Goal: Task Accomplishment & Management: Use online tool/utility

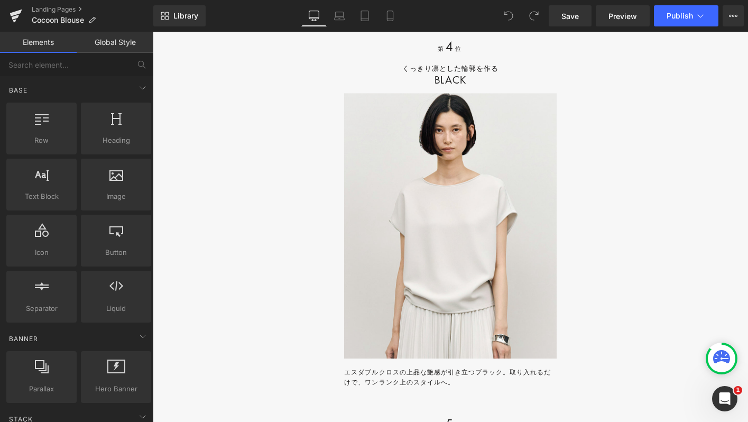
scroll to position [10746, 0]
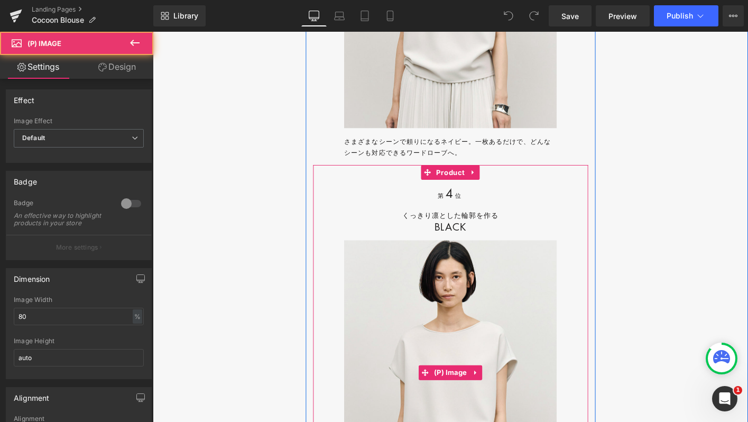
click at [406, 305] on img at bounding box center [472, 398] width 228 height 285
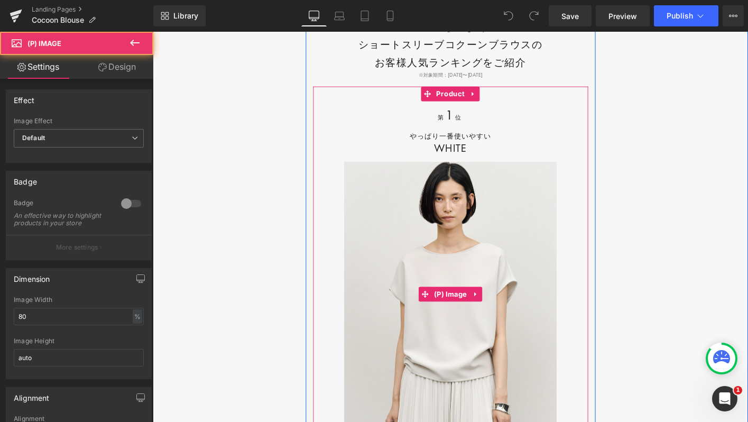
scroll to position [9635, 0]
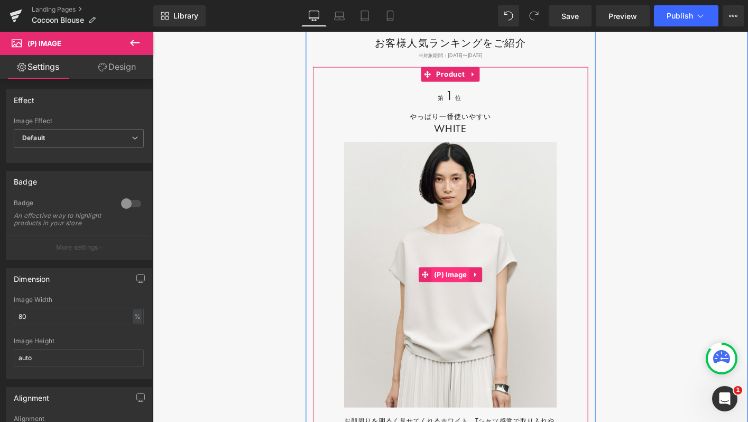
click at [469, 288] on span "(P) Image" at bounding box center [473, 293] width 41 height 16
click at [468, 70] on span "Product" at bounding box center [472, 78] width 35 height 16
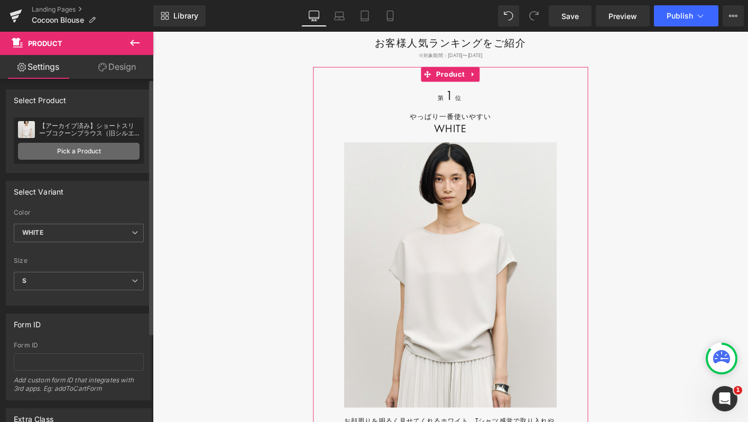
click at [68, 156] on link "Pick a Product" at bounding box center [79, 151] width 122 height 17
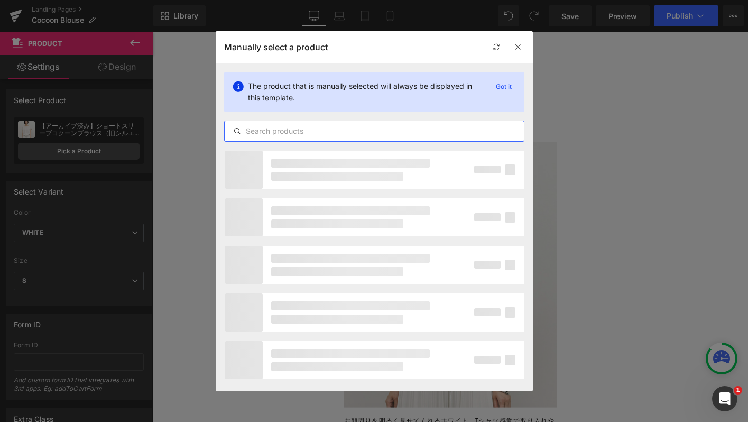
click at [260, 128] on input "text" at bounding box center [374, 131] width 299 height 13
click at [520, 49] on icon at bounding box center [517, 46] width 7 height 7
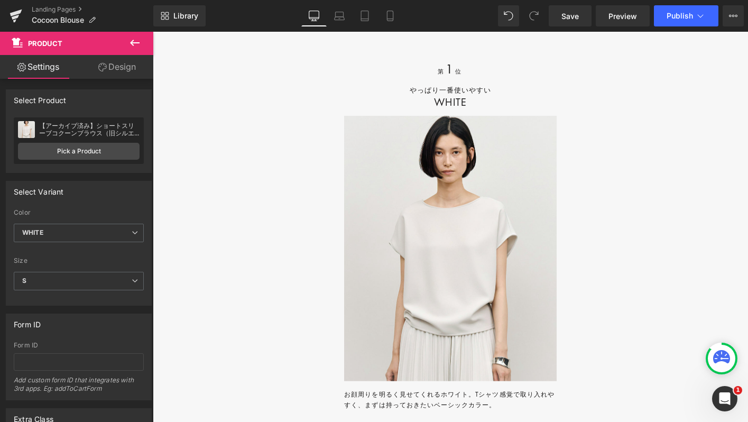
scroll to position [9666, 0]
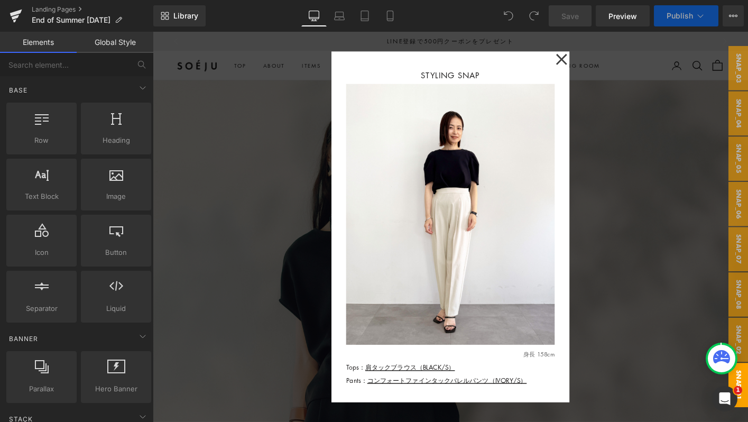
click at [252, 283] on div at bounding box center [473, 241] width 640 height 419
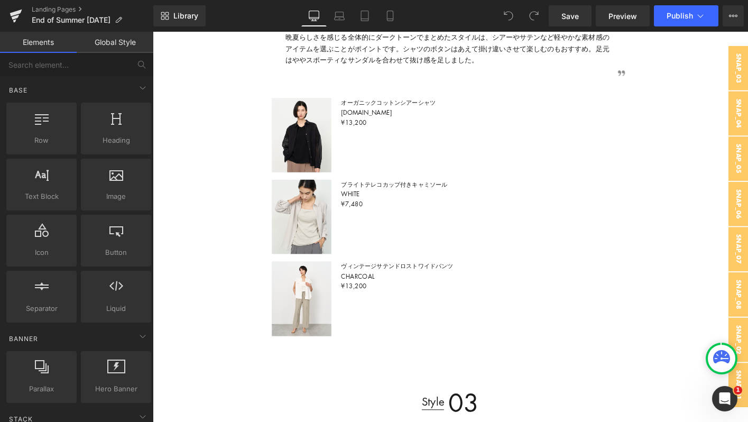
scroll to position [2490, 0]
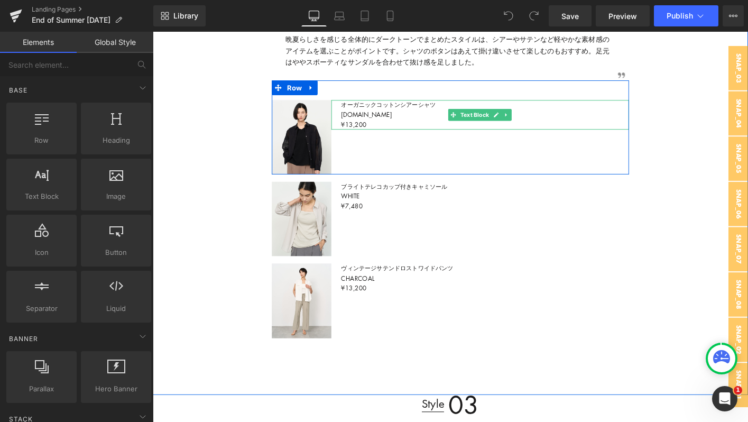
click at [391, 134] on p "オーガニックコットンシアーシャツ D.NAVY ¥13,200" at bounding box center [509, 121] width 309 height 32
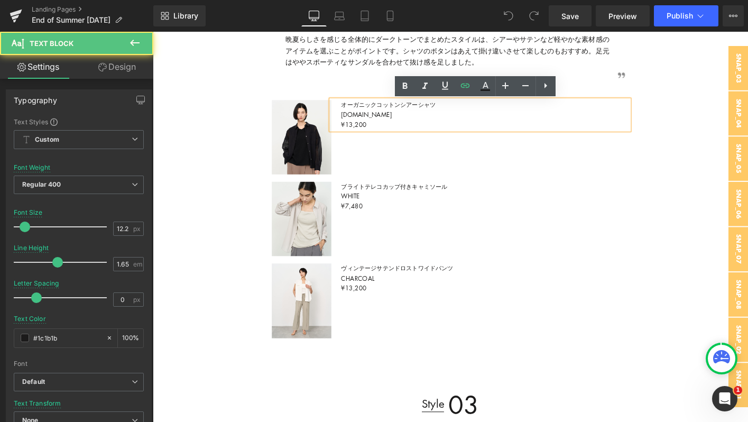
click at [391, 134] on p "オーガニックコットンシアーシャツ D.NAVY ¥13,200" at bounding box center [509, 121] width 309 height 32
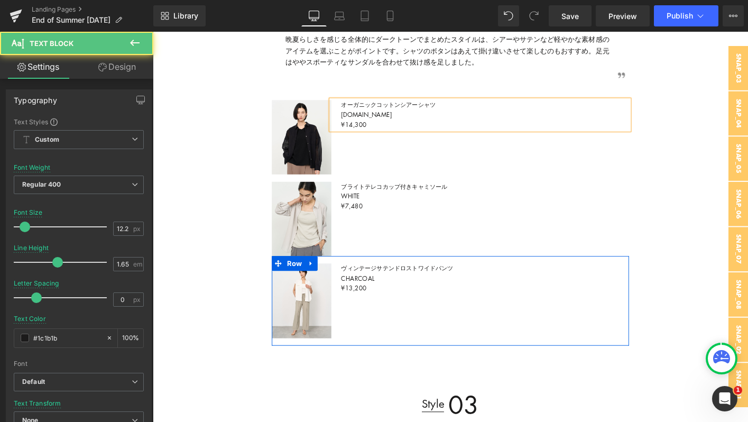
click at [392, 308] on p "ヴィンテージサテンドロストワイドパンツ CHARCOAL ¥13,200" at bounding box center [509, 297] width 309 height 32
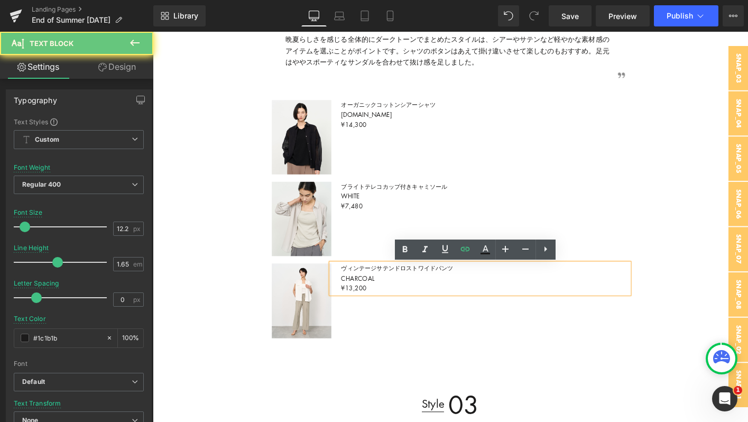
click at [392, 308] on p "ヴィンテージサテンドロストワイドパンツ CHARCOAL ¥13,200" at bounding box center [509, 297] width 309 height 32
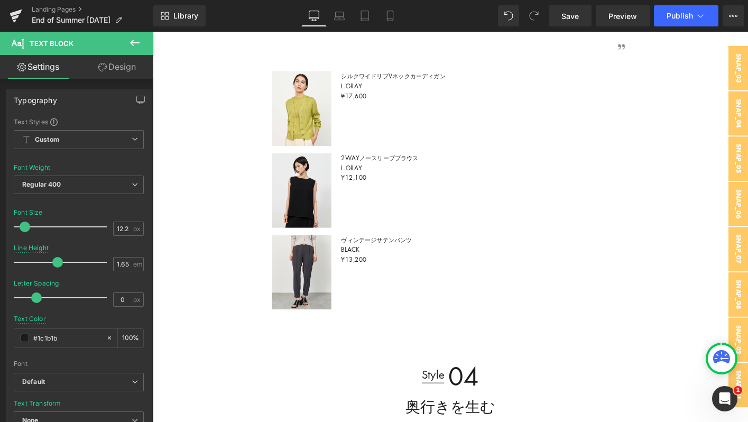
scroll to position [3583, 0]
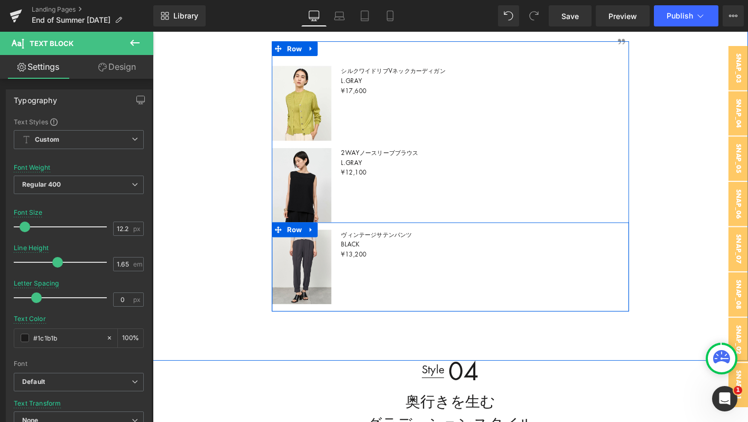
click at [396, 272] on p "ヴィンテージサテンパンツ BLACK ¥13,200" at bounding box center [509, 260] width 309 height 32
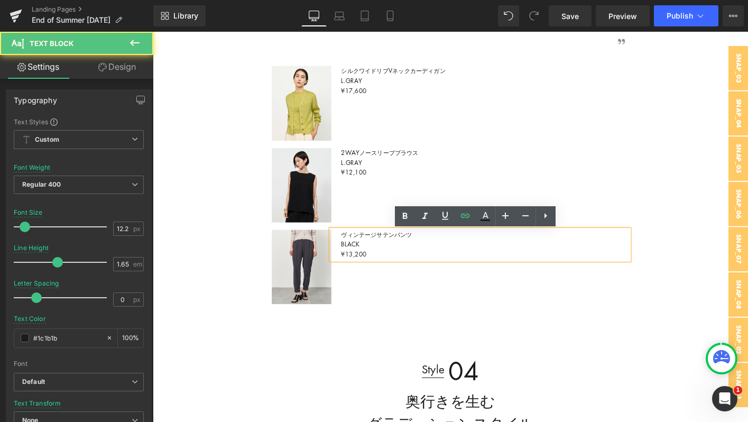
click at [396, 272] on p "ヴィンテージサテンパンツ BLACK ¥13,200" at bounding box center [509, 260] width 309 height 32
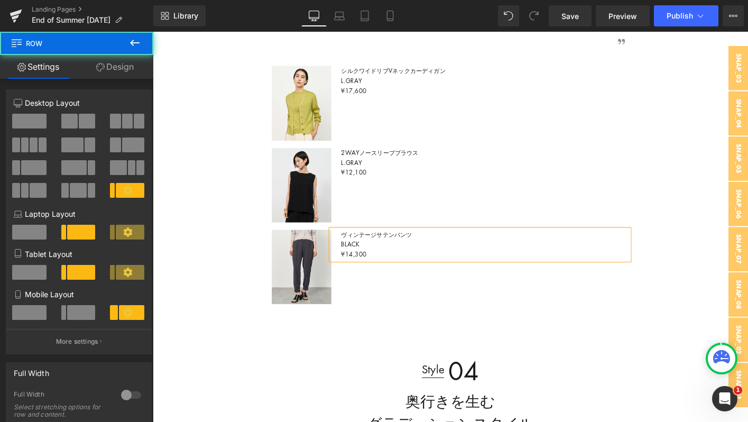
click at [368, 322] on div "Sale Off (P) Image Product ヴィンテージサテンパンツ BLACK ¥14,300 Text Block Row" at bounding box center [473, 284] width 384 height 96
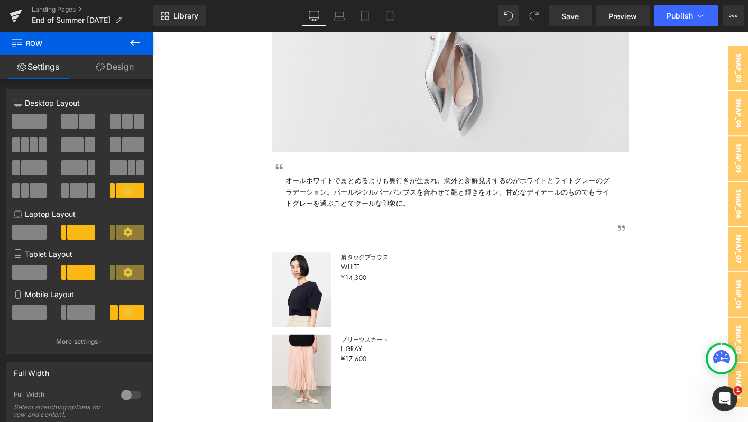
scroll to position [4587, 0]
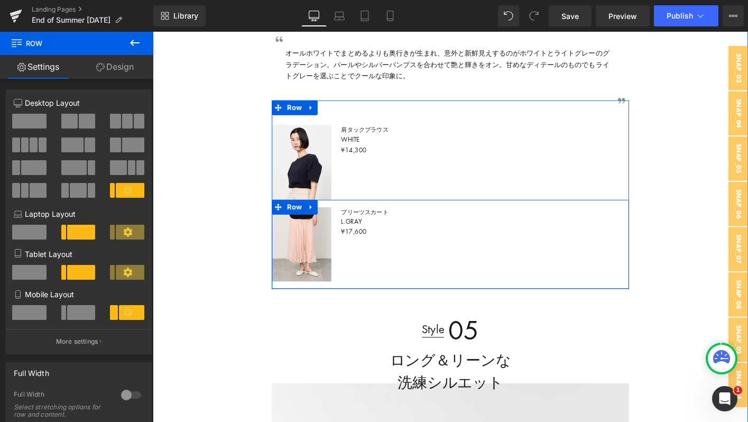
click at [389, 245] on p "プリーツスカート L.GRAY ¥17,600" at bounding box center [509, 236] width 309 height 32
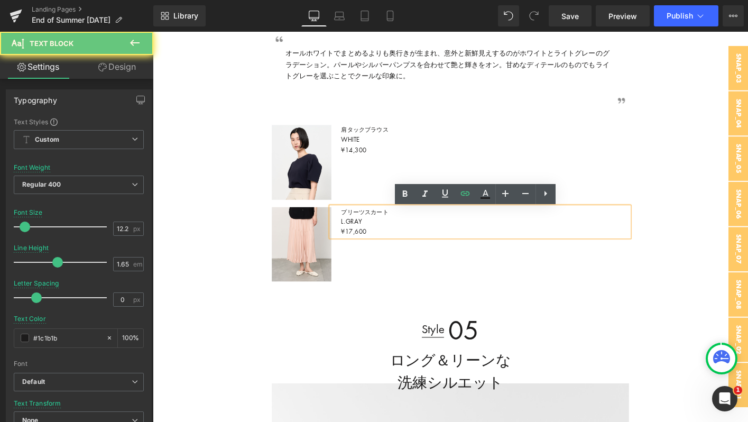
click at [389, 245] on p "プリーツスカート L.GRAY ¥17,600" at bounding box center [509, 236] width 309 height 32
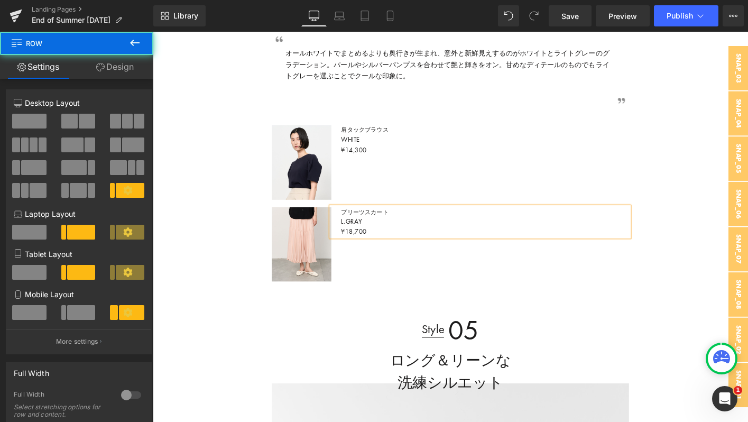
click at [390, 279] on div "Sale Off (P) Image Product プリーツスカート L.GRAY ¥18,700 Text Block Row" at bounding box center [473, 261] width 384 height 96
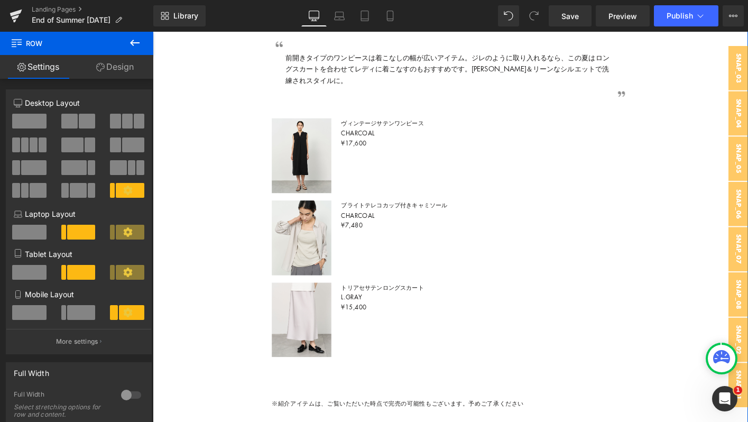
scroll to position [5542, 0]
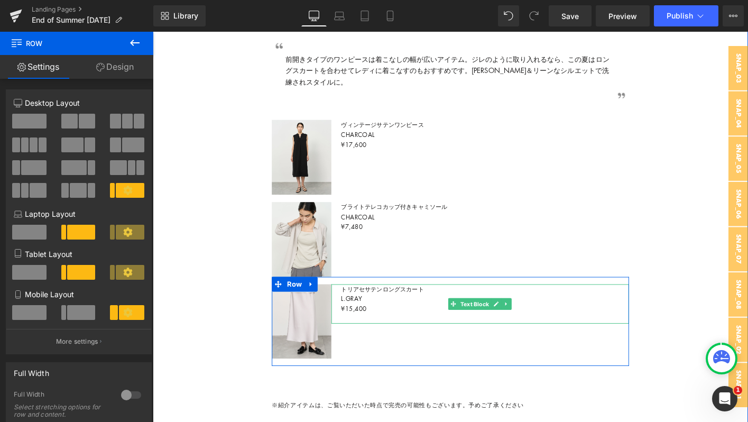
click at [399, 334] on p "トリアセサテンロングスカート L.GRAY ¥15,400" at bounding box center [509, 319] width 309 height 32
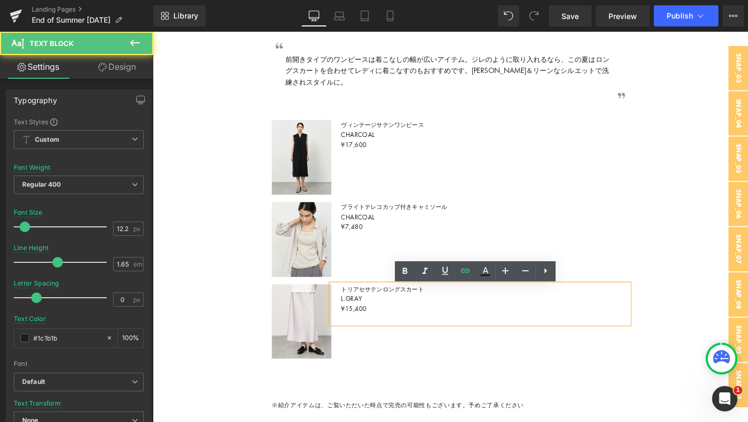
click at [391, 333] on p "トリアセサテンロングスカート L.GRAY ¥15,400" at bounding box center [509, 319] width 309 height 32
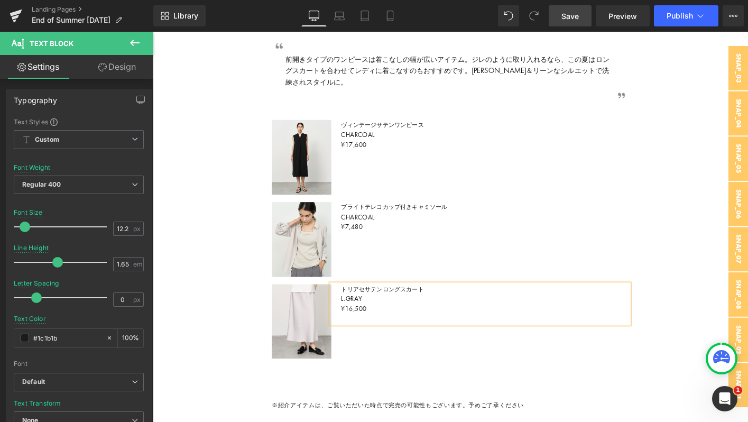
click at [566, 14] on span "Save" at bounding box center [569, 16] width 17 height 11
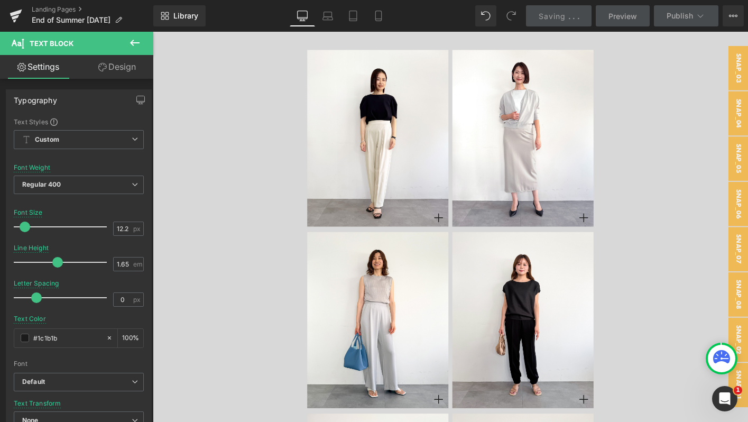
scroll to position [6477, 0]
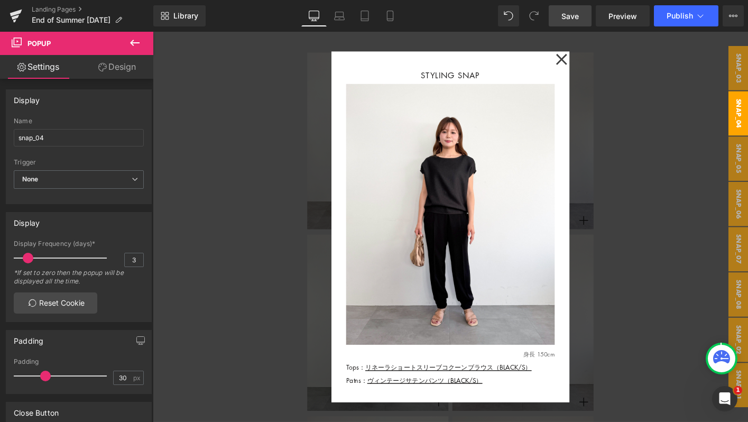
click at [692, 207] on div at bounding box center [473, 241] width 640 height 419
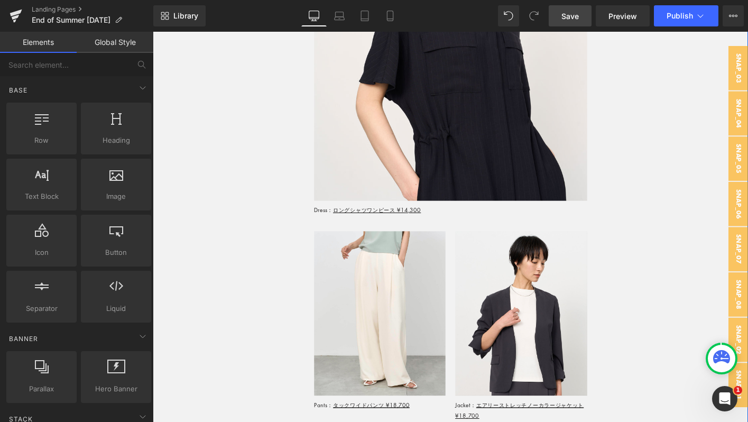
scroll to position [7894, 0]
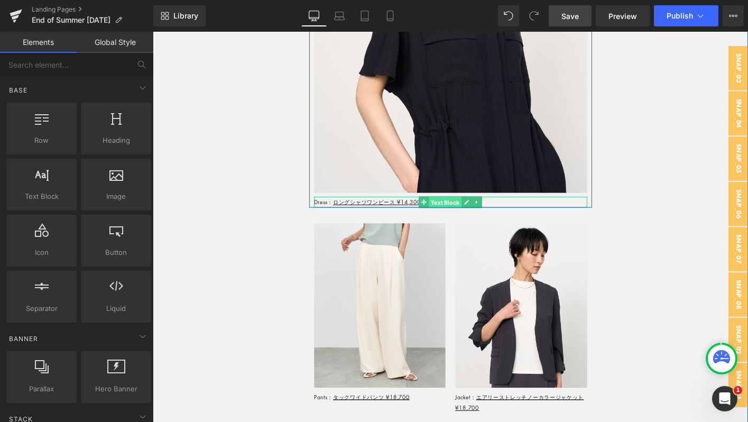
click at [451, 209] on span "Text Block" at bounding box center [466, 215] width 35 height 13
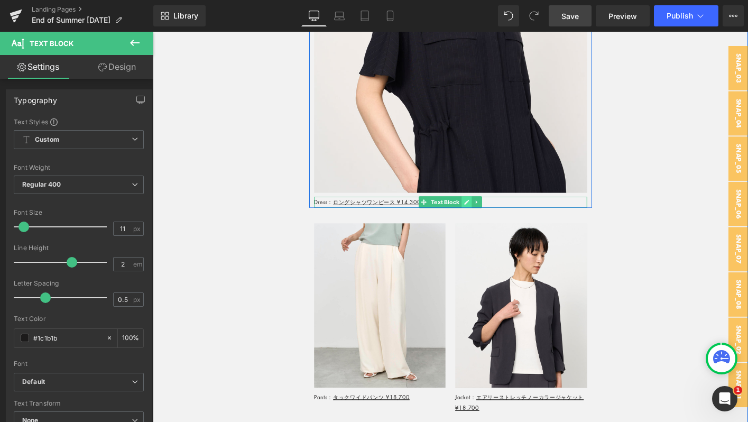
click at [487, 208] on link at bounding box center [490, 214] width 11 height 13
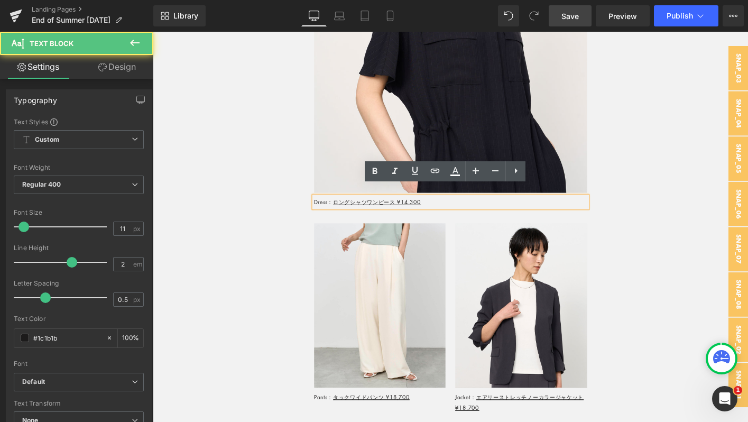
click at [464, 209] on div "Dress： ロングシャツワンピース ¥14,300" at bounding box center [472, 215] width 293 height 12
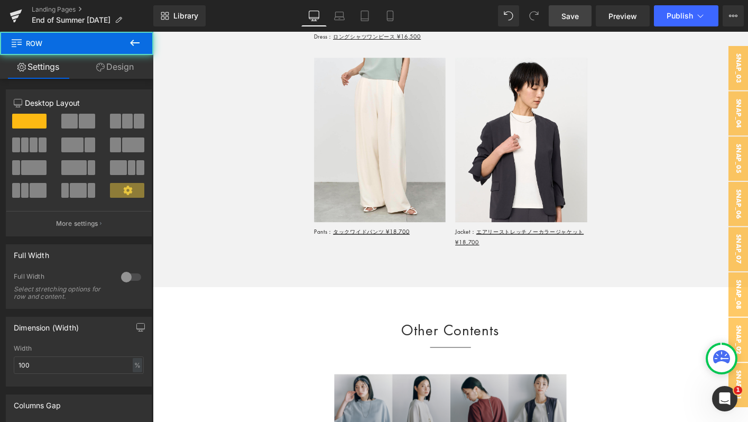
scroll to position [8097, 0]
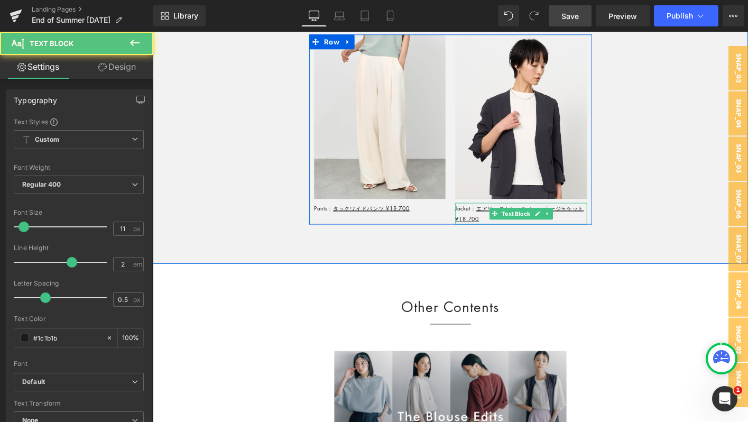
click at [510, 224] on div "Jacket： エアリーストレッチノーカラージャケット ¥18,700" at bounding box center [549, 227] width 142 height 23
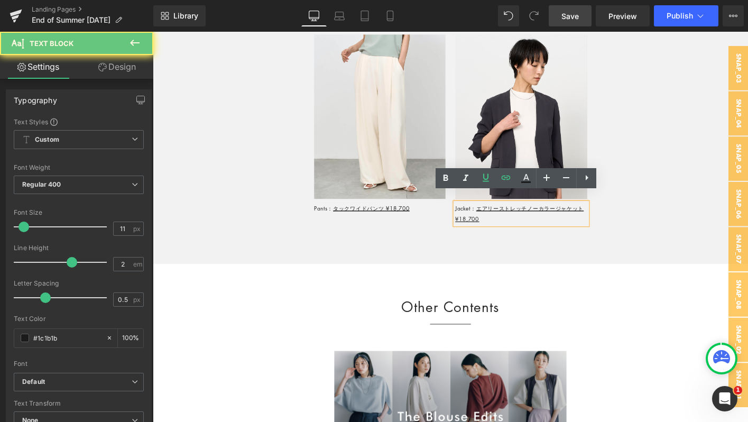
click at [510, 224] on div "Jacket： エアリーストレッチノーカラージャケット ¥18,700" at bounding box center [549, 227] width 142 height 23
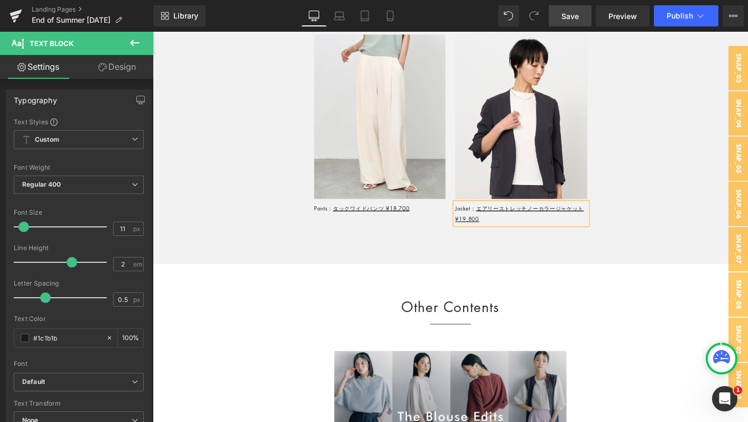
click at [579, 15] on link "Save" at bounding box center [570, 15] width 43 height 21
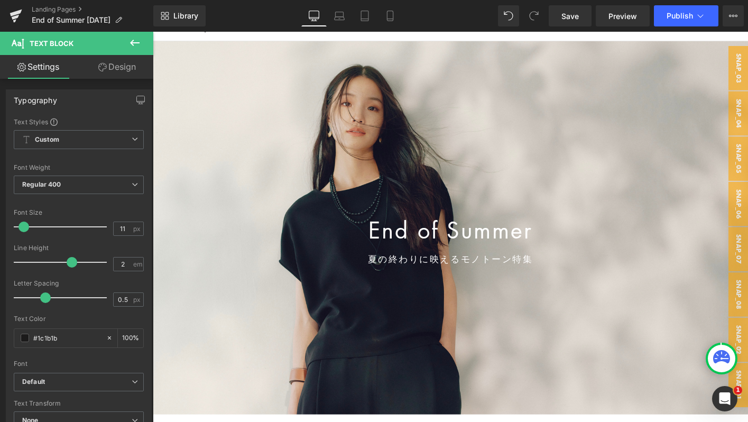
scroll to position [0, 0]
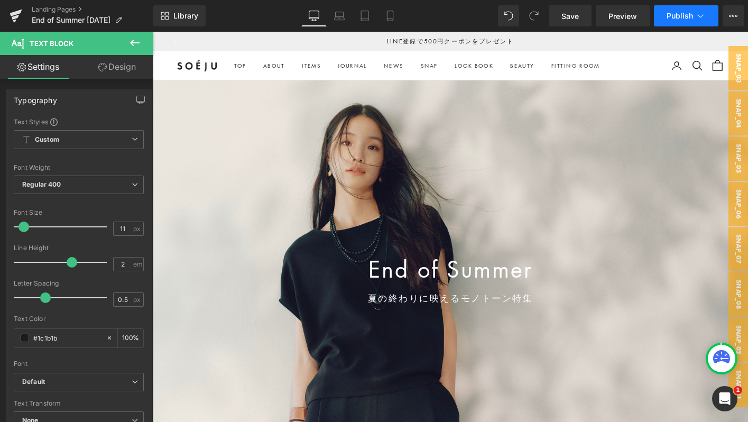
click at [690, 12] on span "Publish" at bounding box center [680, 16] width 26 height 8
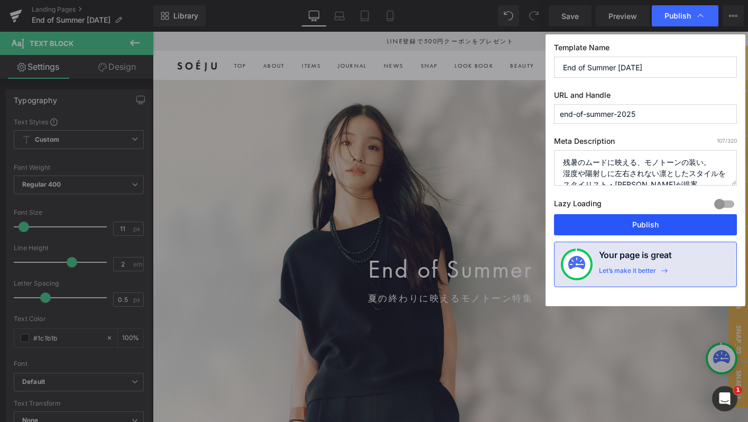
click at [597, 224] on button "Publish" at bounding box center [645, 224] width 183 height 21
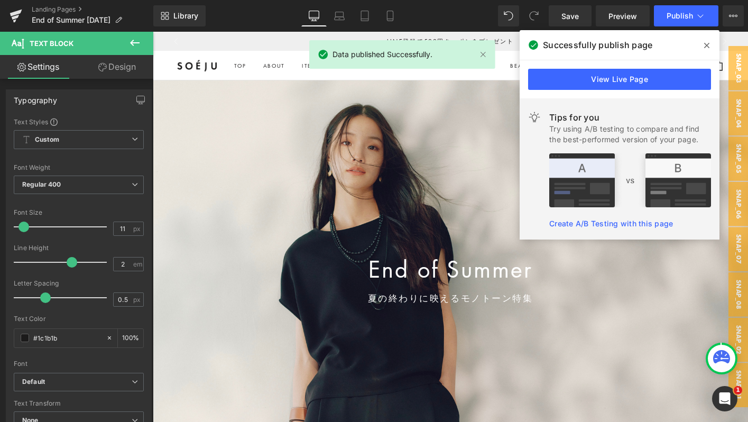
click at [711, 40] on span at bounding box center [706, 45] width 17 height 17
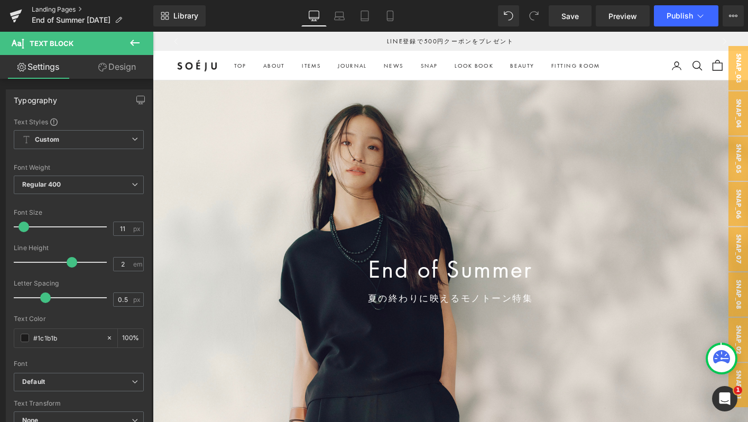
click at [61, 8] on link "Landing Pages" at bounding box center [93, 9] width 122 height 8
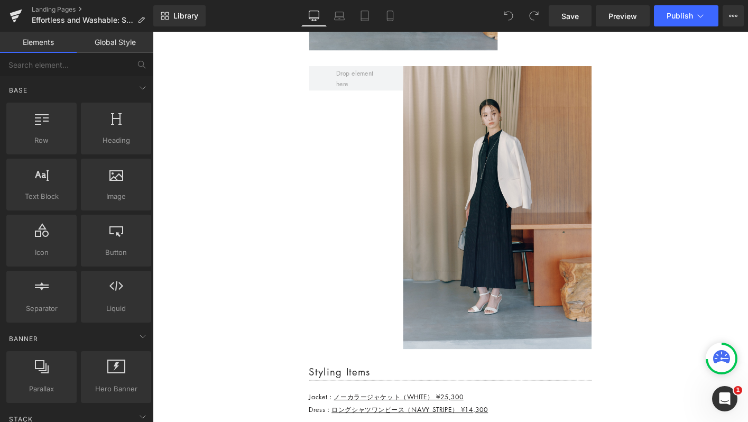
scroll to position [1883, 0]
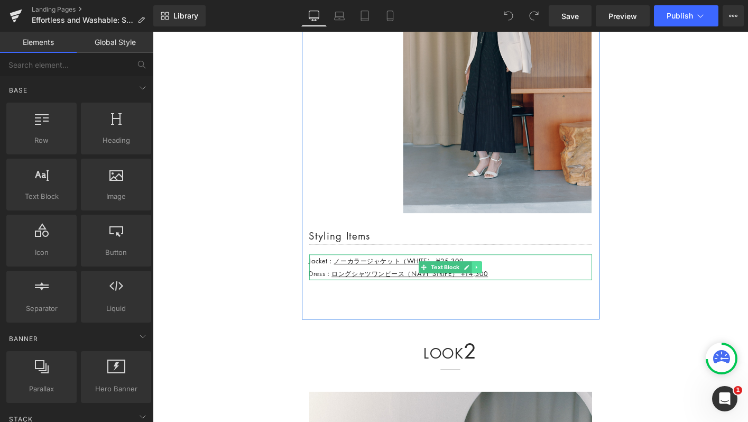
click at [505, 280] on link at bounding box center [501, 285] width 11 height 13
click at [530, 277] on p "Jacket： ノーカラージャケット（WHITE） ¥25,300" at bounding box center [473, 278] width 304 height 14
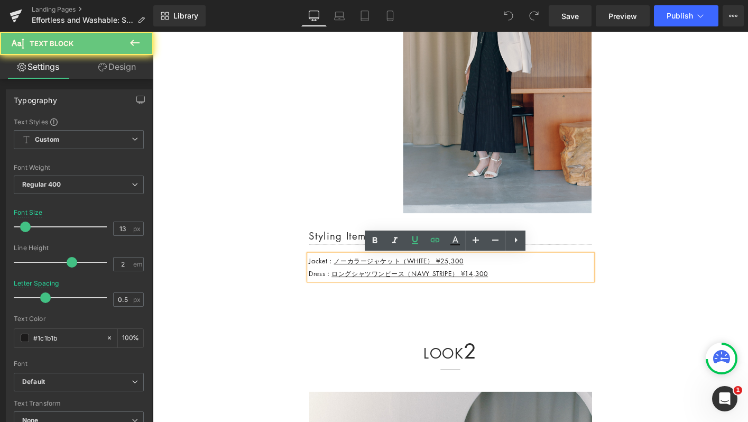
click at [507, 278] on p "Jacket： ノーカラージャケット（WHITE） ¥25,300" at bounding box center [473, 278] width 304 height 14
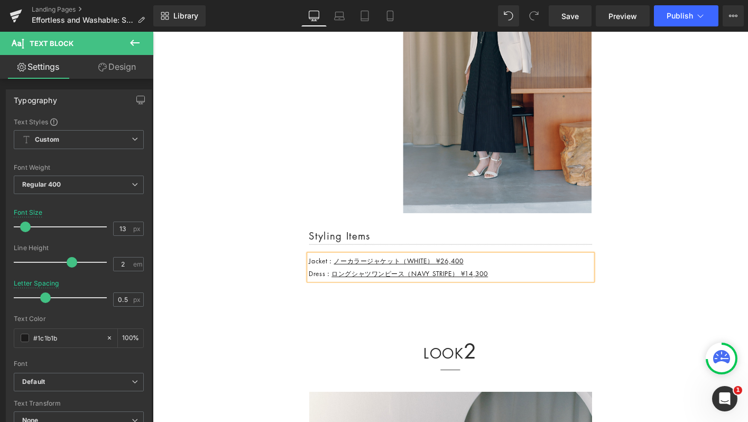
click at [539, 290] on p "Dress： ロングシャツワンピース（NAVY STRIPE） ¥14,300" at bounding box center [473, 292] width 304 height 14
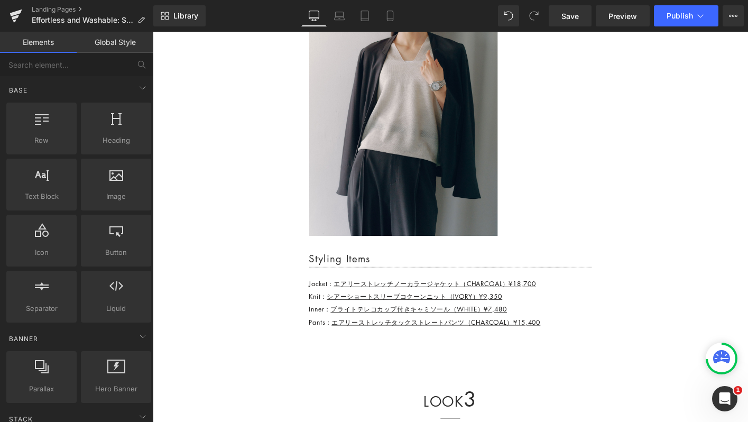
scroll to position [3239, 0]
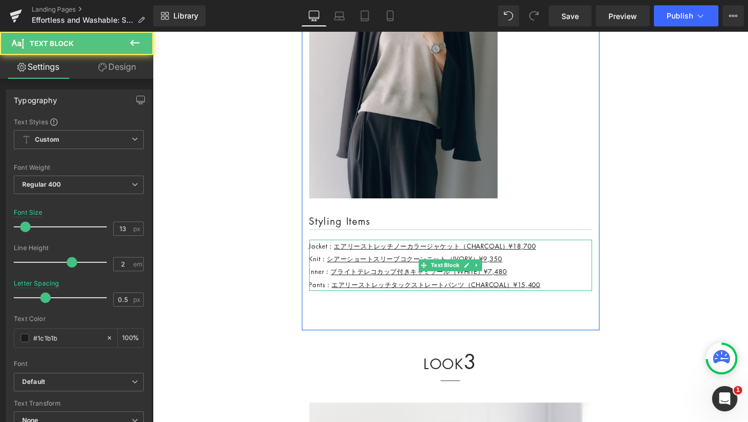
click at [552, 283] on p "Knit： シアーショートスリーブコクーンニット（IVORY）¥9,350" at bounding box center [473, 276] width 304 height 14
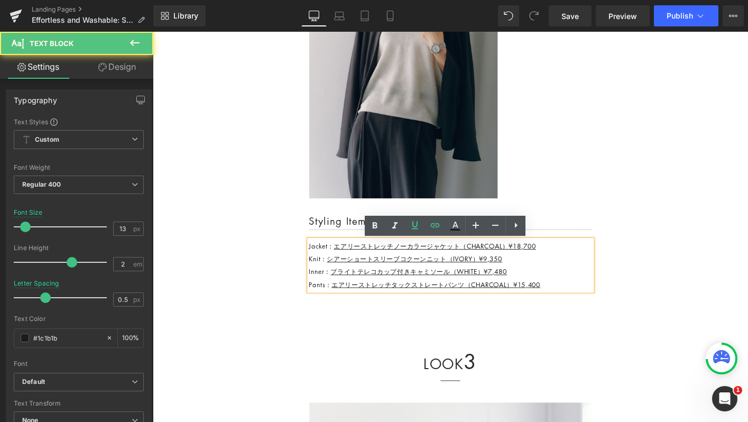
click at [582, 305] on p "Pants： エアリーストレッチタックストレートパンツ（CHARCOAL）¥15,400" at bounding box center [473, 304] width 304 height 14
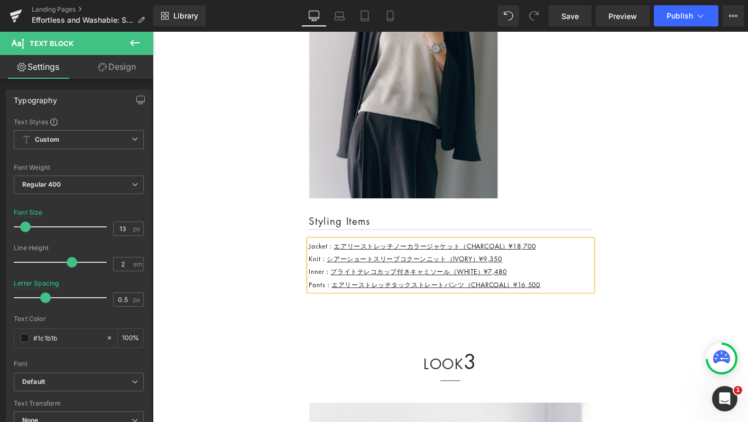
click at [578, 263] on p "Jacket： エアリーストレッチノーカラージャケット（CHARCOAL）¥18,700" at bounding box center [473, 262] width 304 height 14
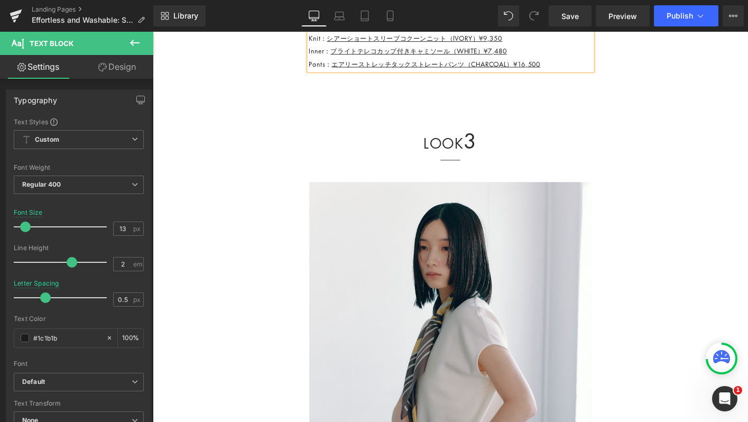
scroll to position [3508, 0]
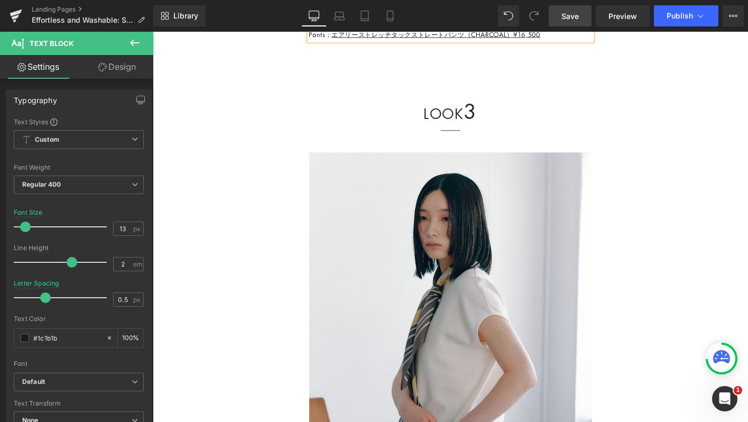
click at [574, 11] on span "Save" at bounding box center [569, 16] width 17 height 11
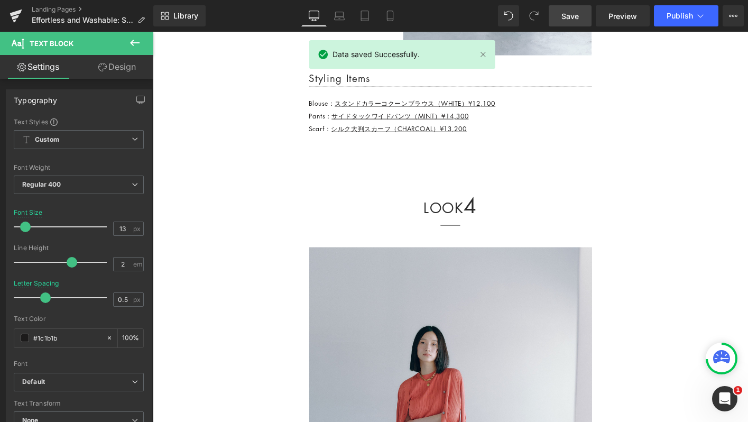
scroll to position [4758, 0]
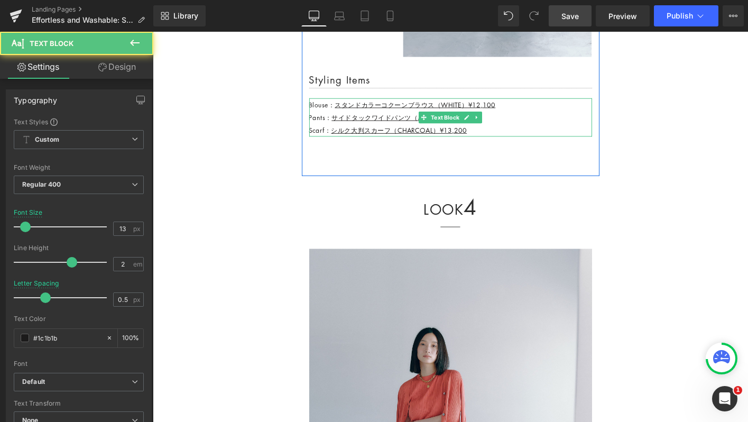
click at [499, 141] on p "Scarf： シルク大判スカーフ（CHARCOAL）¥13,200" at bounding box center [473, 138] width 304 height 14
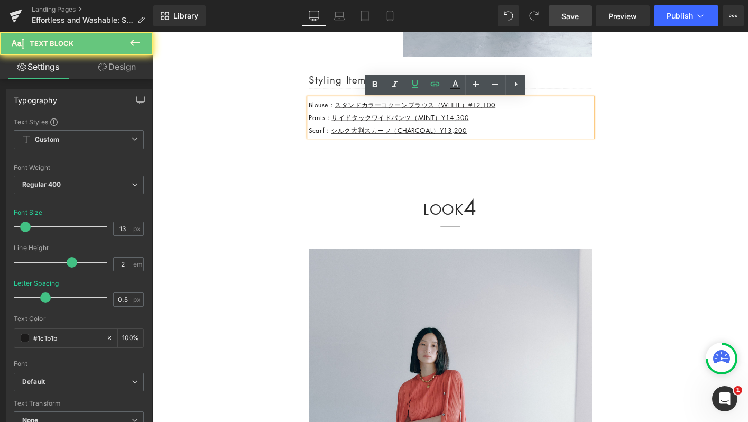
click at [499, 141] on p "Scarf： シルク大判スカーフ（CHARCOAL）¥13,200" at bounding box center [473, 138] width 304 height 14
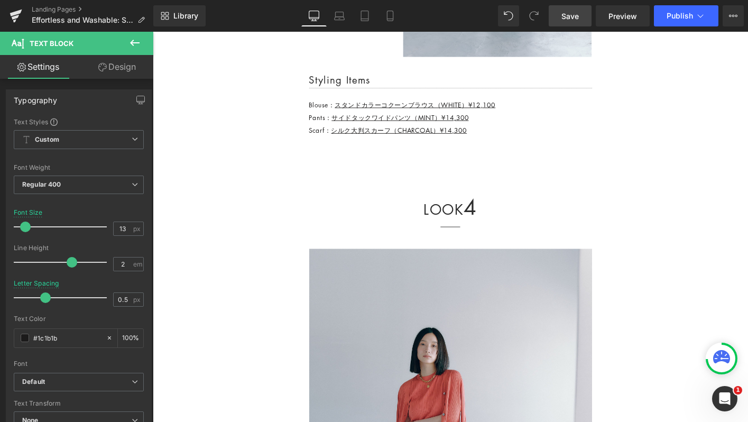
click at [565, 16] on span "Save" at bounding box center [569, 16] width 17 height 11
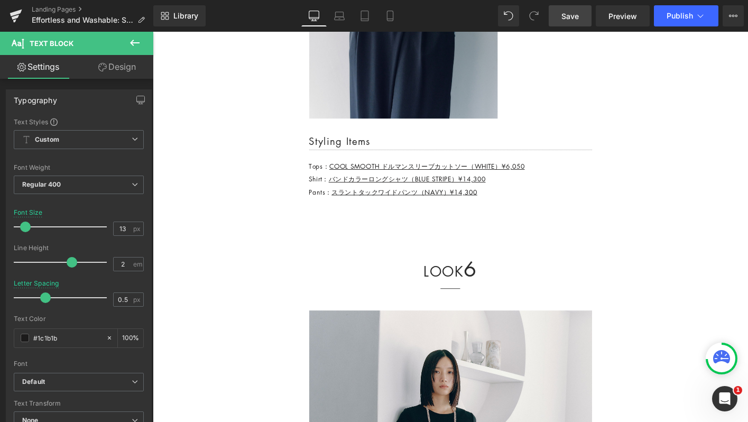
scroll to position [7079, 0]
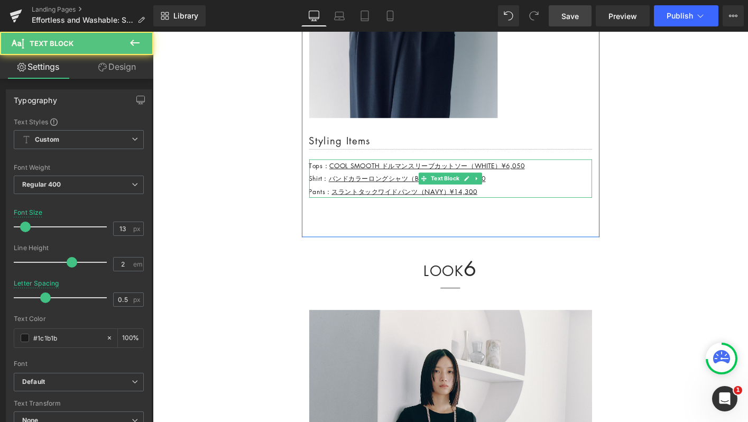
click at [559, 179] on p "Tops： COOL SMOOTH ドルマンスリーブカットソー（WHITE）¥6,050" at bounding box center [473, 176] width 304 height 14
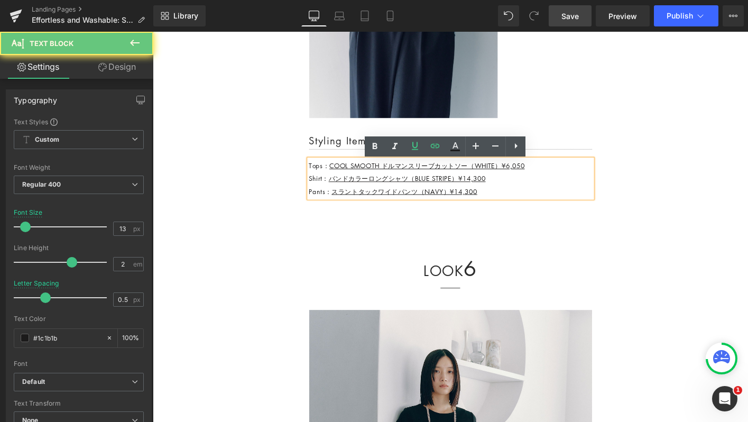
click at [559, 179] on p "Tops： COOL SMOOTH ドルマンスリーブカットソー（WHITE）¥6,050" at bounding box center [473, 176] width 304 height 14
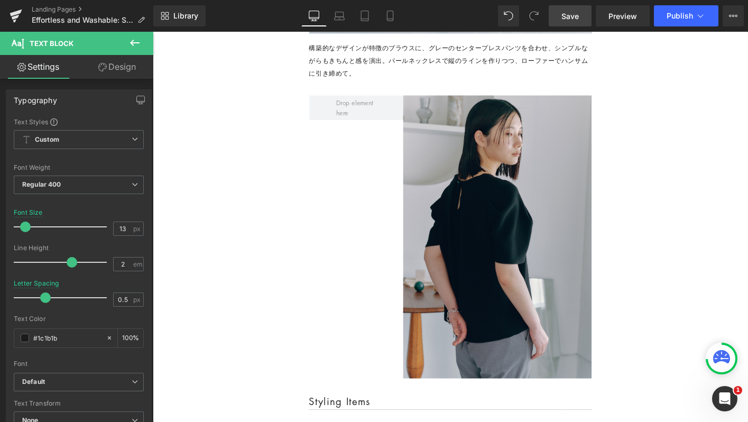
scroll to position [8130, 0]
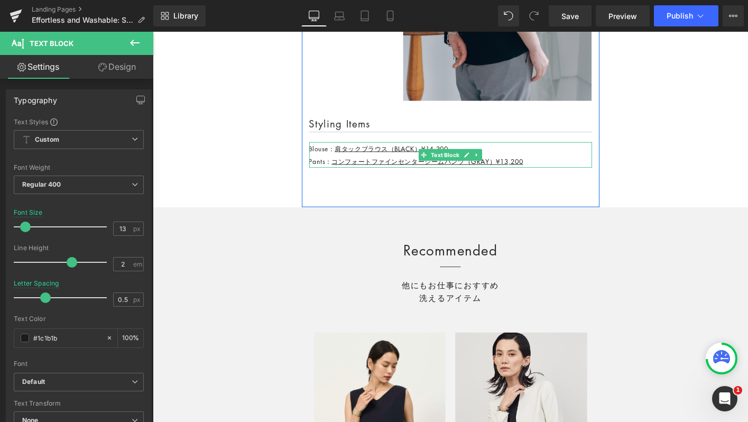
click at [572, 171] on p "Pants： コンフォートファインセンターシームパンツ（GRAY）¥13,200" at bounding box center [473, 171] width 304 height 14
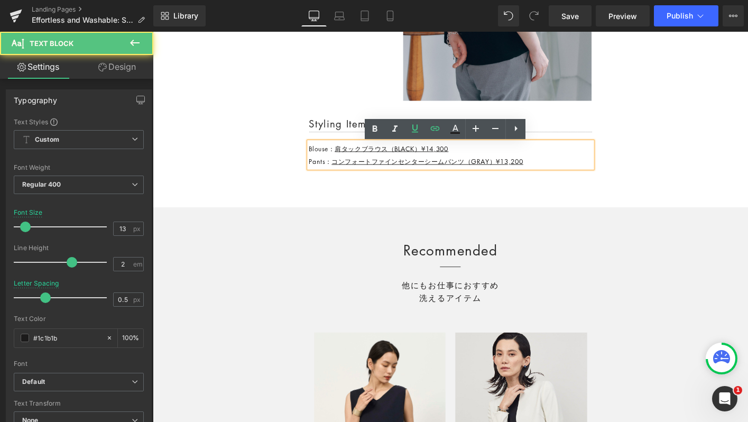
click at [572, 171] on p "Pants： コンフォートファインセンターシームパンツ（GRAY）¥13,200" at bounding box center [473, 171] width 304 height 14
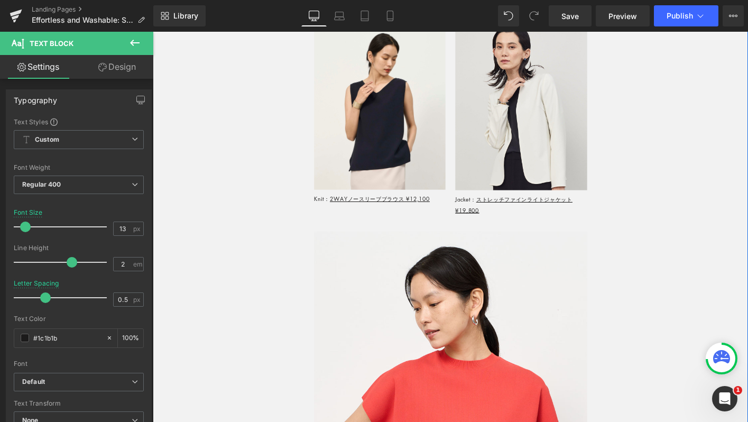
scroll to position [8461, 0]
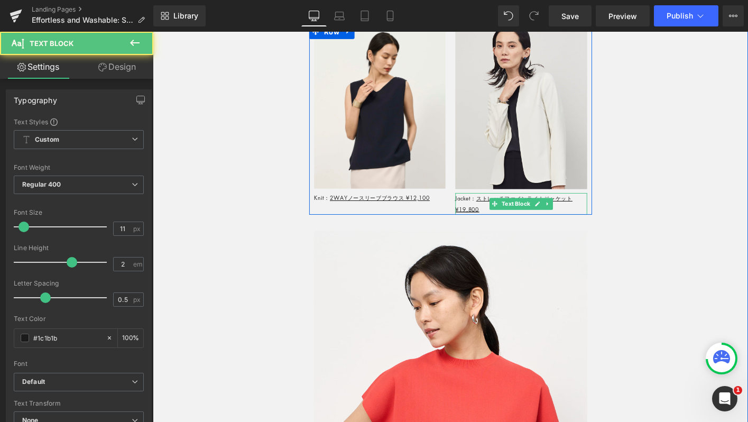
click at [511, 225] on div "Jacket： ストレッチファインライトジャケット ¥19,800" at bounding box center [549, 216] width 142 height 23
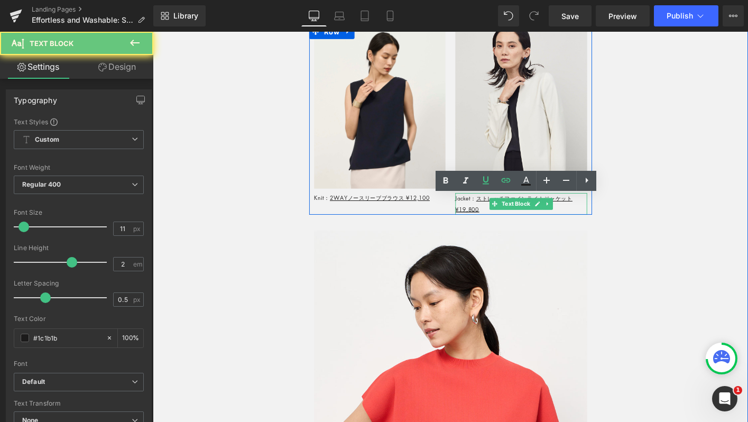
click at [511, 225] on div "Jacket： ストレッチファインライトジャケット ¥19,800" at bounding box center [549, 216] width 142 height 23
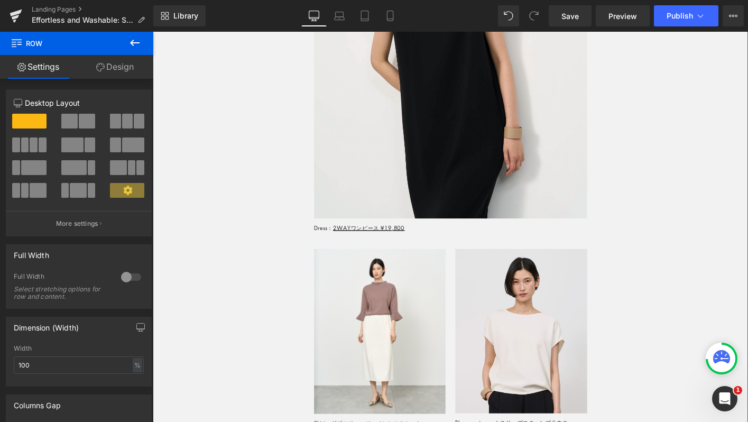
scroll to position [9614, 0]
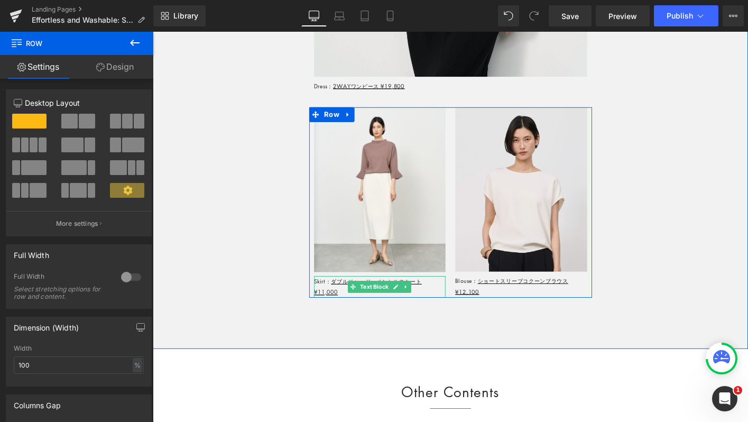
click at [356, 313] on div "Skirt： ダブルジャージーペンシルスカート ¥11,000" at bounding box center [397, 305] width 142 height 23
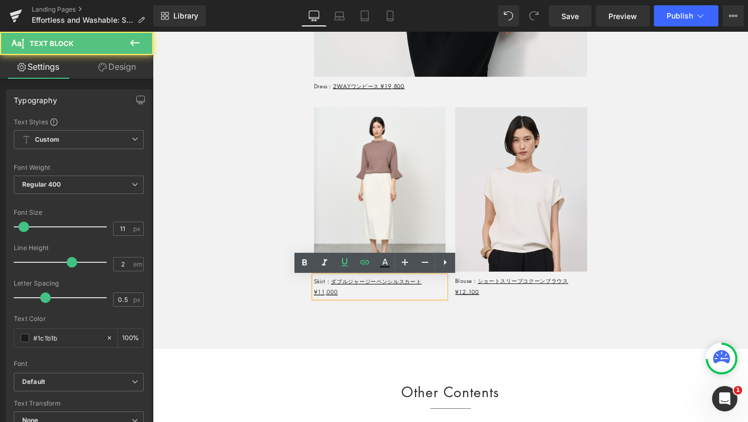
click at [356, 313] on div "Skirt： ダブルジャージーペンシルスカート ¥11,000" at bounding box center [397, 305] width 142 height 23
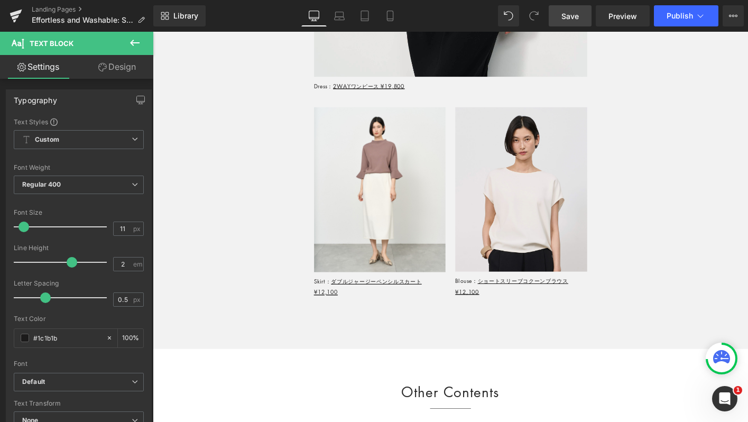
click at [567, 21] on span "Save" at bounding box center [569, 16] width 17 height 11
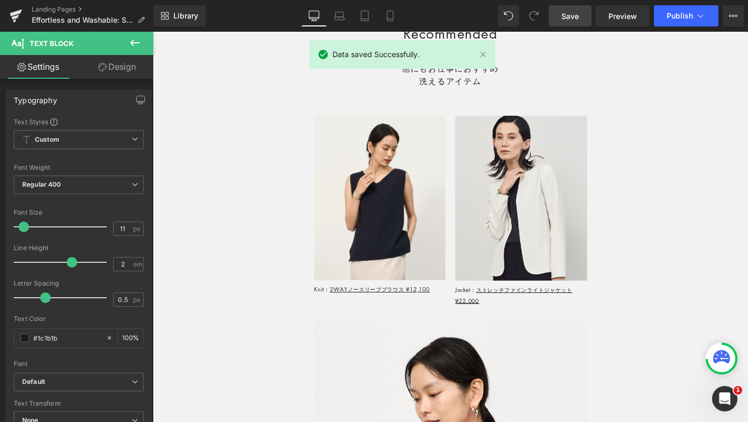
scroll to position [6641, 0]
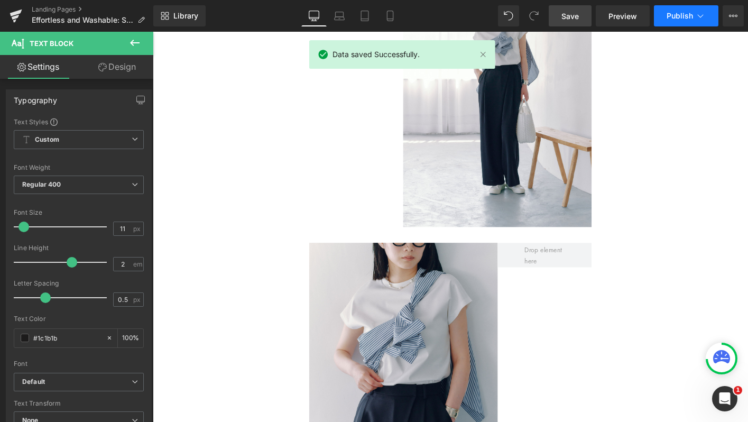
click at [684, 22] on button "Publish" at bounding box center [686, 15] width 64 height 21
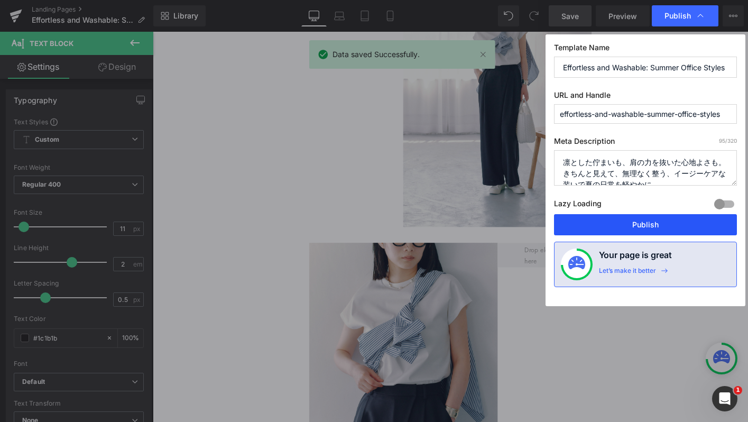
click at [593, 226] on button "Publish" at bounding box center [645, 224] width 183 height 21
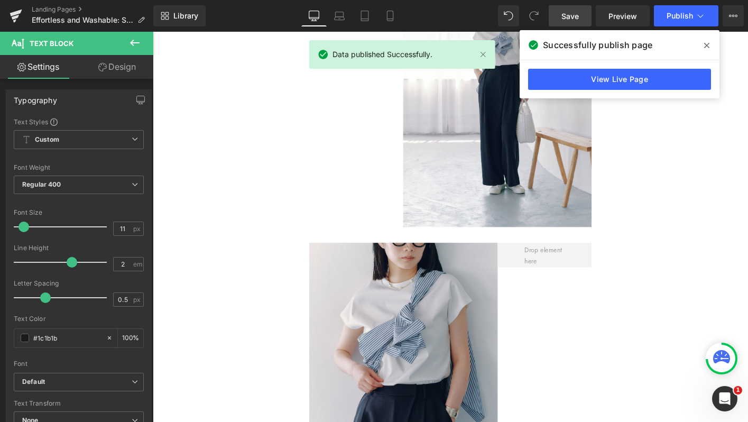
click at [705, 42] on icon at bounding box center [706, 45] width 5 height 8
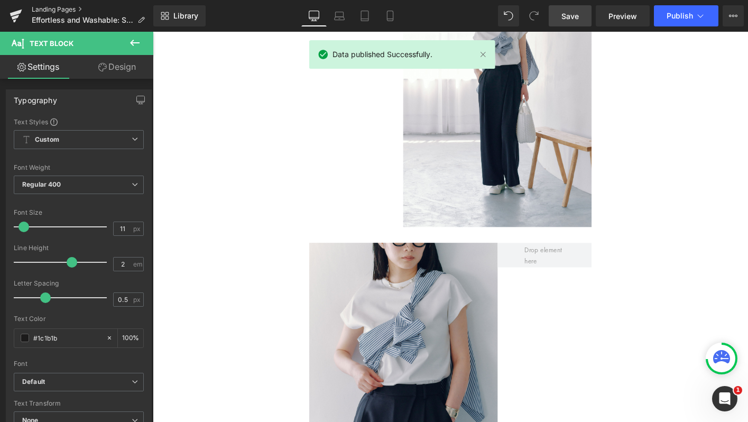
click at [68, 7] on link "Landing Pages" at bounding box center [93, 9] width 122 height 8
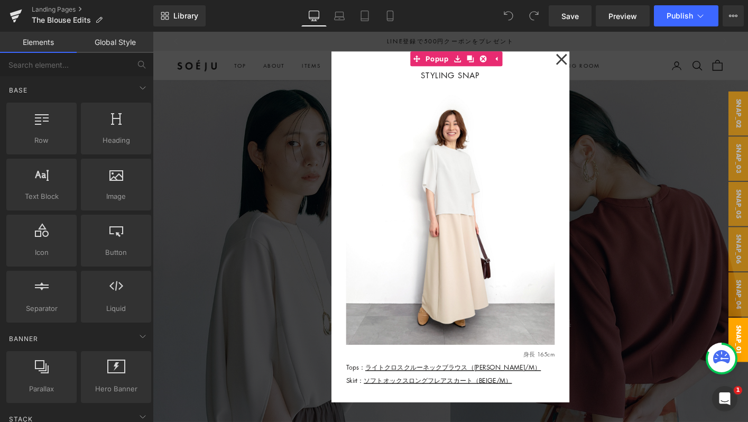
click at [243, 192] on div at bounding box center [473, 241] width 640 height 419
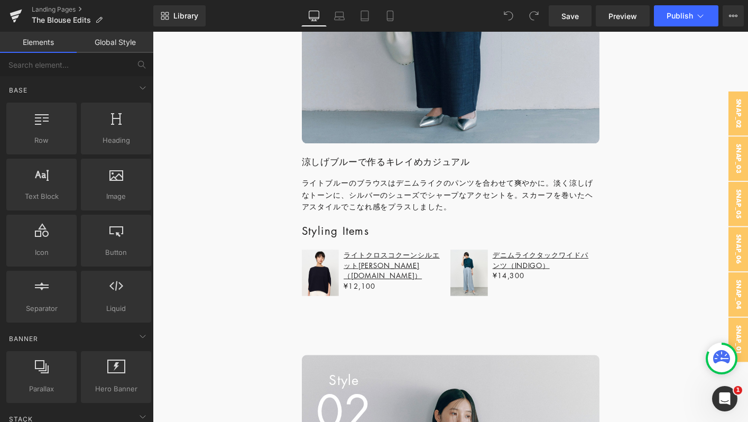
scroll to position [1819, 0]
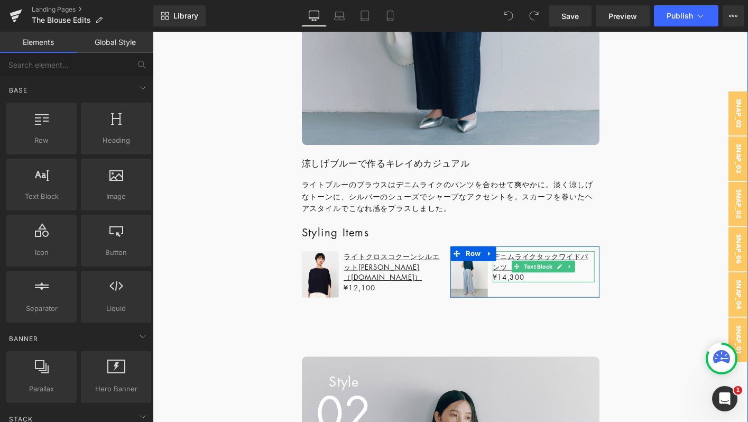
click at [557, 296] on p "デニムライクタックワイドパンツ（INDIGO） ¥14,300" at bounding box center [572, 283] width 109 height 33
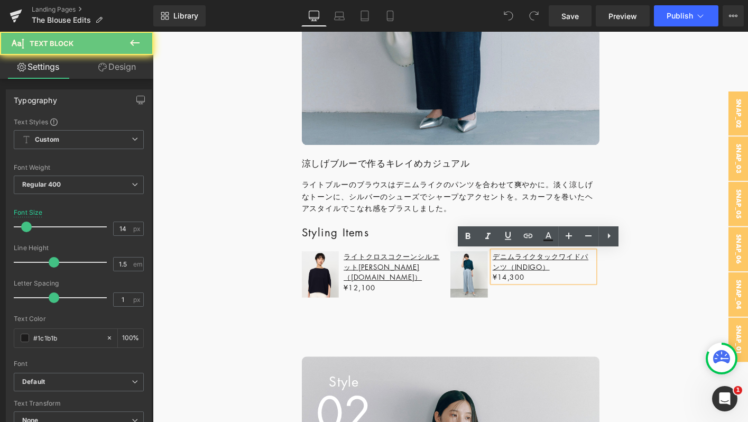
click at [557, 296] on p "デニムライクタックワイドパンツ（INDIGO） ¥14,300" at bounding box center [572, 283] width 109 height 33
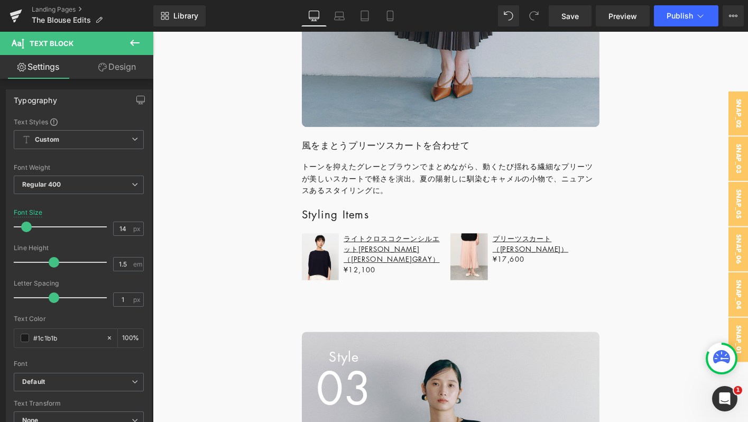
scroll to position [2552, 0]
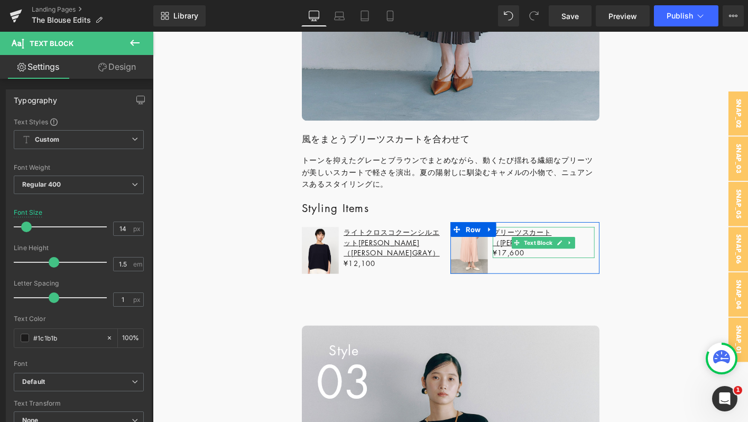
click at [561, 269] on p "プリーツスカート（KHAKI BROWN） ¥17,600" at bounding box center [572, 258] width 109 height 33
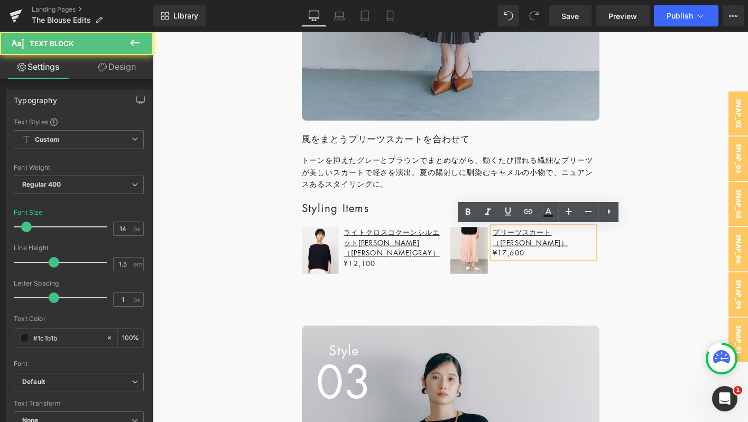
click at [561, 269] on p "プリーツスカート（KHAKI BROWN） ¥17,600" at bounding box center [572, 258] width 109 height 33
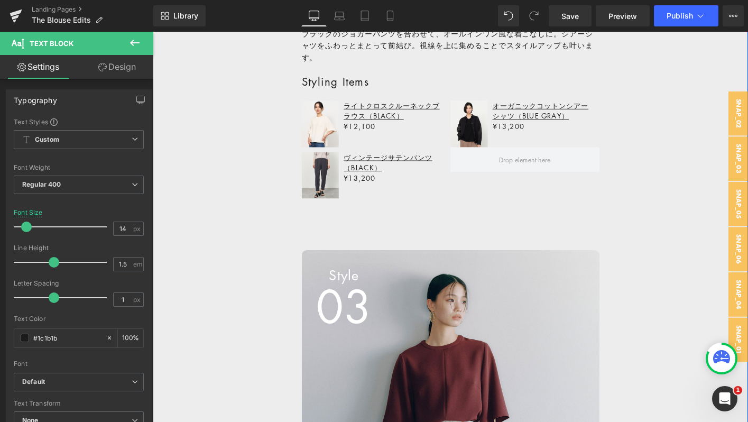
scroll to position [5471, 0]
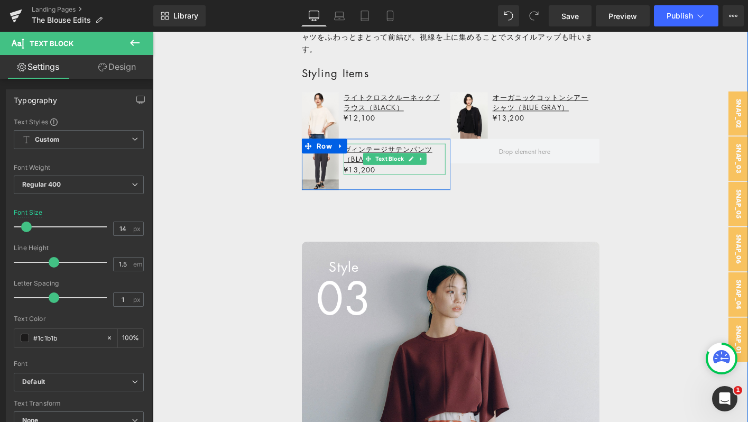
click at [399, 174] on p "¥13,200" at bounding box center [412, 179] width 109 height 11
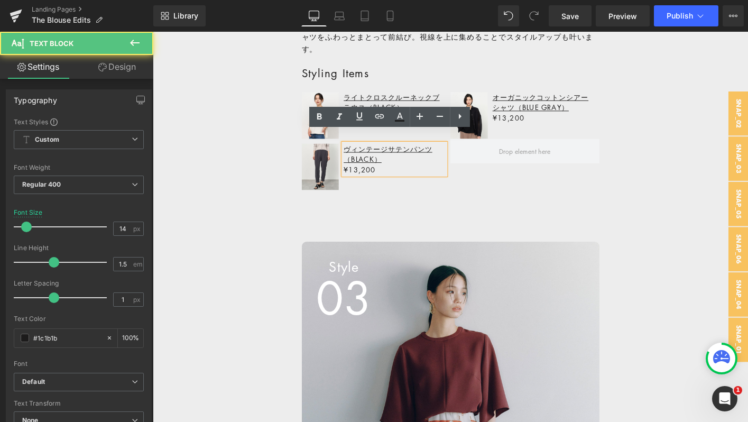
click at [399, 174] on p "¥13,200" at bounding box center [412, 179] width 109 height 11
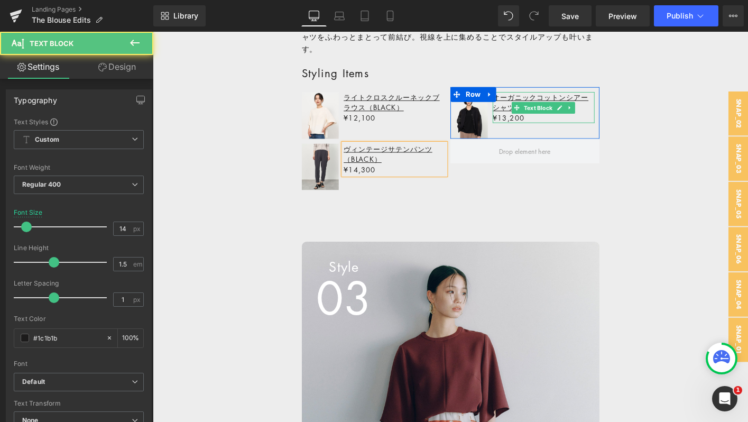
click at [558, 113] on p "オーガニックコットンシアーシャツ（BLUE GRAY） ¥13,200" at bounding box center [572, 112] width 109 height 33
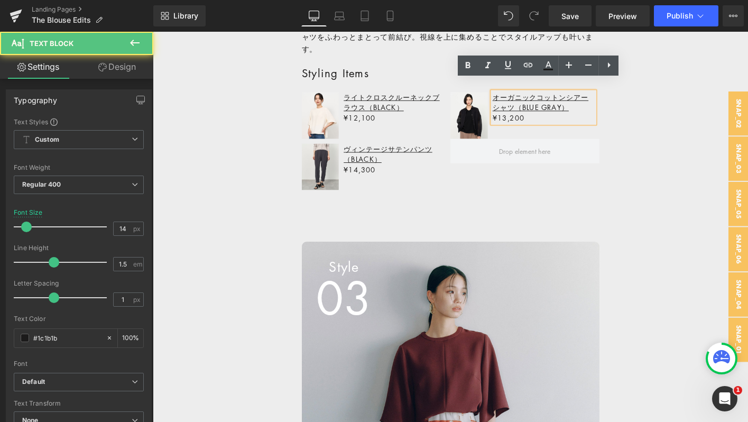
click at [558, 113] on p "オーガニックコットンシアーシャツ（BLUE GRAY） ¥13,200" at bounding box center [572, 112] width 109 height 33
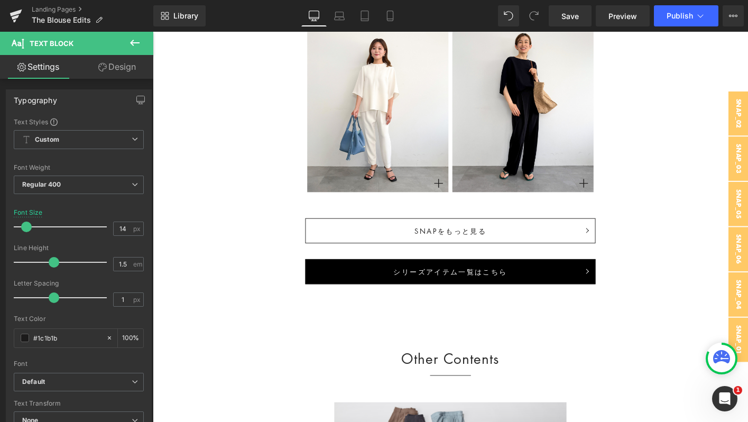
scroll to position [6882, 0]
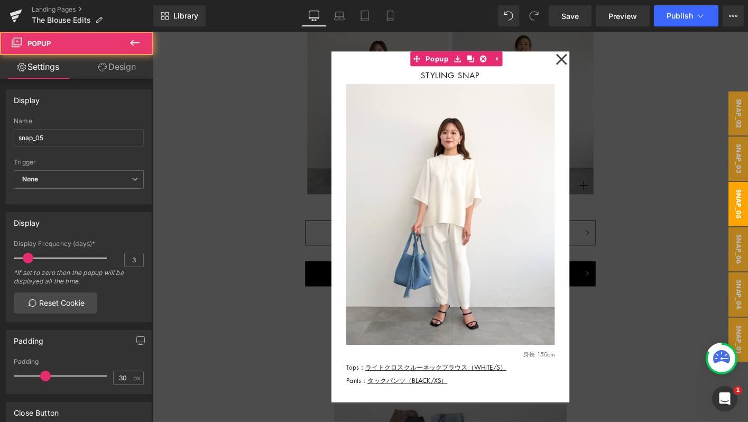
click at [693, 143] on div at bounding box center [473, 241] width 640 height 419
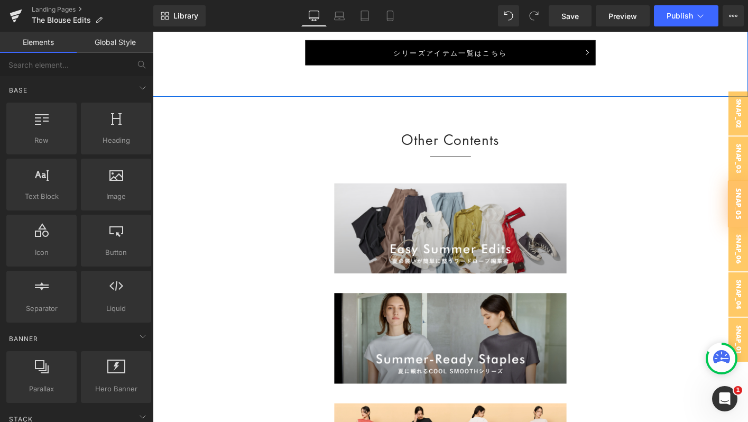
scroll to position [7178, 0]
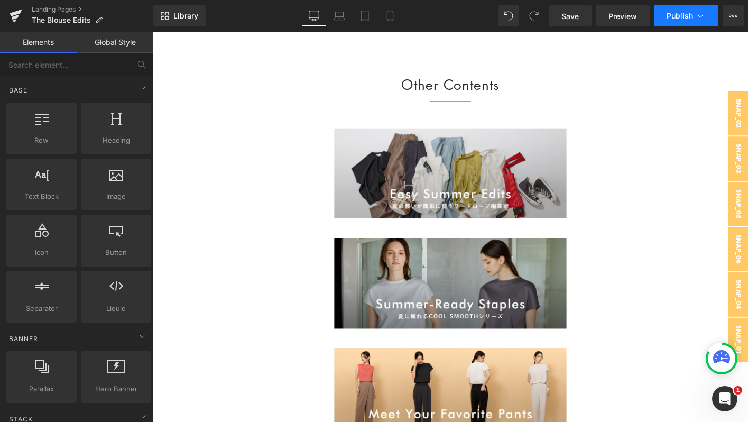
click at [666, 16] on button "Publish" at bounding box center [686, 15] width 64 height 21
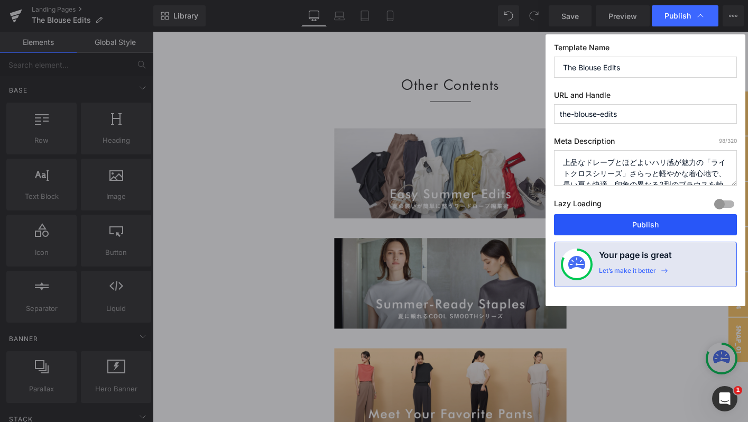
click at [569, 223] on button "Publish" at bounding box center [645, 224] width 183 height 21
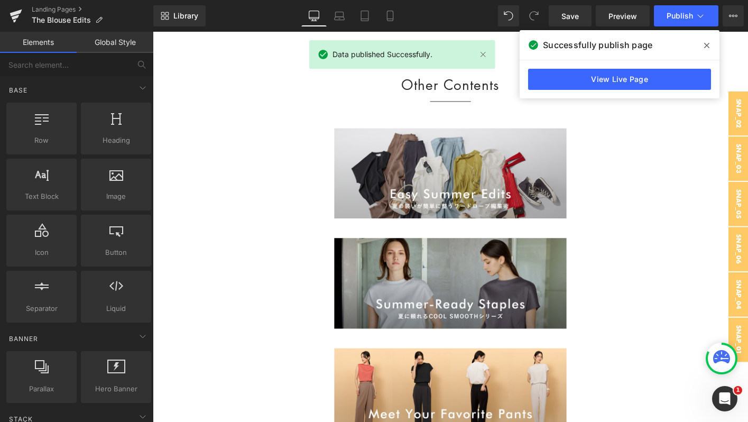
click at [704, 45] on icon at bounding box center [706, 45] width 5 height 8
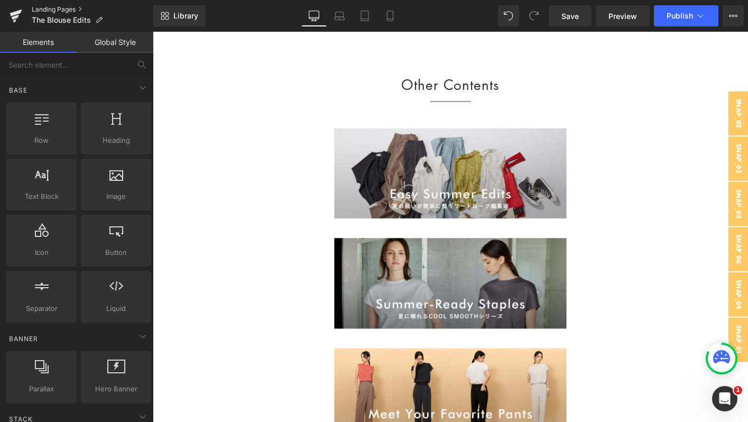
click at [47, 6] on link "Landing Pages" at bounding box center [93, 9] width 122 height 8
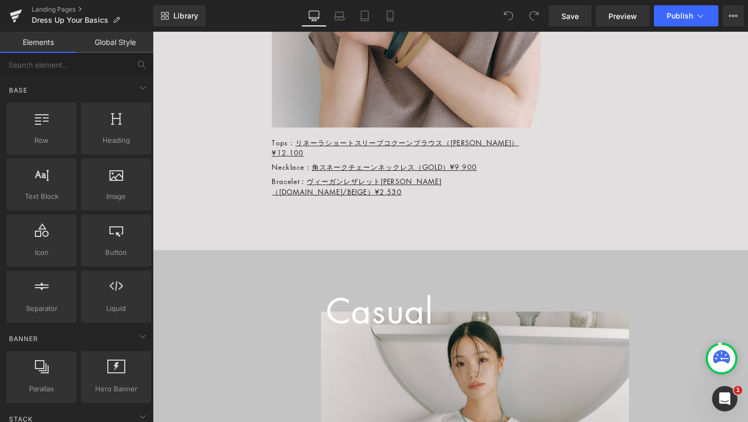
scroll to position [1668, 0]
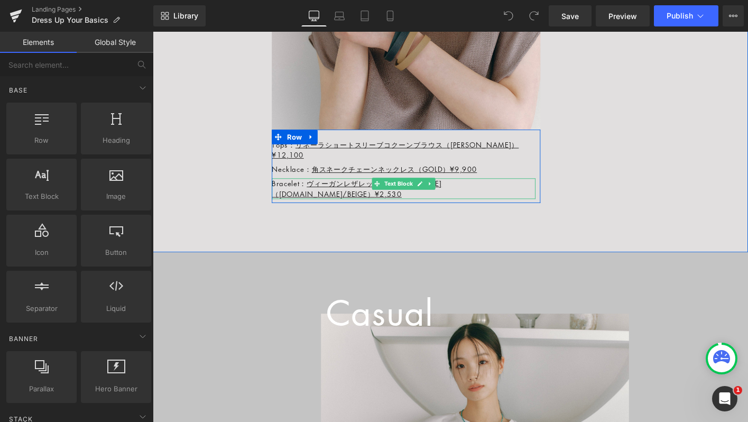
click at [559, 195] on p "Bracelet： ヴィーガンレザレットブレスレット（[DOMAIN_NAME]/BEIGE） ¥2,530" at bounding box center [422, 200] width 283 height 22
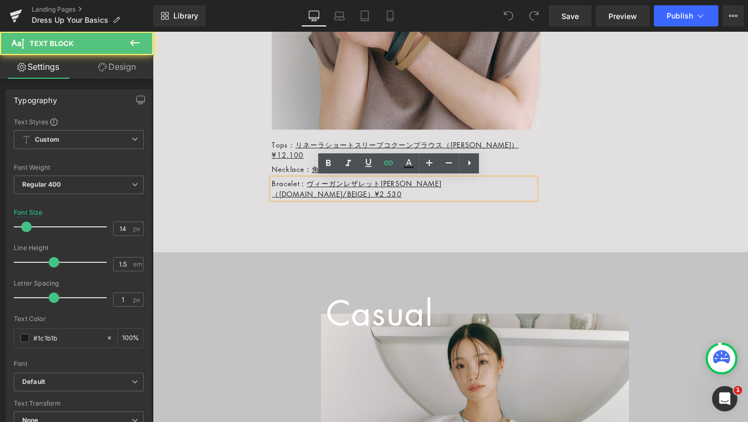
click at [559, 195] on p "Bracelet： ヴィーガンレザレットブレスレット（D.NAVY/BEIGE） ¥2,530" at bounding box center [422, 200] width 283 height 22
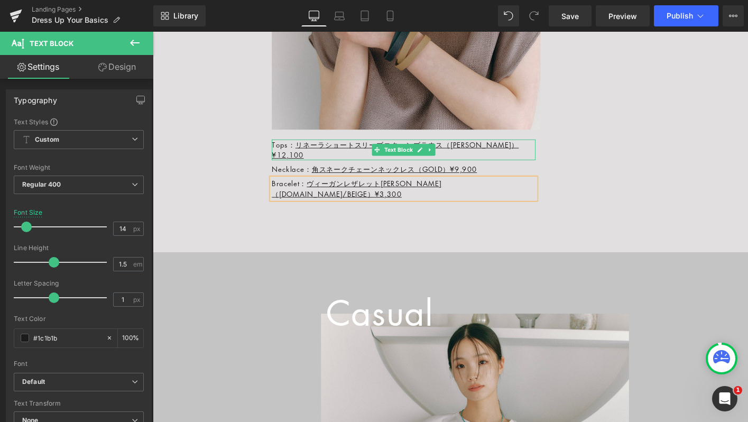
click at [560, 165] on p "Tops： リネーラショートスリーブコクーンブラウス（KHAKI BROWN） ¥12,100" at bounding box center [422, 158] width 283 height 22
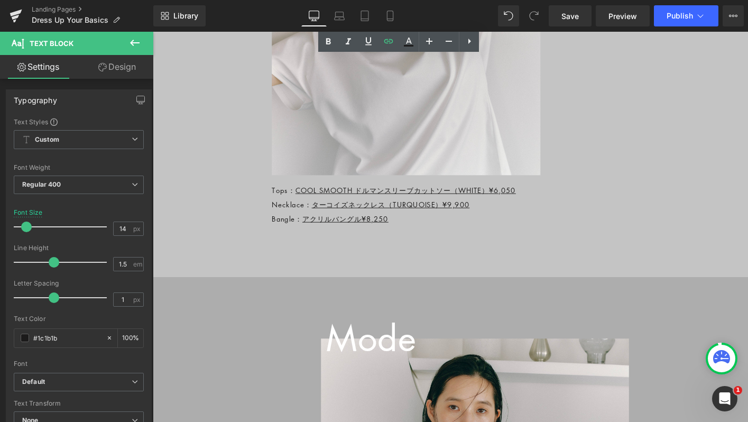
scroll to position [2658, 0]
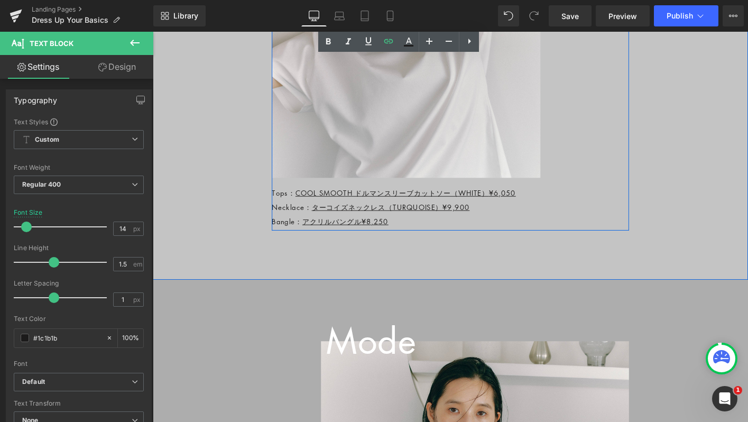
click at [555, 199] on p "Tops： COOL SMOOTH ドルマンスリーブカットソー（WHITE） ¥6,050" at bounding box center [422, 204] width 283 height 11
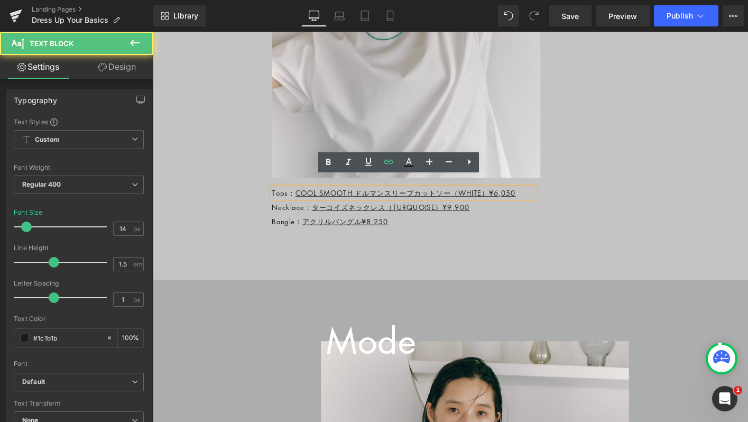
click at [555, 199] on p "Tops： COOL SMOOTH ドルマンスリーブカットソー（WHITE） ¥6,050" at bounding box center [422, 204] width 283 height 11
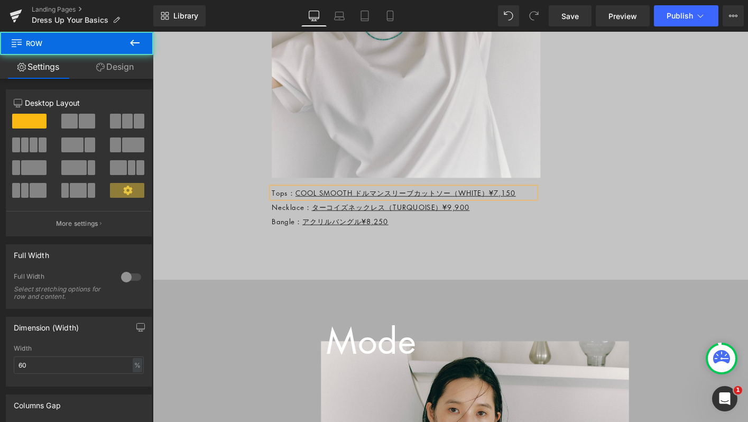
click at [639, 193] on div "Image Tops： COOL SMOOTH ドルマンスリーブカットソー（WHITE） ¥7,150 Text Block Necklace： ターコイズネ…" at bounding box center [473, 37] width 384 height 418
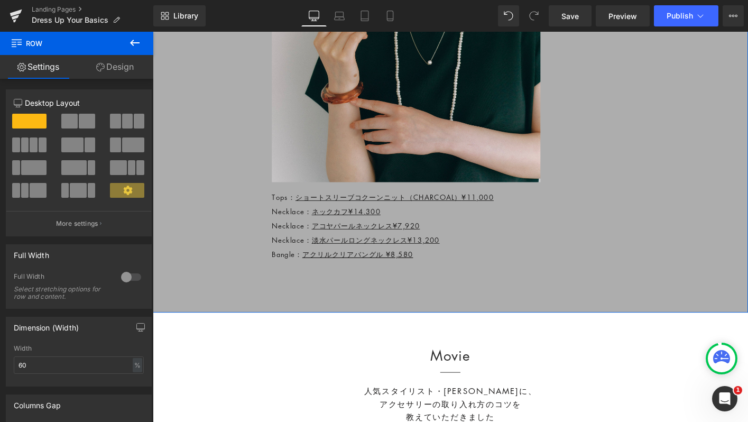
scroll to position [3681, 0]
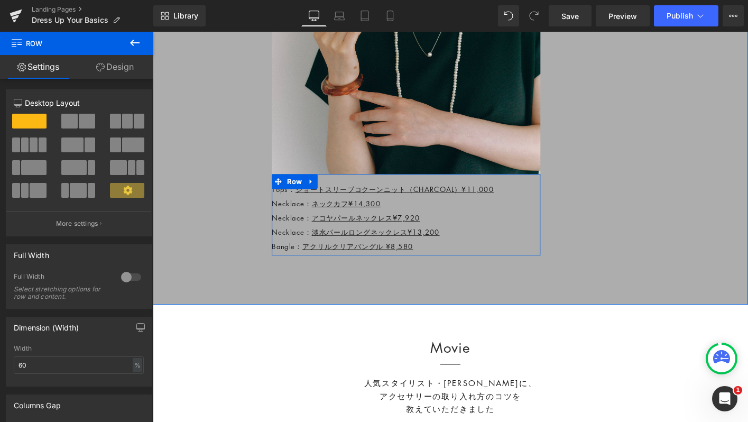
click at [460, 214] on div "Tops： ショートスリーブコクーンニット（CHARCOAL） ¥11,000 Text Block Necklace： ネックカフ ¥14,300 Text…" at bounding box center [425, 234] width 289 height 77
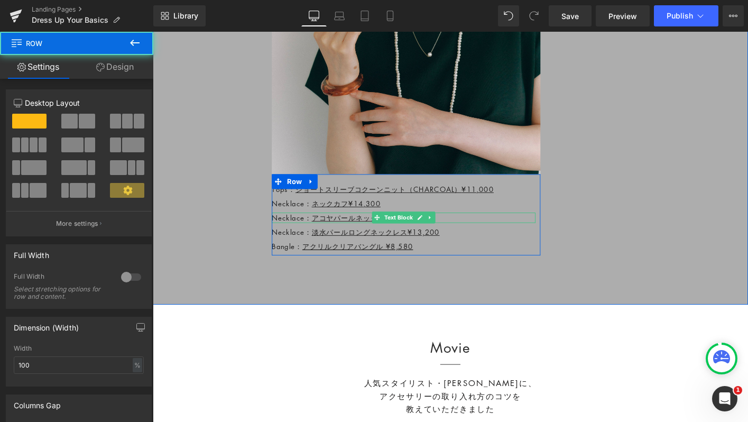
click at [457, 226] on p "Necklace： アコヤパールネックレス ¥7,920" at bounding box center [422, 231] width 283 height 11
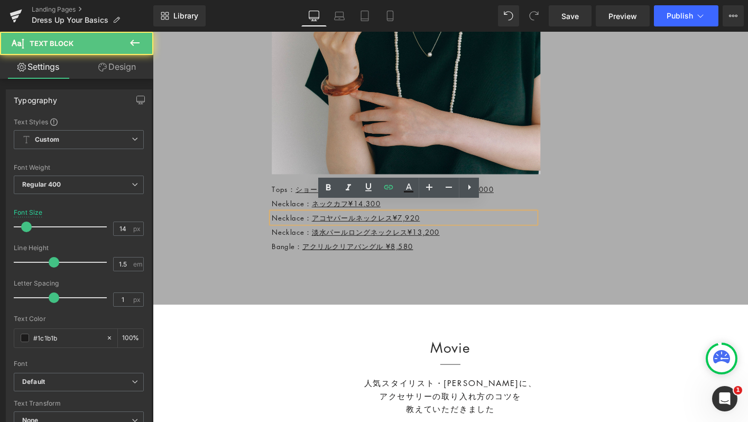
click at [457, 226] on p "Necklace： アコヤパールネックレス ¥7,920" at bounding box center [422, 231] width 283 height 11
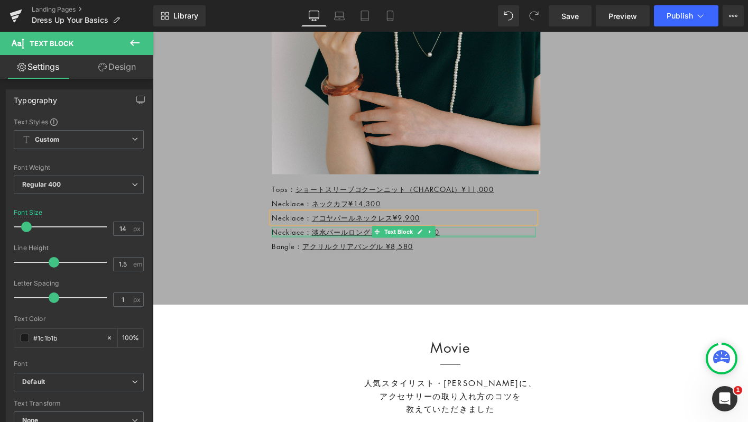
click at [515, 242] on div "Necklace： 淡水パールロングネックレス ¥13,200 Text Block" at bounding box center [422, 247] width 283 height 11
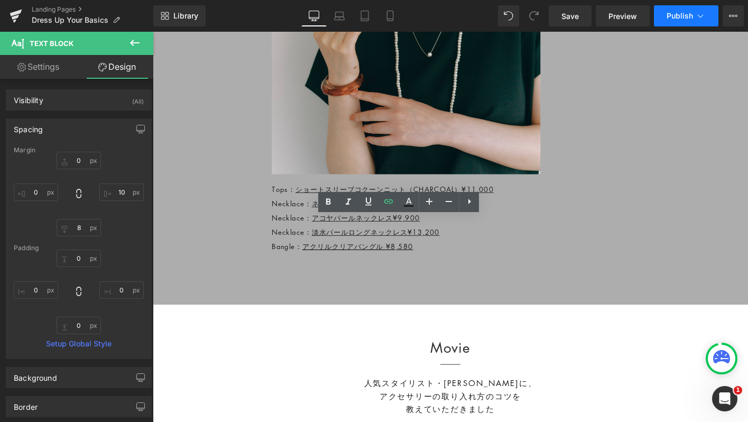
click at [663, 8] on button "Publish" at bounding box center [686, 15] width 64 height 21
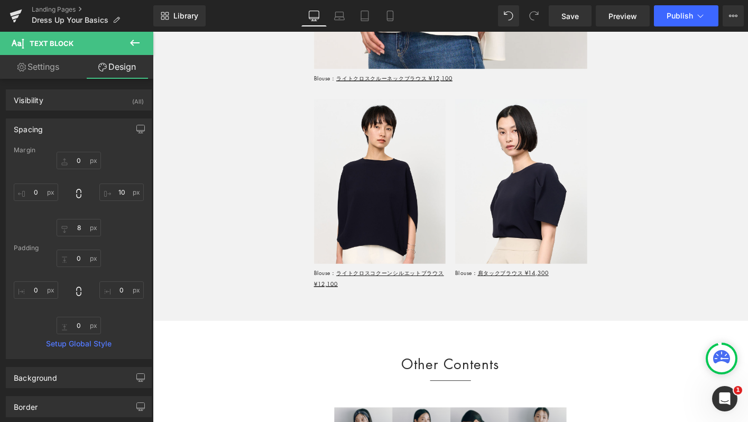
scroll to position [5035, 0]
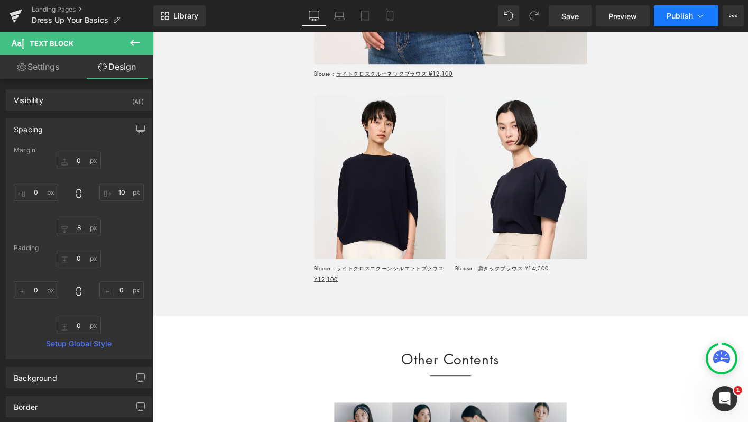
click at [661, 17] on button "Publish" at bounding box center [686, 15] width 64 height 21
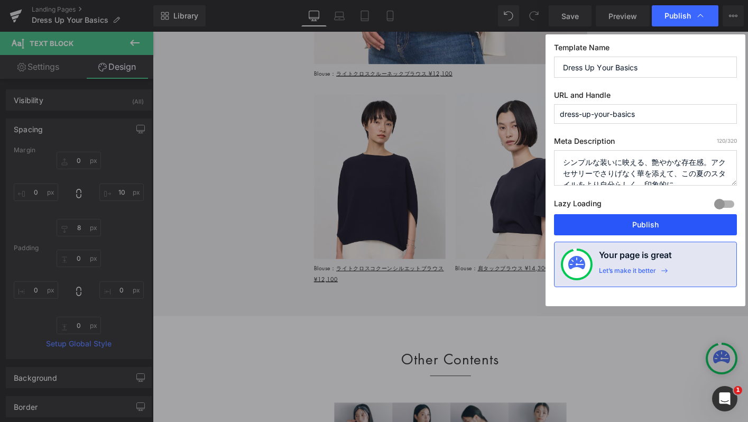
click at [568, 224] on button "Publish" at bounding box center [645, 224] width 183 height 21
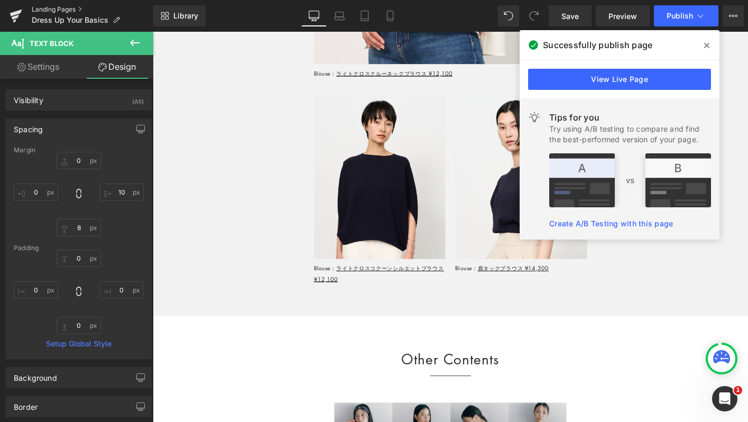
click at [60, 10] on link "Landing Pages" at bounding box center [93, 9] width 122 height 8
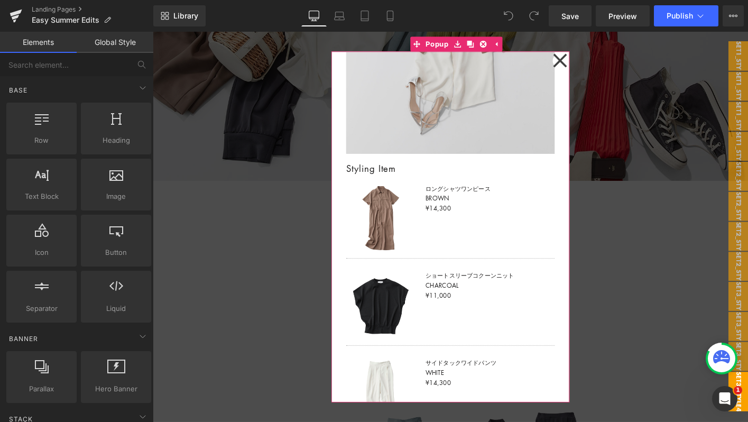
scroll to position [330, 0]
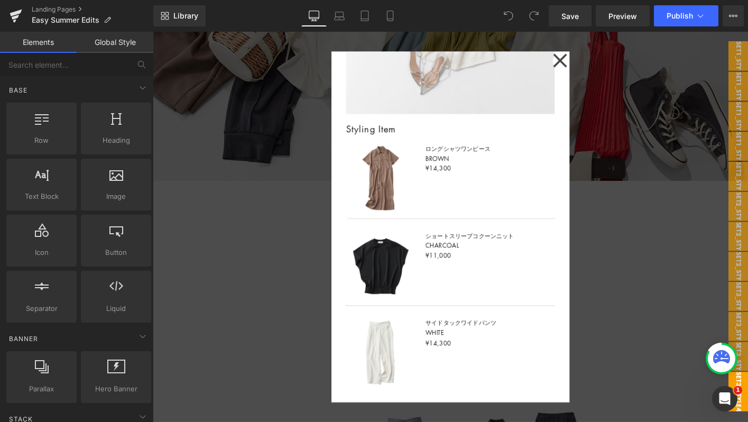
click at [267, 326] on div at bounding box center [473, 241] width 640 height 419
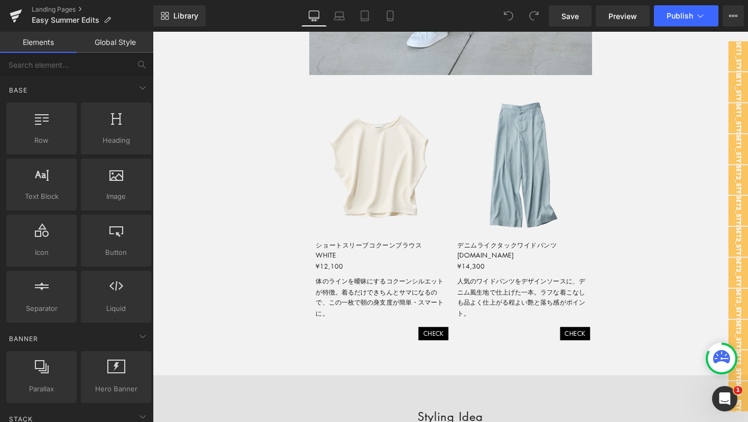
scroll to position [1783, 0]
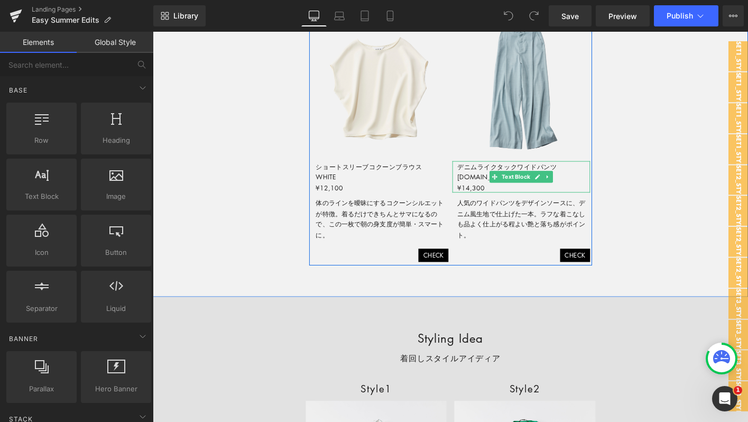
click at [516, 198] on p "デニムライクタックワイドパンツ L.BLUE ¥14,300" at bounding box center [551, 188] width 143 height 34
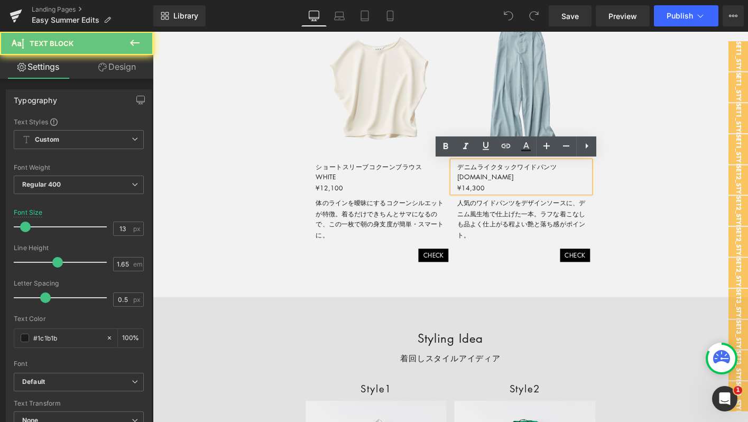
click at [493, 198] on p "デニムライクタックワイドパンツ L.BLUE ¥14,300" at bounding box center [551, 188] width 143 height 34
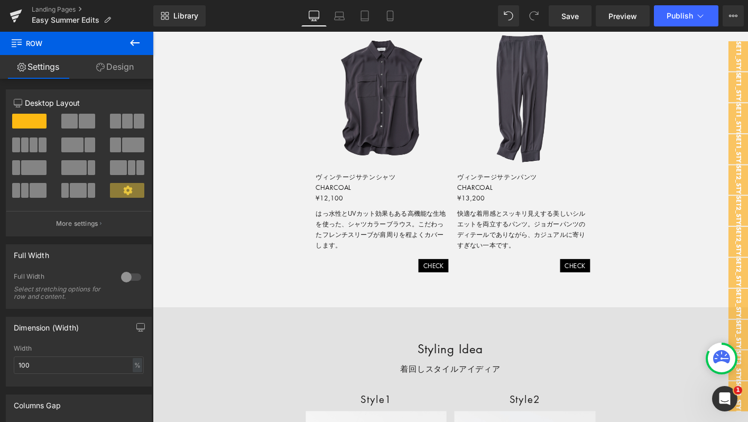
scroll to position [3830, 0]
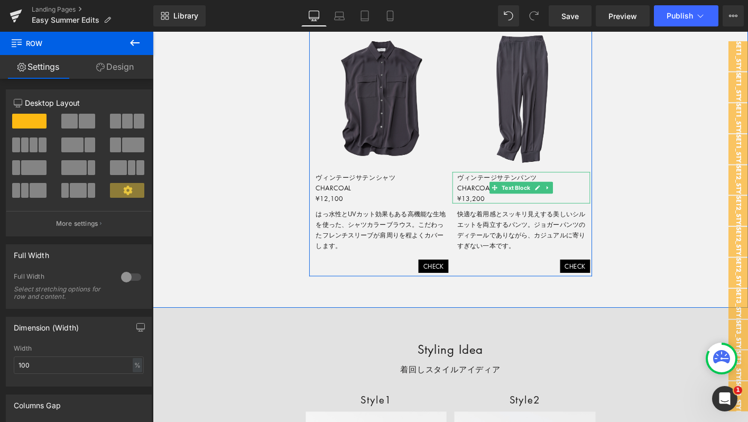
click at [493, 208] on p "ヴィンテージサテンパンツ CHARCOAL ¥13,200" at bounding box center [551, 199] width 143 height 34
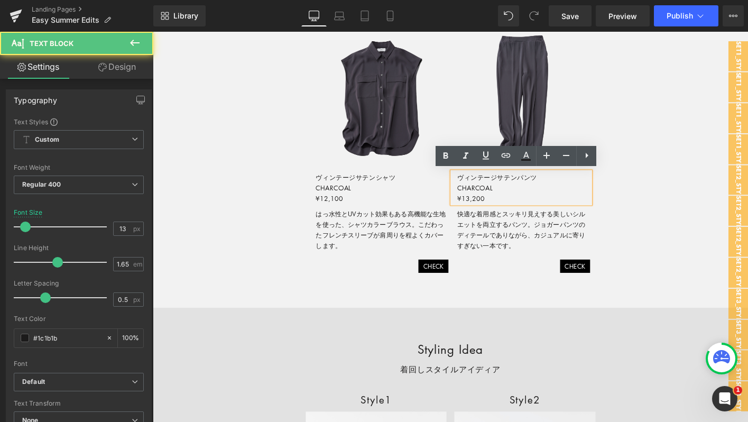
click at [491, 210] on p "ヴィンテージサテンパンツ CHARCOAL ¥13,200" at bounding box center [551, 199] width 143 height 34
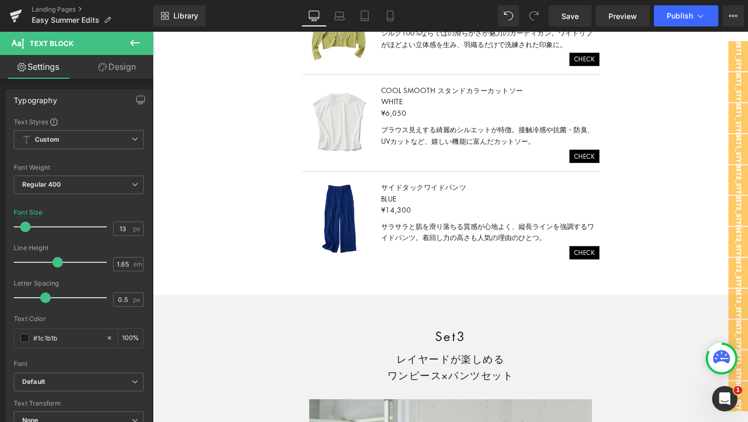
click at [329, 285] on div "Image ノーカラージャケット BLACK ¥25,300 Text Block クリーンな印象で、どんなアイテムとも組み合わせられるノーカラージャケット。…" at bounding box center [473, 80] width 320 height 436
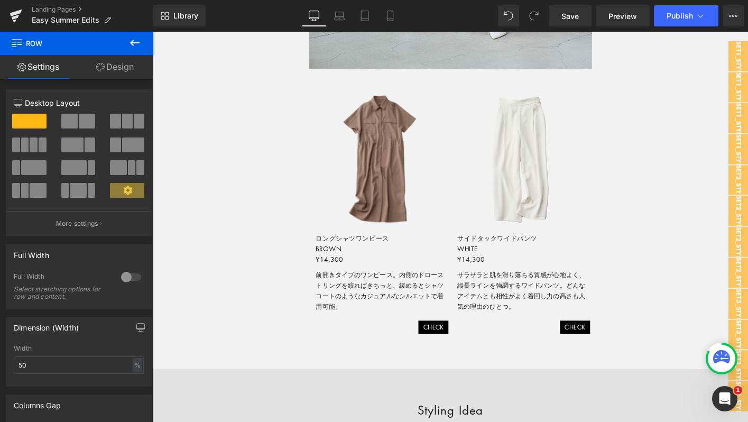
scroll to position [5825, 0]
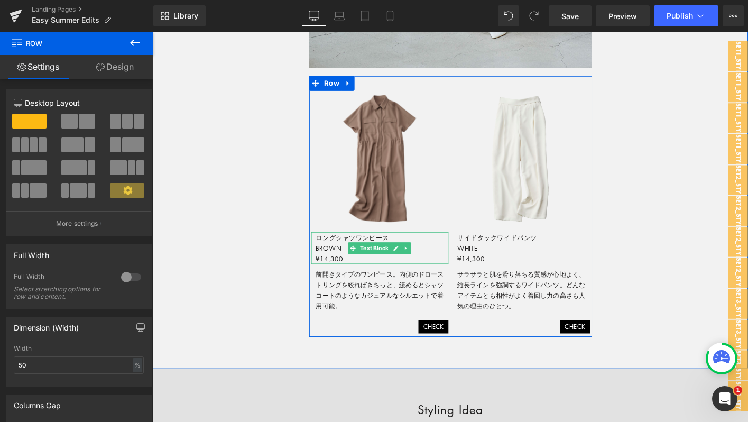
click at [341, 274] on p "ロングシャツワンピース BROWN ¥14,300" at bounding box center [399, 264] width 143 height 34
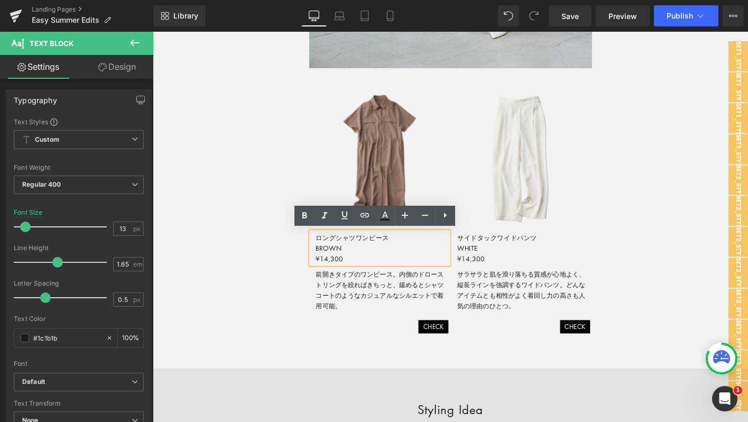
click at [340, 275] on p "ロングシャツワンピース BROWN ¥14,300" at bounding box center [399, 264] width 143 height 34
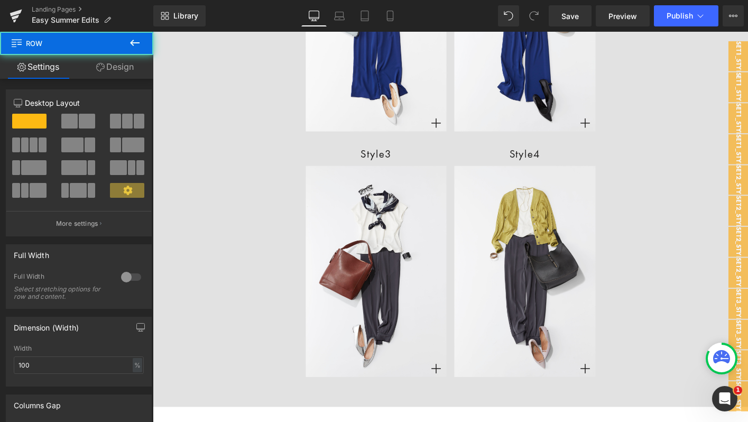
scroll to position [0, 0]
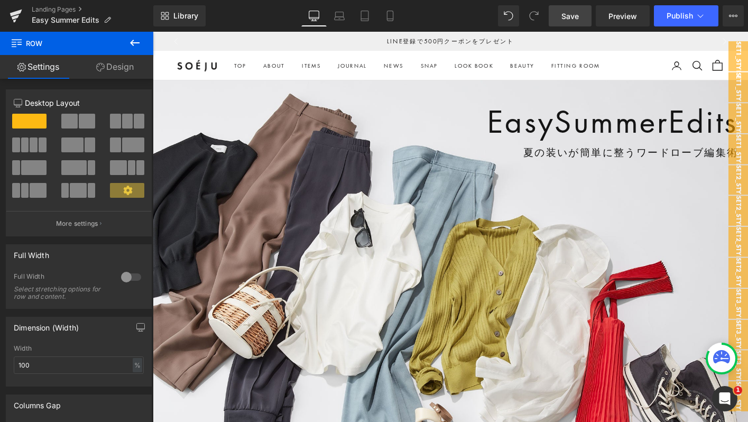
click at [579, 21] on span "Save" at bounding box center [569, 16] width 17 height 11
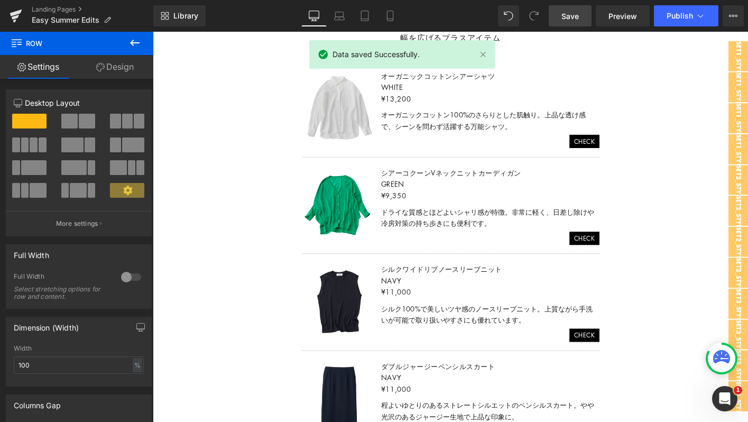
scroll to position [2764, 0]
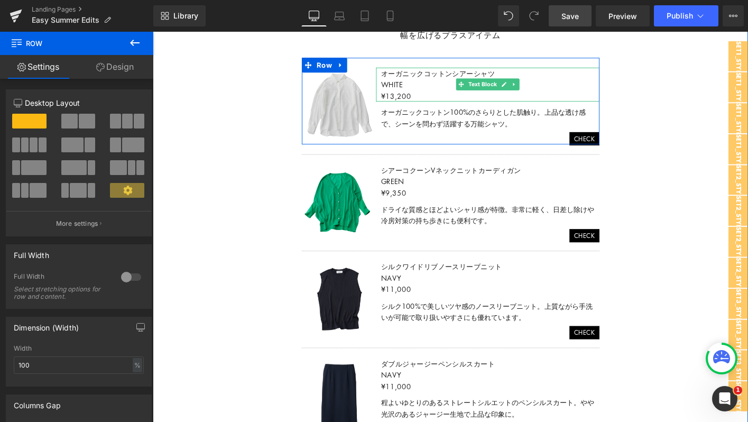
click at [412, 99] on p "オーガニックコットンシアーシャツ WHITE ¥13,200" at bounding box center [515, 88] width 235 height 36
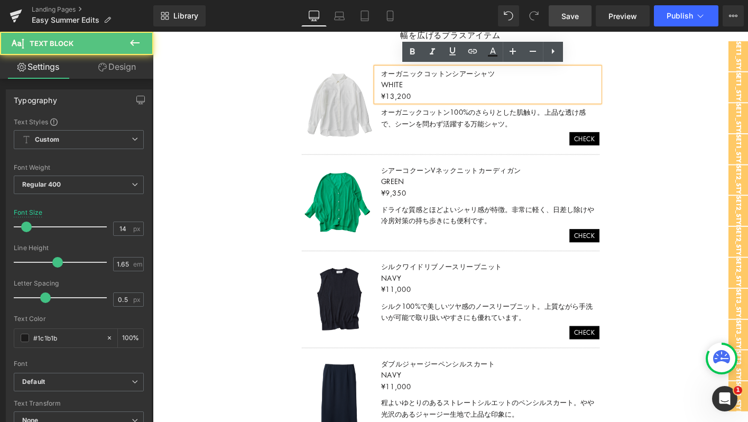
click at [406, 98] on p "オーガニックコットンシアーシャツ WHITE ¥13,200" at bounding box center [515, 88] width 235 height 36
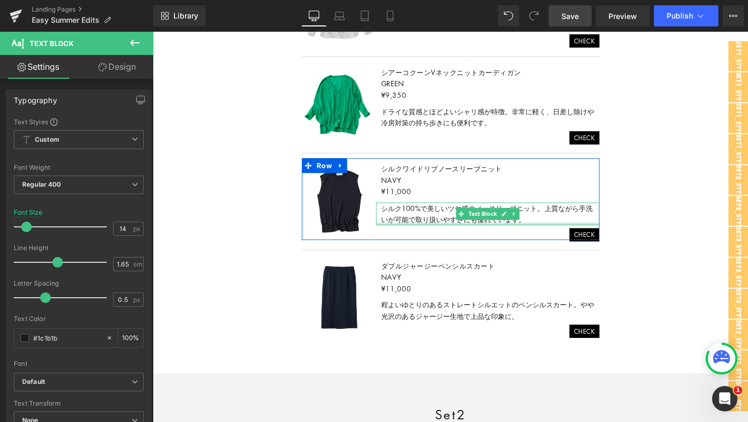
scroll to position [2877, 0]
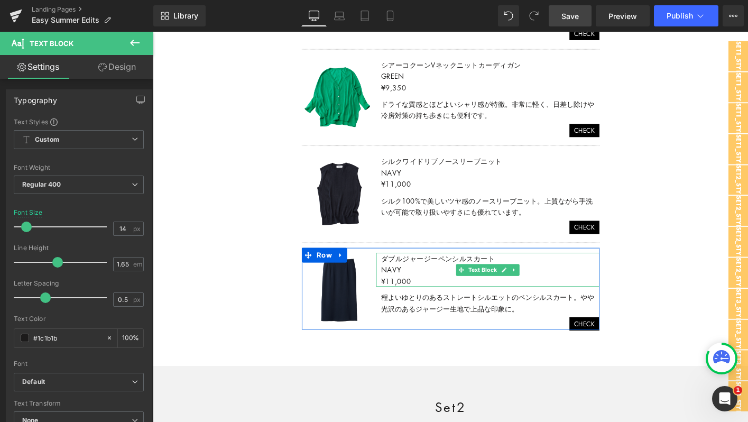
click at [409, 297] on p "¥11,000" at bounding box center [515, 299] width 235 height 12
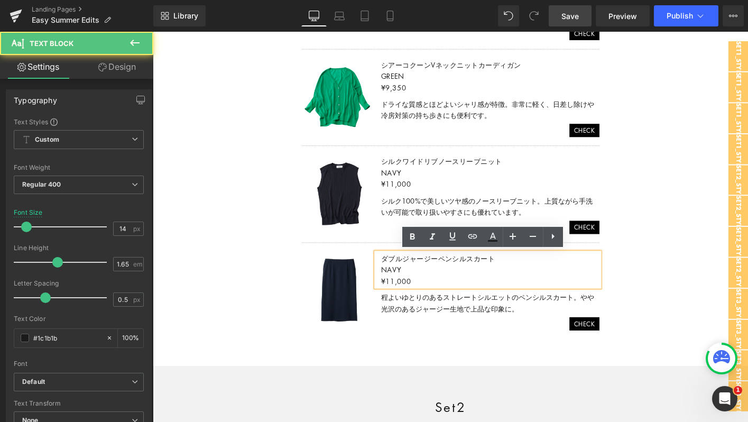
click at [410, 300] on p "¥11,000" at bounding box center [515, 299] width 235 height 12
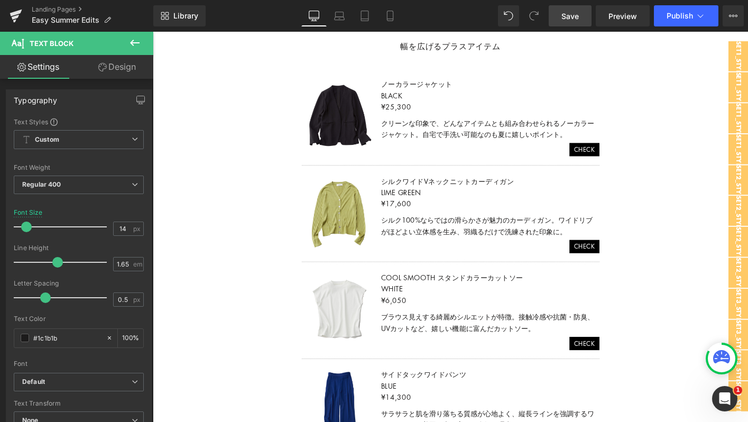
scroll to position [4822, 0]
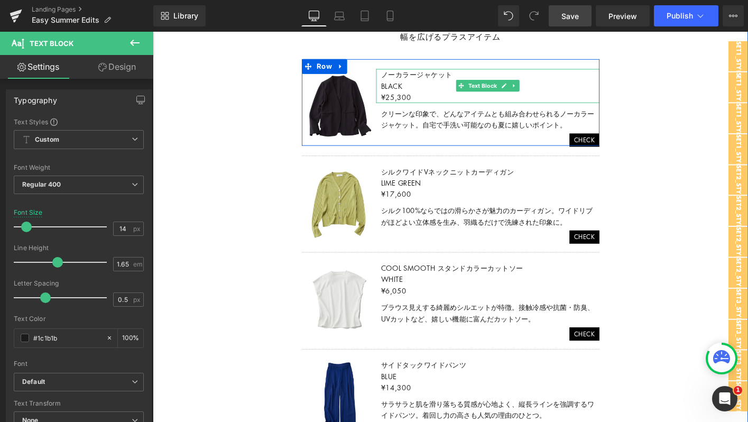
click at [407, 103] on p "ノーカラージャケット BLACK ¥25,300" at bounding box center [515, 90] width 235 height 36
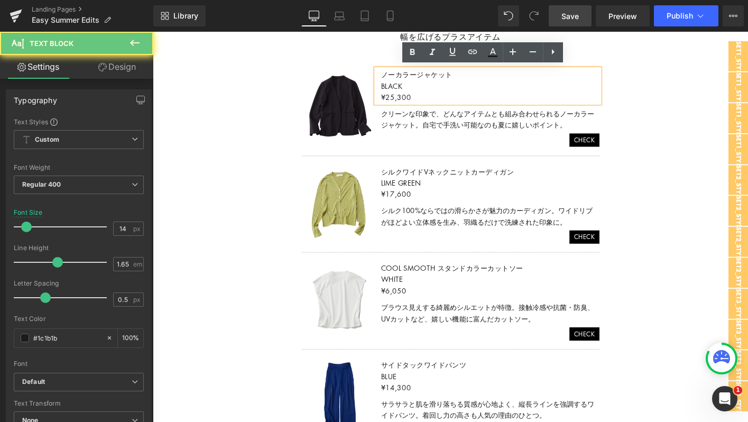
click at [409, 99] on p "ノーカラージャケット BLACK ¥25,300" at bounding box center [515, 90] width 235 height 36
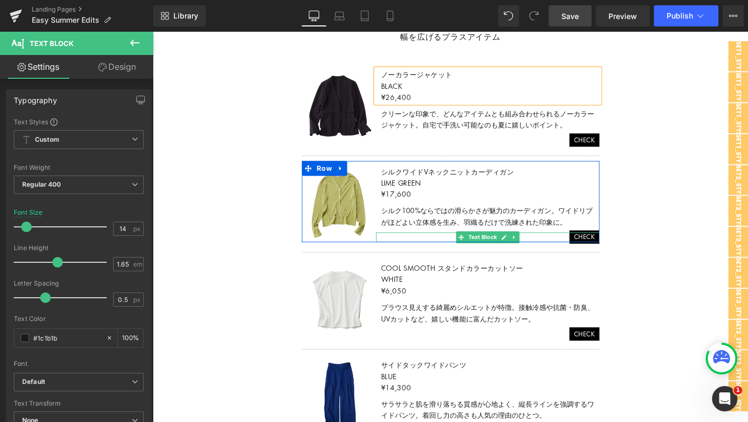
scroll to position [4865, 0]
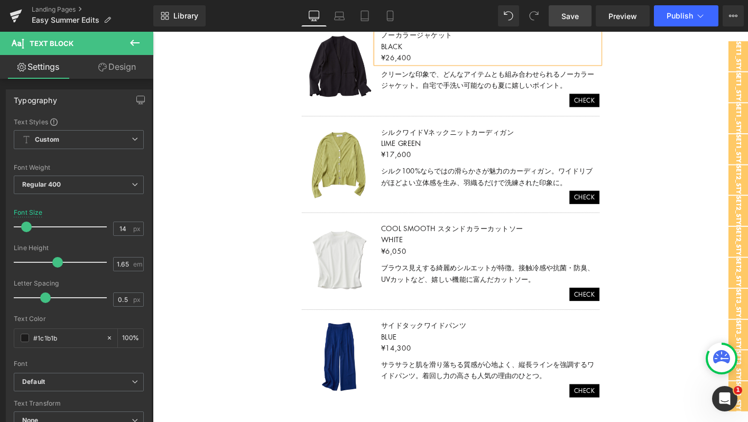
click at [410, 265] on p "COOL SMOOTH スタンドカラーカットソー WHITE ¥6,050" at bounding box center [515, 255] width 235 height 36
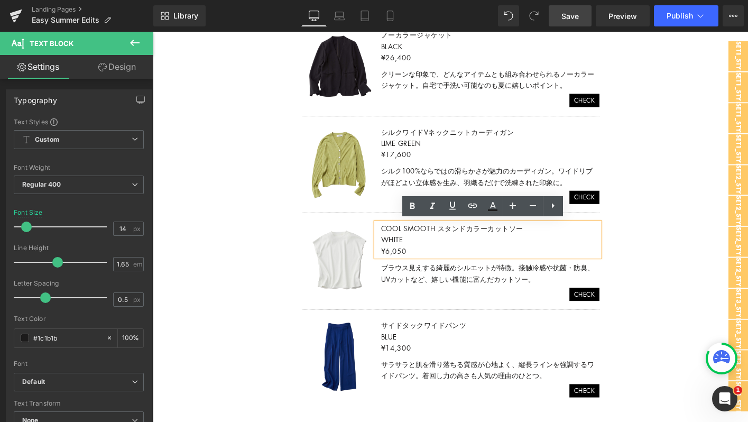
click at [409, 265] on p "COOL SMOOTH スタンドカラーカットソー WHITE ¥6,050" at bounding box center [515, 255] width 235 height 36
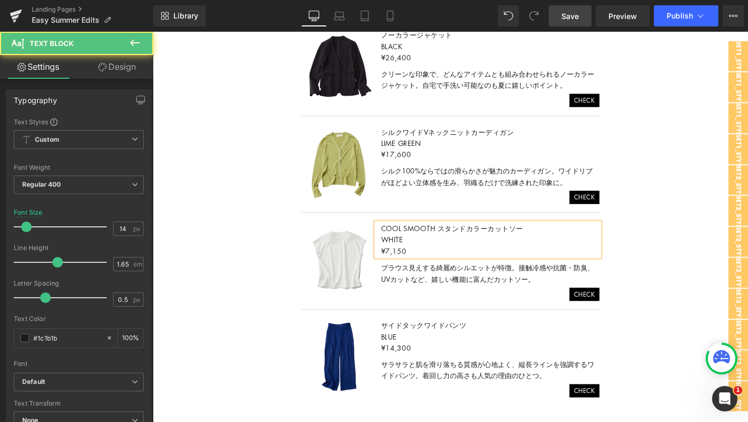
click at [468, 261] on p "COOL SMOOTH スタンドカラーカットソー WHITE ¥7,150" at bounding box center [515, 255] width 235 height 36
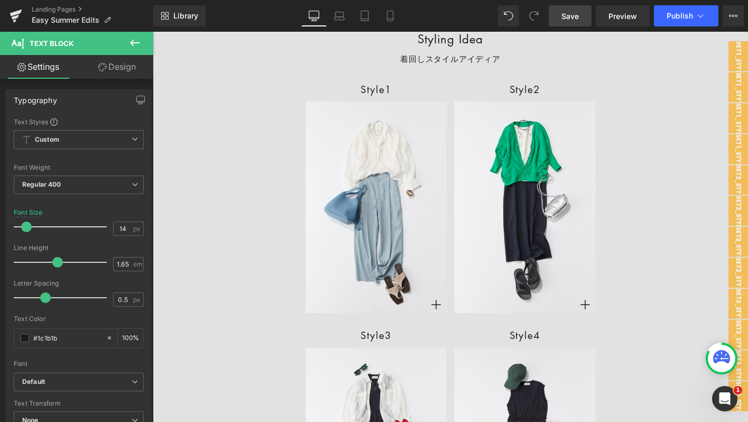
scroll to position [798, 0]
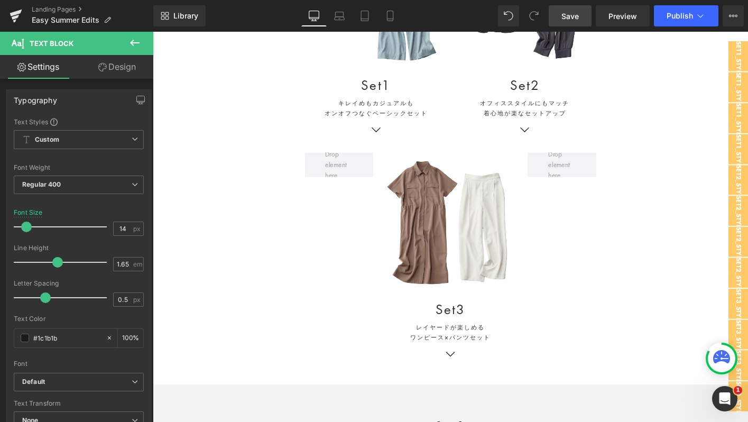
click at [565, 20] on span "Save" at bounding box center [569, 16] width 17 height 11
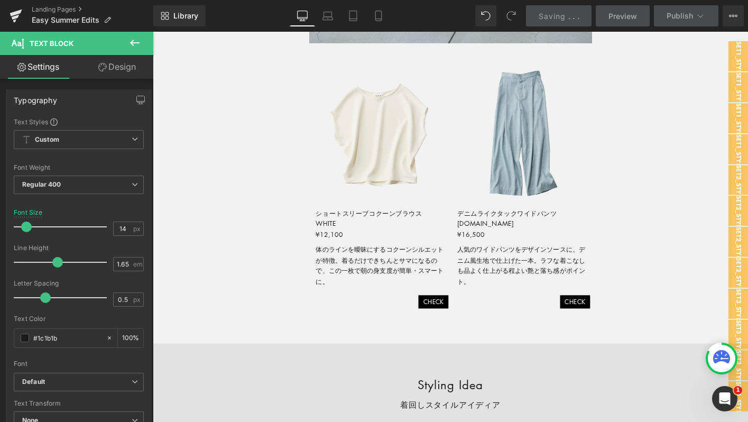
scroll to position [1758, 0]
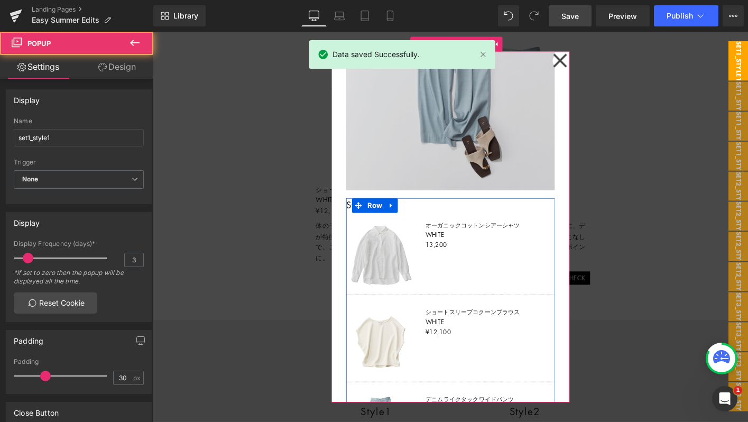
scroll to position [330, 0]
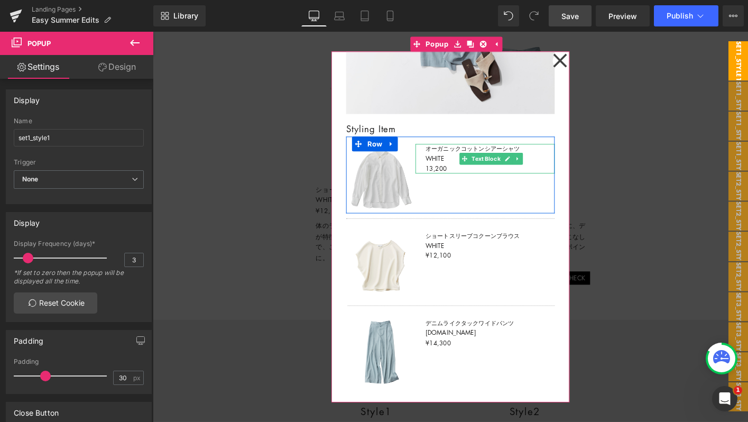
click at [457, 158] on p "オーガニックコットンシアーシャツ WHITE 13,200" at bounding box center [515, 168] width 139 height 32
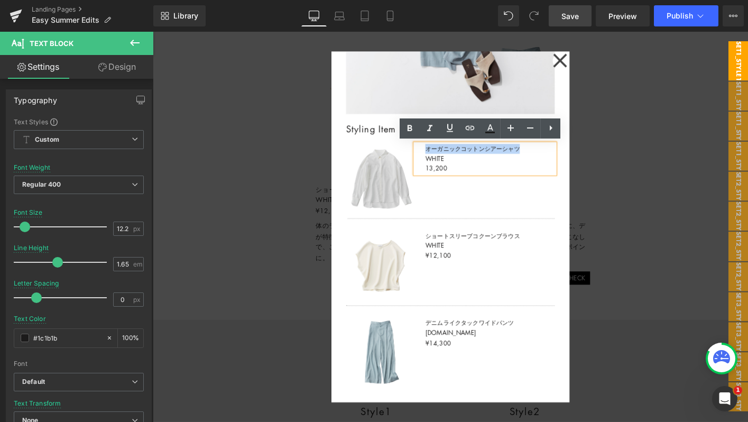
drag, startPoint x: 448, startPoint y: 157, endPoint x: 548, endPoint y: 154, distance: 99.4
click at [548, 154] on p "オーガニックコットンシアーシャツ WHITE 13,200" at bounding box center [515, 168] width 139 height 32
copy p "オーガニックコットンシアーシャツ"
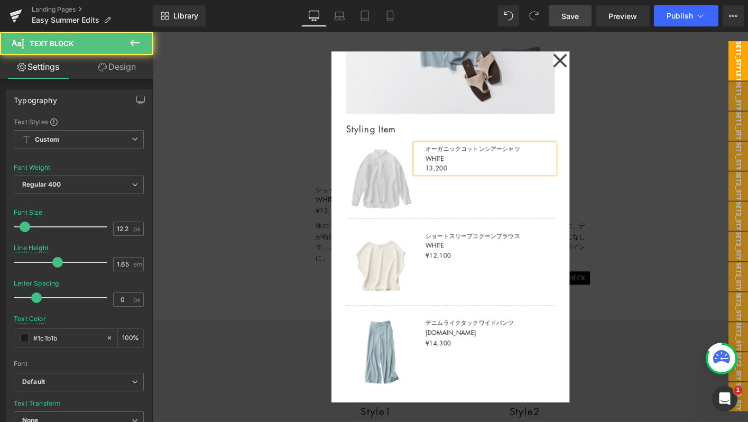
click at [453, 179] on p "オーガニックコットンシアーシャツ WHITE 13,200" at bounding box center [515, 168] width 139 height 32
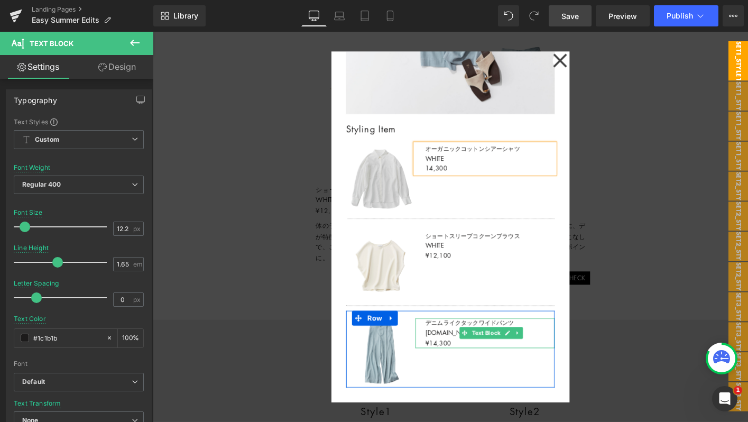
click at [455, 347] on p "デニムライクタックワイドパンツ L.BLUE ¥14,300" at bounding box center [515, 355] width 139 height 32
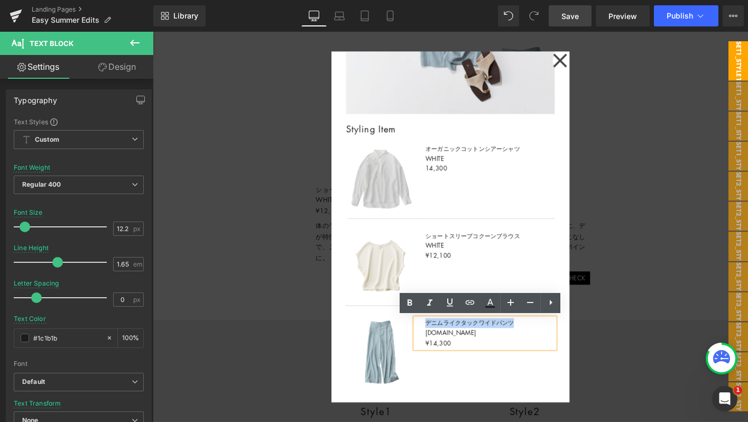
drag, startPoint x: 447, startPoint y: 345, endPoint x: 548, endPoint y: 345, distance: 100.4
click at [548, 345] on p "デニムライクタックワイドパンツ L.BLUE ¥14,300" at bounding box center [515, 355] width 139 height 32
copy p "デニムライクタックワイドパンツ"
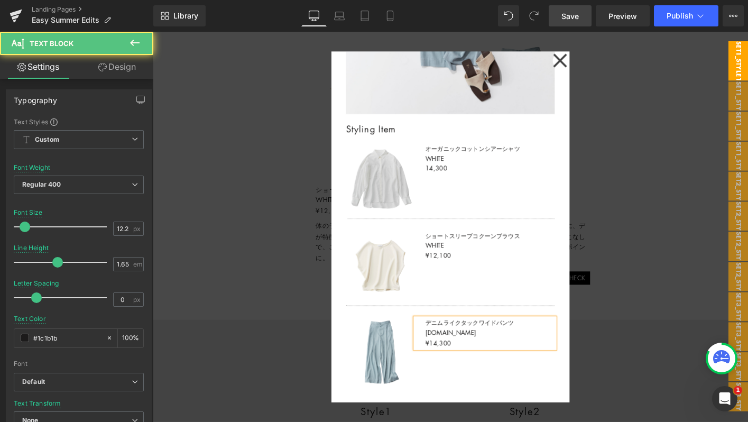
click at [455, 363] on p "デニムライクタックワイドパンツ L.BLUE ¥14,300" at bounding box center [515, 355] width 139 height 32
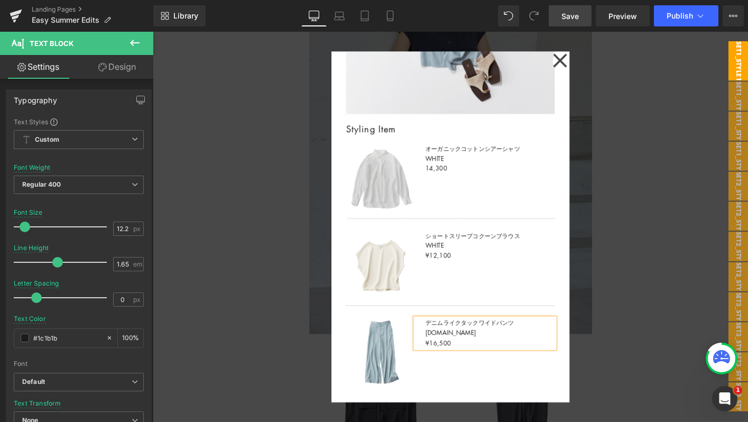
scroll to position [3623, 0]
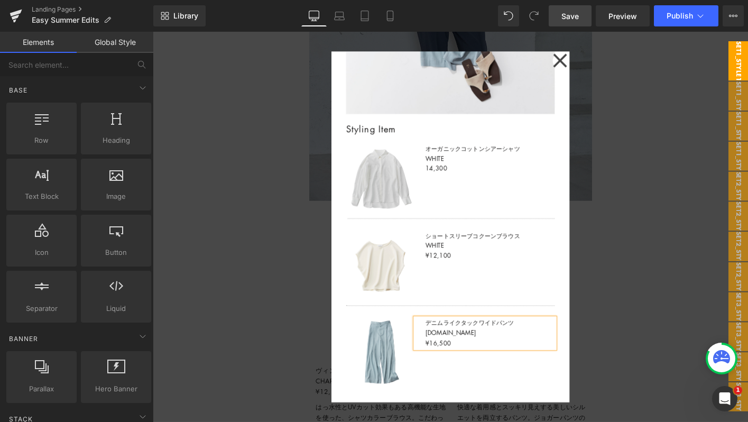
click at [641, 307] on div at bounding box center [473, 241] width 640 height 419
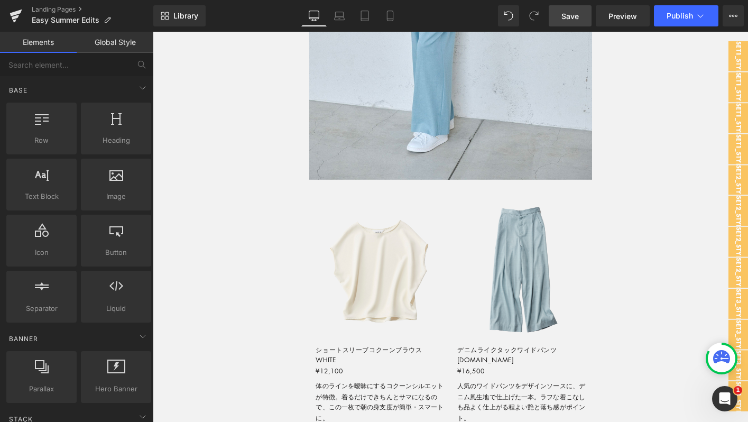
scroll to position [1177, 0]
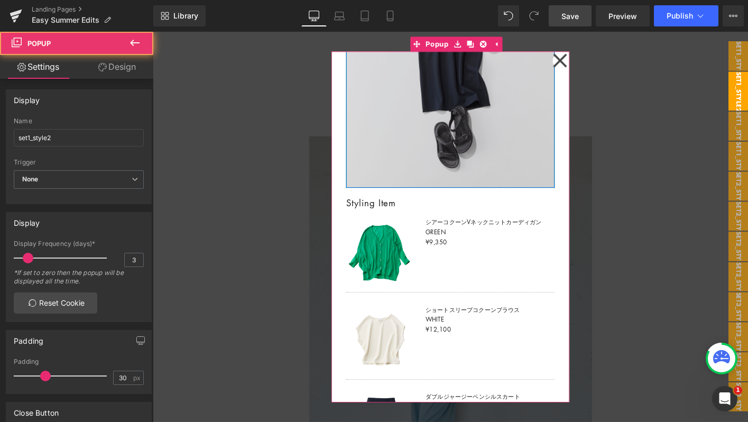
scroll to position [309, 0]
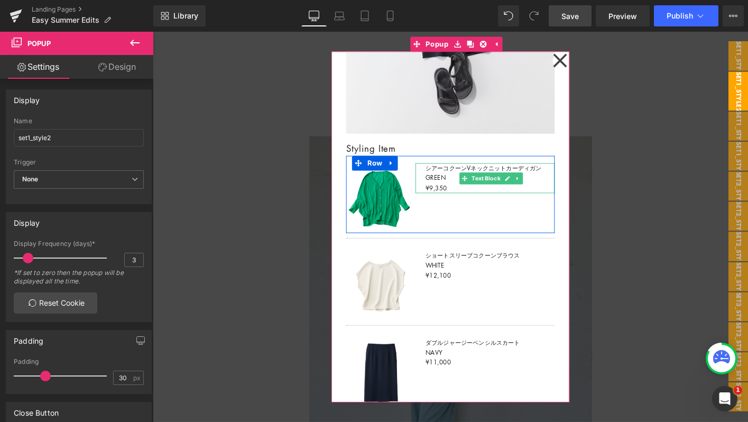
click at [457, 178] on p "シアーコクーンVネックニットカーディガン" at bounding box center [515, 178] width 139 height 11
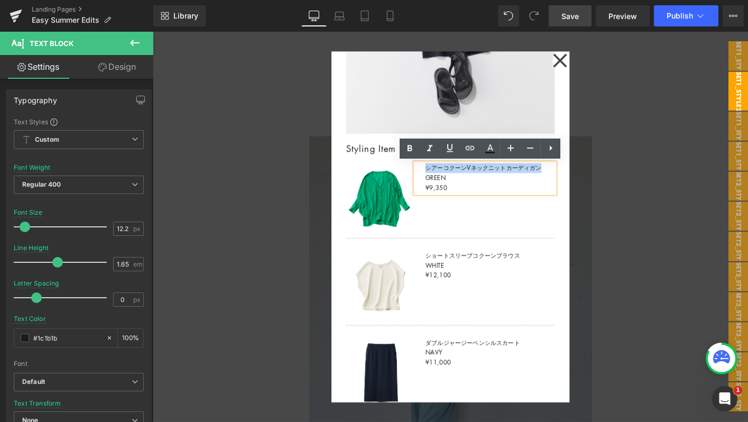
drag, startPoint x: 446, startPoint y: 178, endPoint x: 574, endPoint y: 177, distance: 127.9
click at [574, 177] on p "シアーコクーンVネックニットカーディガン" at bounding box center [515, 178] width 139 height 11
copy p "シアーコクーンVネックニットカーディガン"
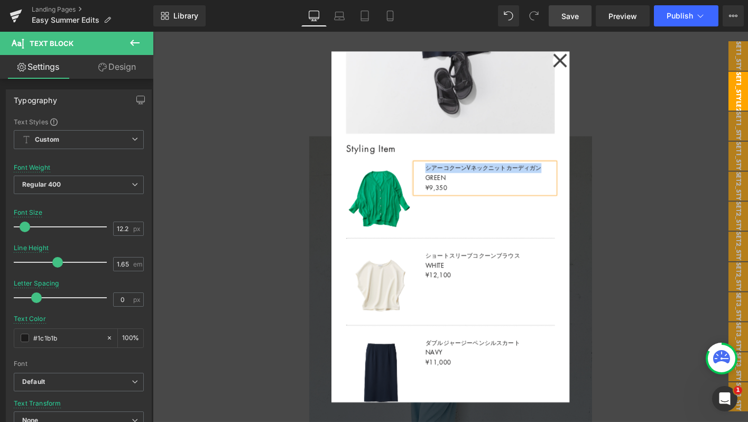
scroll to position [330, 0]
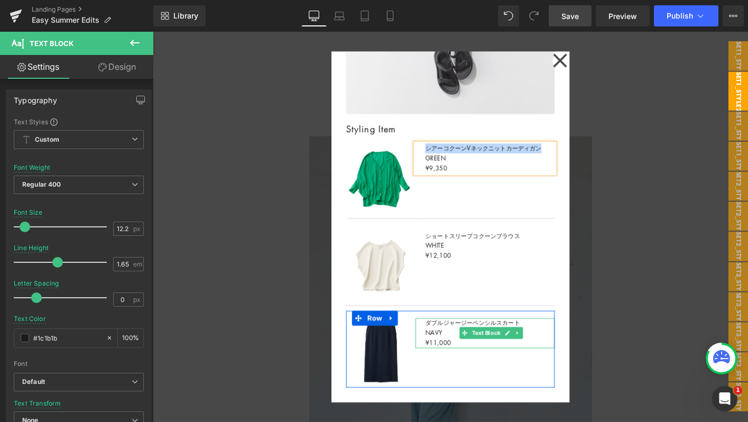
click at [452, 348] on p "ダブルジャージーペンシルスカート" at bounding box center [515, 344] width 139 height 11
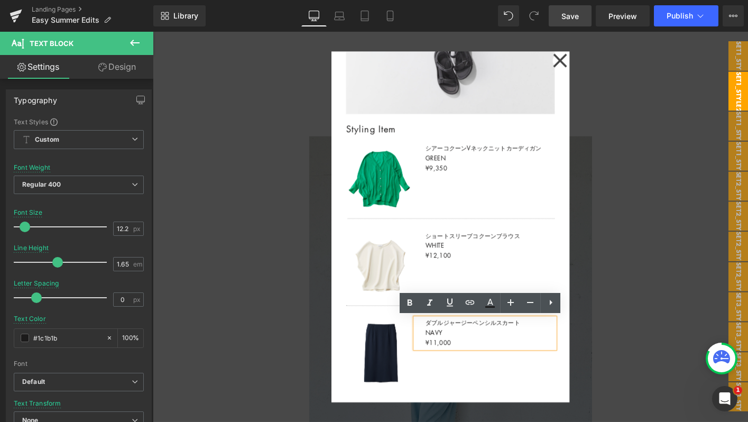
click at [449, 346] on p "ダブルジャージーペンシルスカート" at bounding box center [515, 344] width 139 height 11
drag, startPoint x: 446, startPoint y: 345, endPoint x: 552, endPoint y: 344, distance: 106.3
click at [552, 344] on p "ダブルジャージーペンシルスカート" at bounding box center [515, 344] width 139 height 11
copy p "ダブルジャージーペンシルスカート"
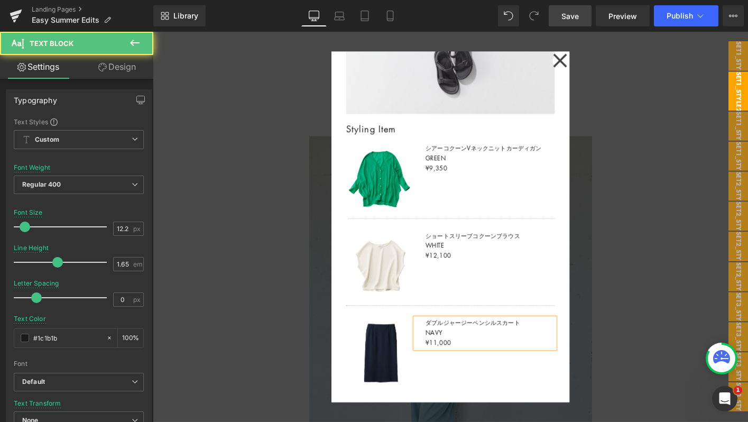
click at [455, 364] on p "¥11,000" at bounding box center [515, 366] width 139 height 11
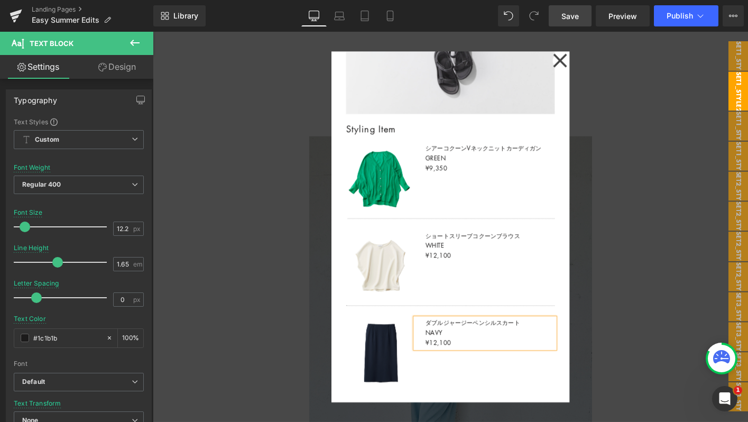
click at [683, 176] on div at bounding box center [473, 241] width 640 height 419
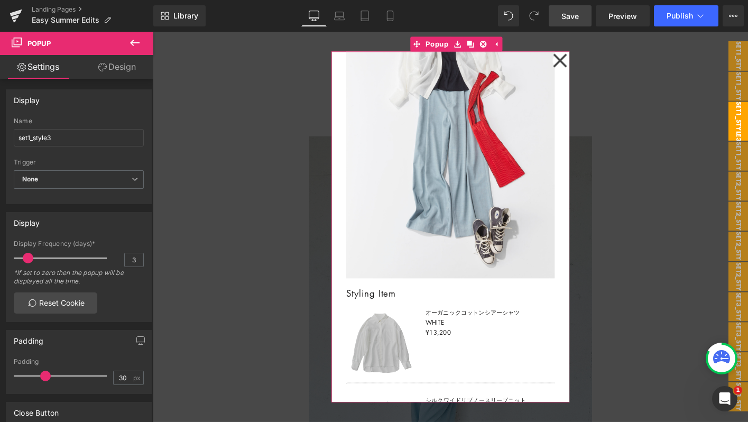
scroll to position [321, 0]
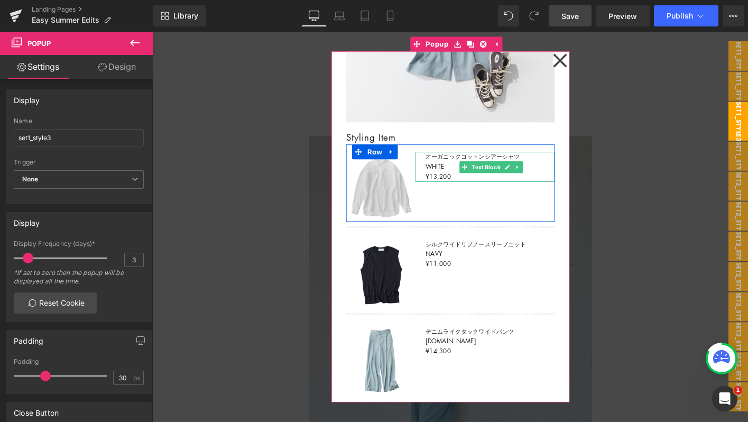
click at [458, 165] on p "オーガニックコットンシアーシャツ" at bounding box center [515, 166] width 139 height 11
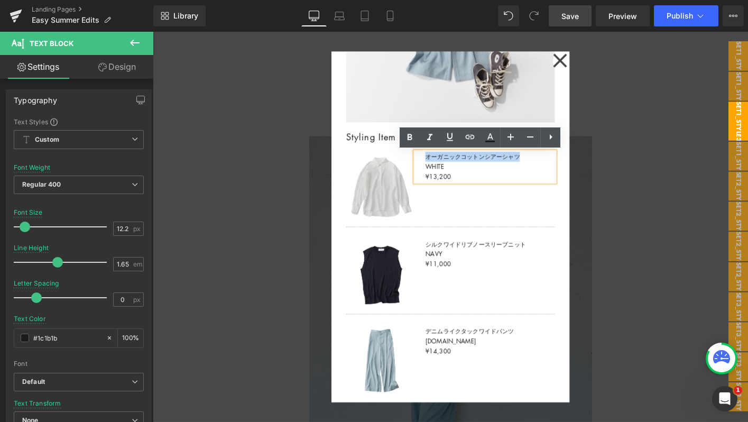
drag, startPoint x: 447, startPoint y: 164, endPoint x: 547, endPoint y: 163, distance: 99.4
click at [547, 163] on p "オーガニックコットンシアーシャツ" at bounding box center [515, 166] width 139 height 11
copy p "オーガニックコットンシアーシャツ"
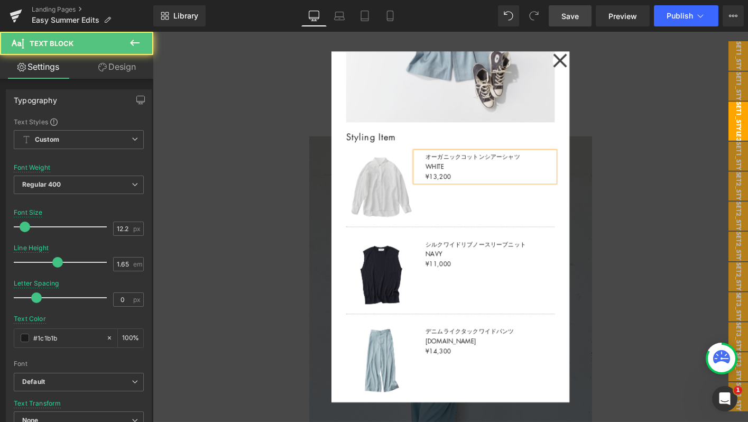
click at [454, 189] on p "¥13,200" at bounding box center [515, 187] width 139 height 11
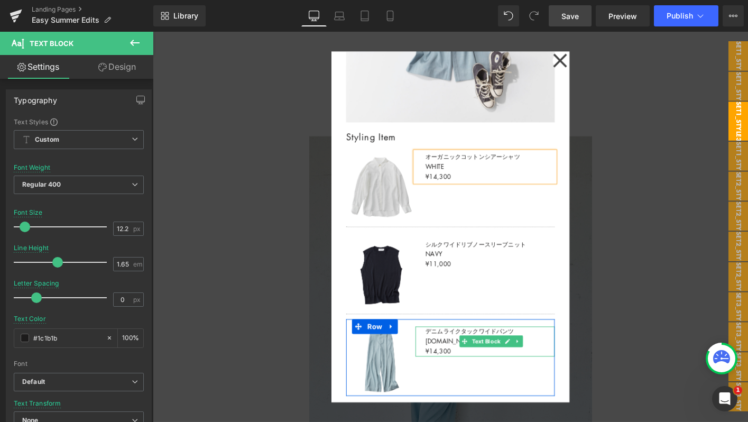
click at [453, 353] on p "デニムライクタックワイドパンツ" at bounding box center [515, 353] width 139 height 11
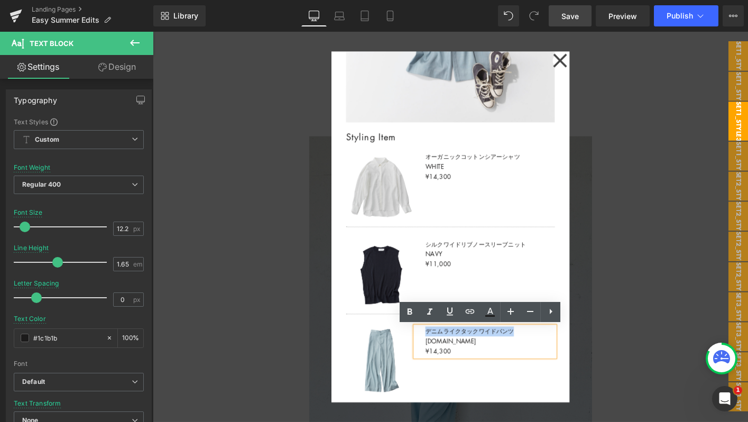
drag, startPoint x: 446, startPoint y: 353, endPoint x: 553, endPoint y: 353, distance: 107.3
click at [553, 353] on p "デニムライクタックワイドパンツ" at bounding box center [515, 353] width 139 height 11
copy p "デニムライクタックワイドパンツ"
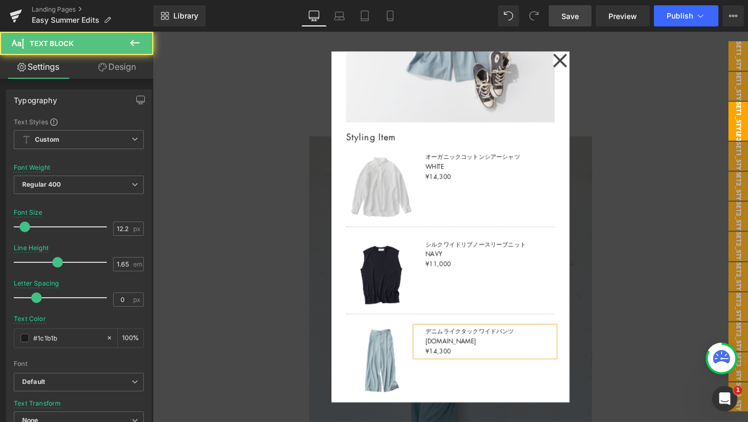
click at [456, 373] on p "¥14,300" at bounding box center [515, 375] width 139 height 11
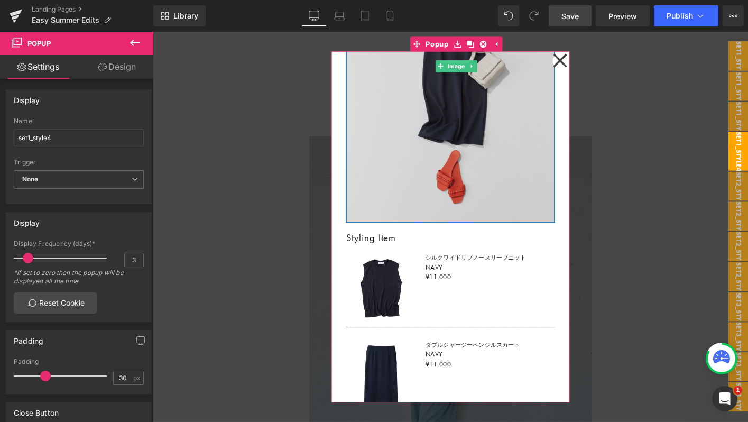
scroll to position [236, 0]
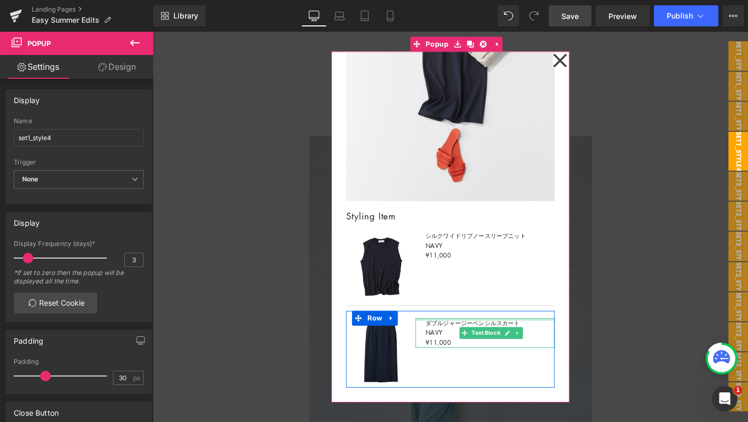
click at [468, 341] on div at bounding box center [510, 340] width 150 height 3
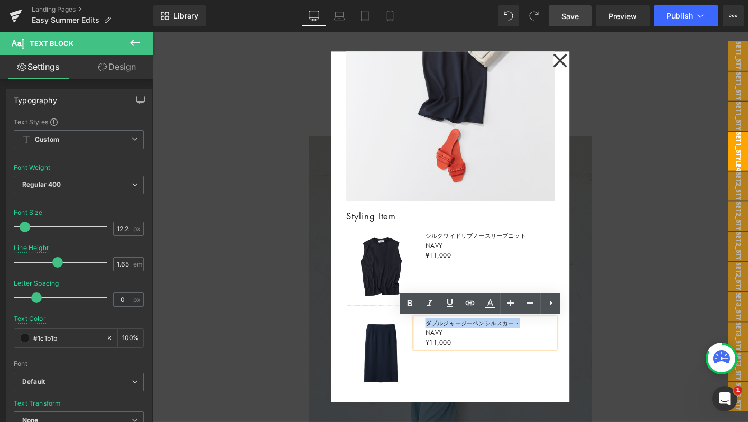
drag, startPoint x: 447, startPoint y: 344, endPoint x: 557, endPoint y: 344, distance: 110.0
click at [557, 344] on p "ダブルジャージーペンシルスカート" at bounding box center [515, 344] width 139 height 11
copy p "ダブルジャージーペンシルスカート"
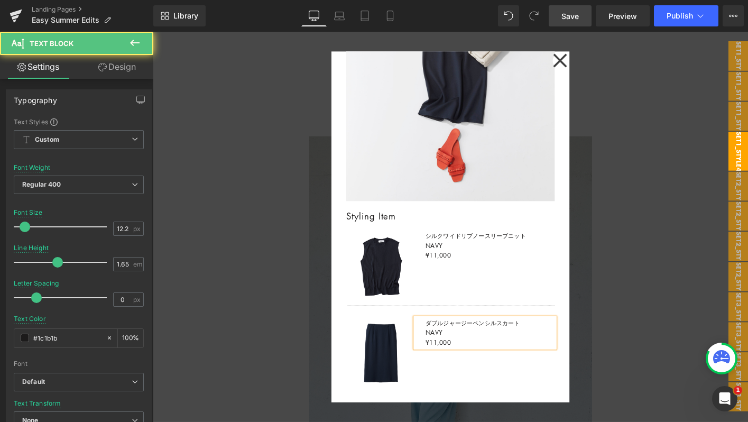
click at [454, 365] on p "¥11,000" at bounding box center [515, 366] width 139 height 11
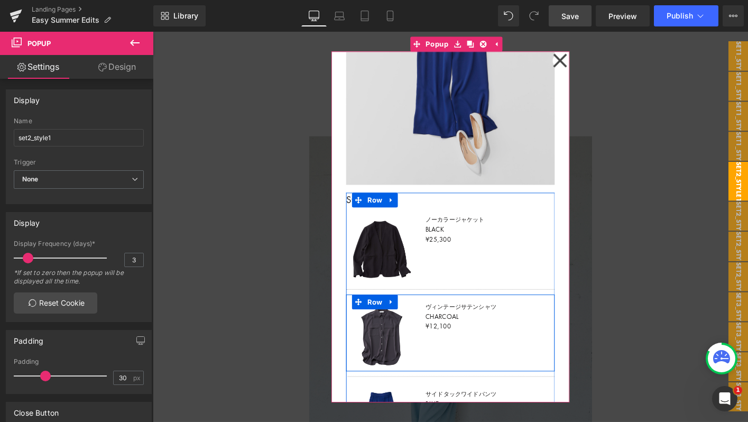
scroll to position [330, 0]
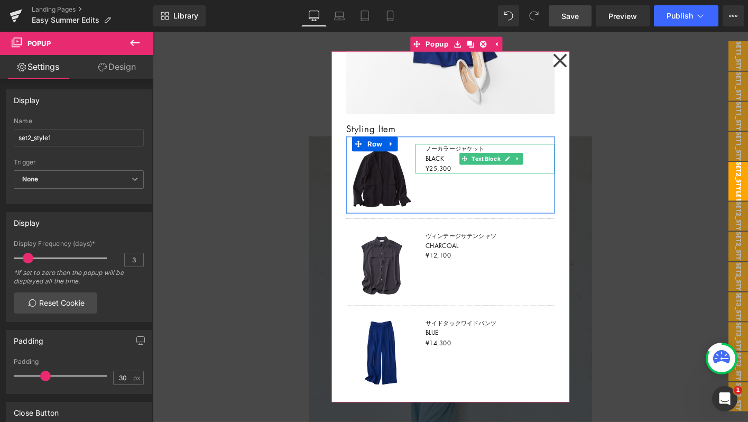
click at [455, 156] on p "ノーカラージャケット" at bounding box center [515, 157] width 139 height 11
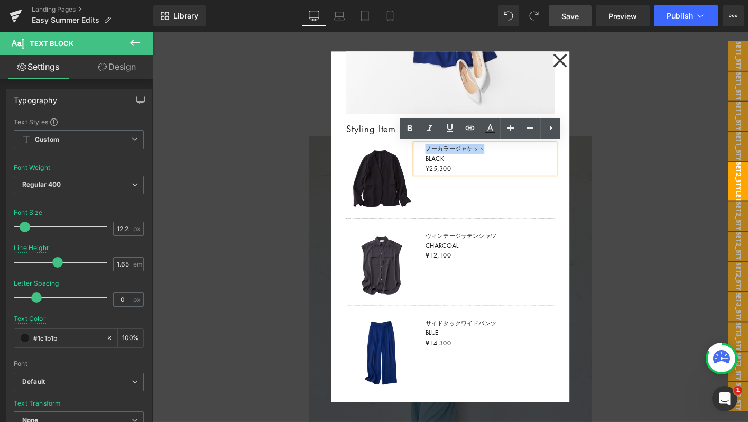
drag, startPoint x: 448, startPoint y: 156, endPoint x: 512, endPoint y: 153, distance: 64.0
click at [512, 153] on p "ノーカラージャケット" at bounding box center [515, 157] width 139 height 11
copy p "ノーカラージャケット"
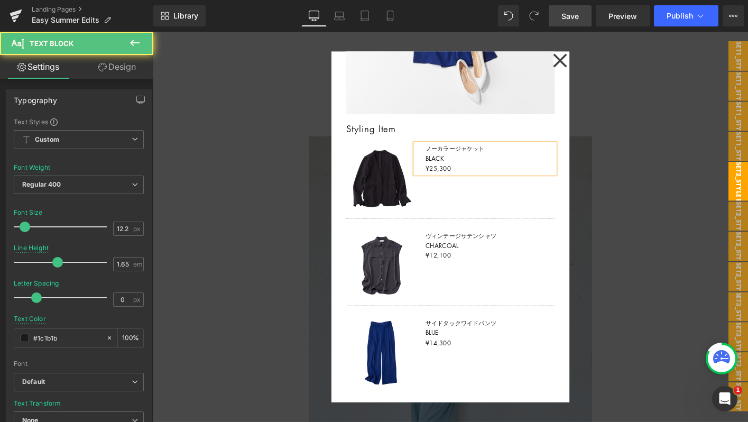
click at [458, 180] on p "¥25,300" at bounding box center [515, 178] width 139 height 11
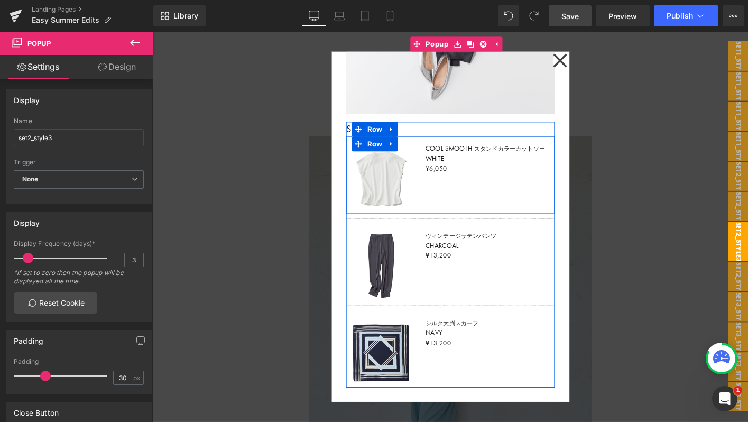
click at [458, 158] on p "COOL SMOOTH スタンドカラーカットソー" at bounding box center [515, 157] width 139 height 11
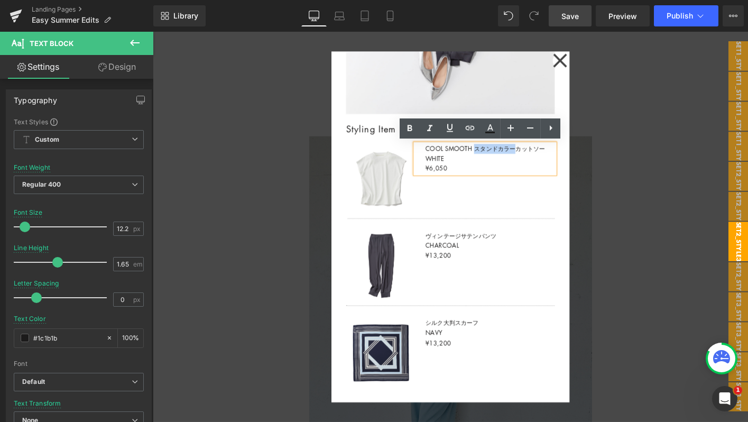
drag, startPoint x: 499, startPoint y: 157, endPoint x: 544, endPoint y: 152, distance: 45.8
click at [544, 152] on p "COOL SMOOTH スタンドカラーカットソー" at bounding box center [515, 157] width 139 height 11
copy p "スタンドカラー"
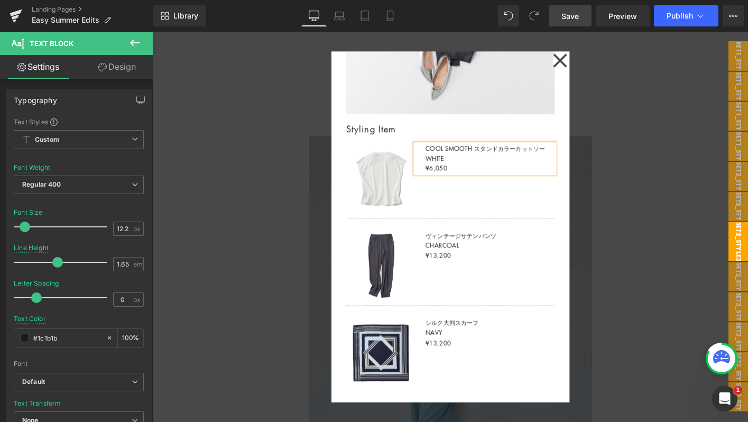
click at [451, 177] on p "¥6,050" at bounding box center [515, 178] width 139 height 11
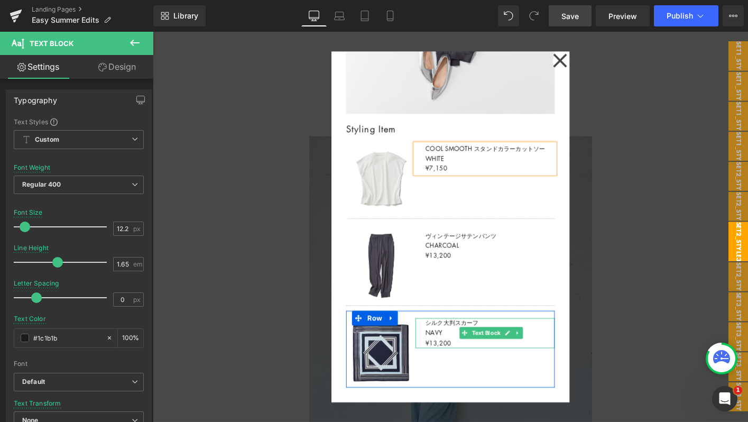
click at [456, 344] on p "シルク大判スカーフ NAVY" at bounding box center [515, 349] width 139 height 21
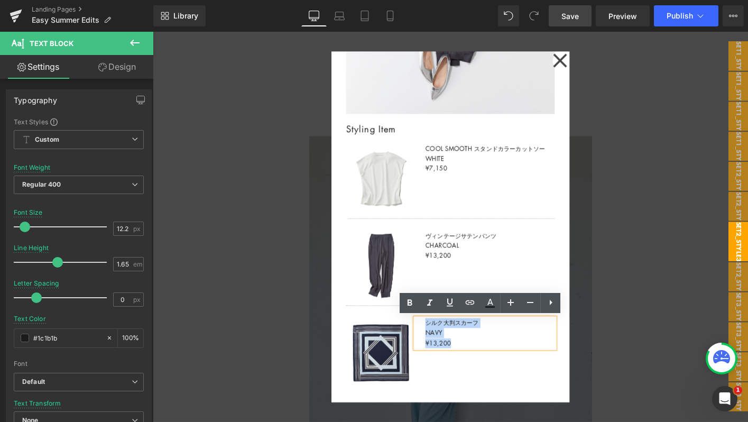
drag, startPoint x: 447, startPoint y: 344, endPoint x: 511, endPoint y: 339, distance: 64.7
click at [511, 339] on div "シルク大判スカーフ NAVY ¥13,200" at bounding box center [510, 355] width 150 height 32
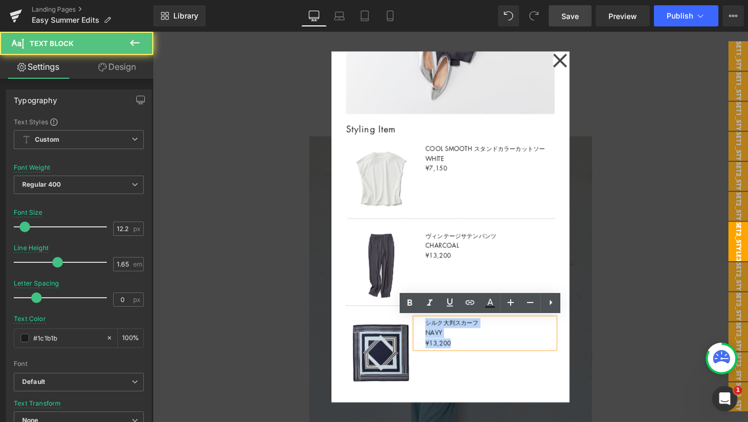
click at [506, 342] on p "シルク大判スカーフ NAVY" at bounding box center [515, 349] width 139 height 21
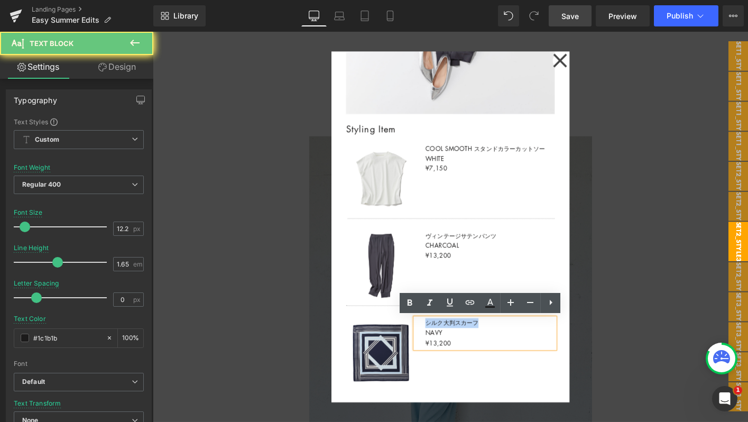
drag, startPoint x: 506, startPoint y: 342, endPoint x: 442, endPoint y: 342, distance: 64.0
click at [442, 342] on div "シルク大判スカーフ NAVY ¥13,200" at bounding box center [510, 355] width 150 height 32
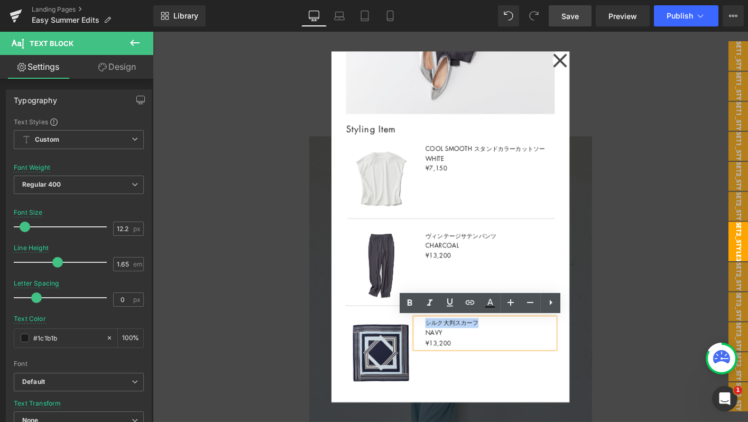
copy p "シルク大判スカーフ"
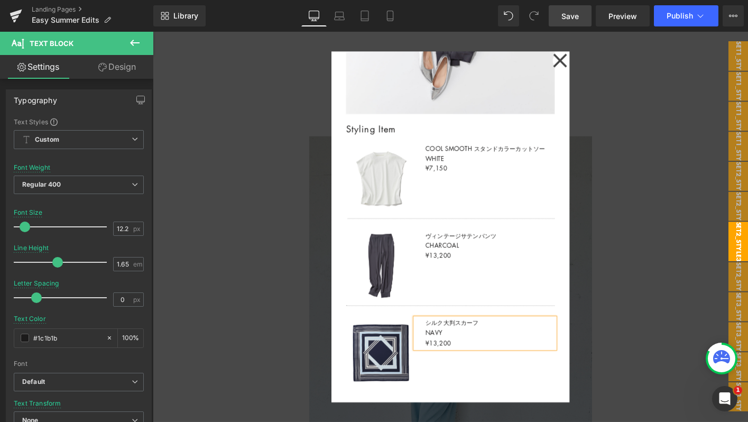
click at [456, 364] on p "¥13,200" at bounding box center [515, 366] width 139 height 11
click at [514, 389] on div "Image シルク大判スカーフ NAVY ¥14,300 Text Block Row" at bounding box center [473, 372] width 224 height 82
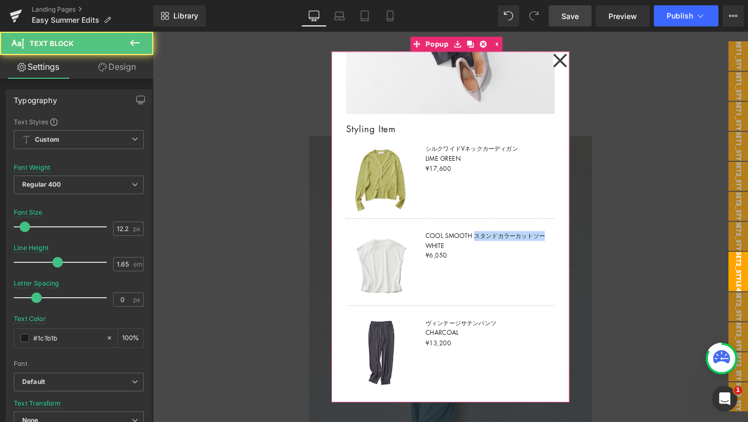
drag, startPoint x: 499, startPoint y: 250, endPoint x: 595, endPoint y: 250, distance: 96.2
click at [595, 250] on div "Style4 Text Block カラーニットで気分転換 Text Block Image Row Styling Item Text Block Imag…" at bounding box center [473, 241] width 256 height 377
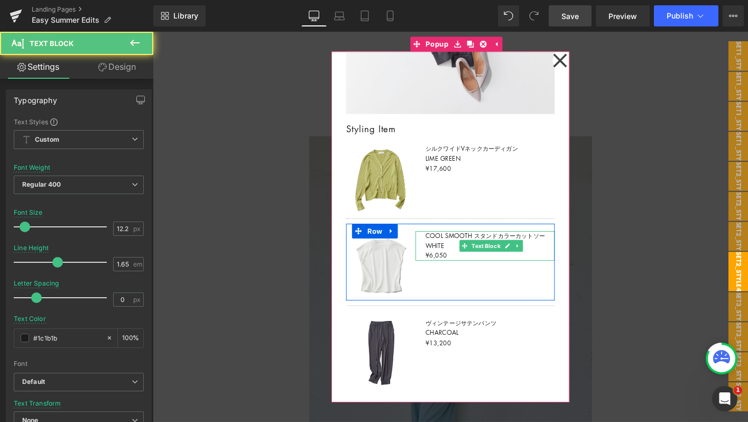
click at [454, 270] on p "¥6,050" at bounding box center [515, 272] width 139 height 11
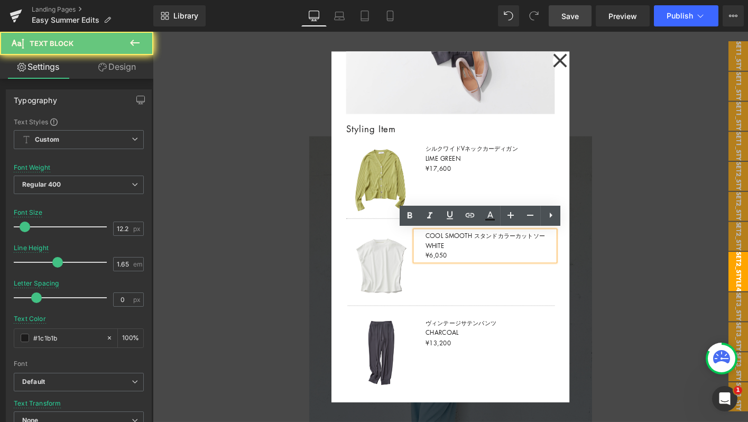
click at [454, 270] on p "¥6,050" at bounding box center [515, 272] width 139 height 11
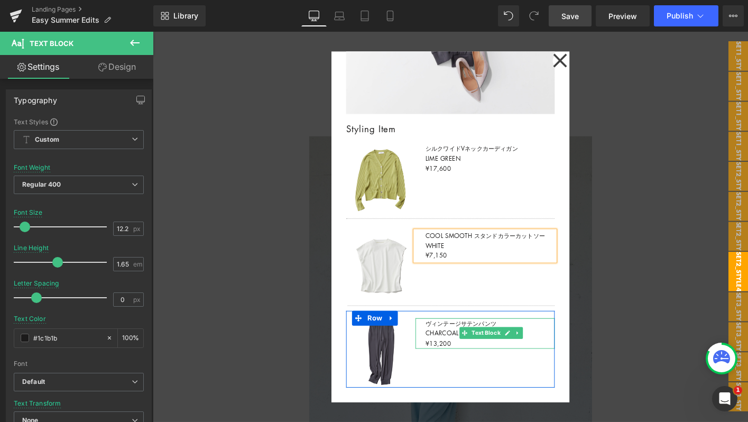
click at [494, 341] on div "ヴィンテージサテンパンツ CHARCOAL ¥13,200 Text Block" at bounding box center [510, 355] width 150 height 33
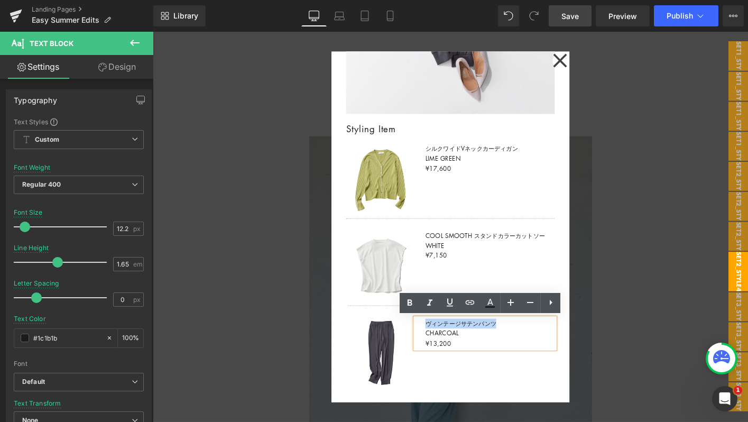
drag, startPoint x: 524, startPoint y: 345, endPoint x: 444, endPoint y: 345, distance: 80.9
click at [444, 345] on div "ヴィンテージサテンパンツ CHARCOAL ¥13,200" at bounding box center [510, 355] width 150 height 33
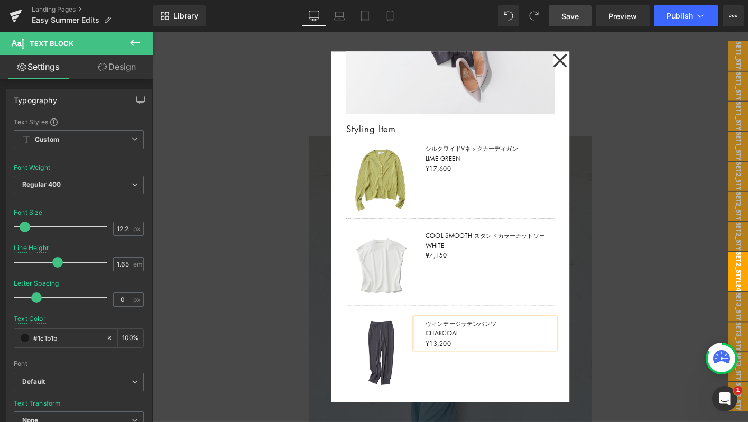
click at [456, 366] on p "¥13,200" at bounding box center [515, 367] width 139 height 11
click at [477, 404] on div "Image ヴィンテージサテンパンツ CHARCOAL ¥14,300 Text Block Row" at bounding box center [473, 372] width 224 height 82
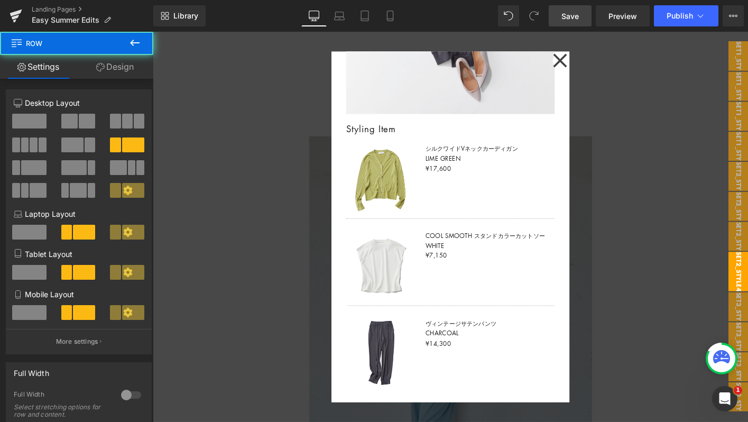
click at [477, 404] on div "Image ヴィンテージサテンパンツ CHARCOAL ¥14,300 Text Block Row" at bounding box center [473, 372] width 224 height 82
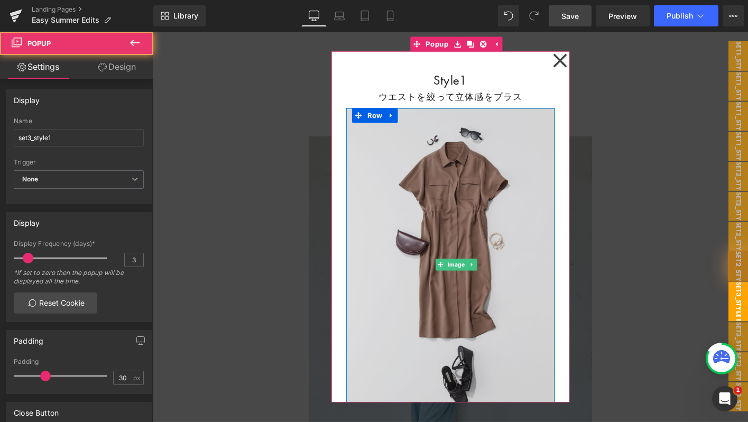
scroll to position [143, 0]
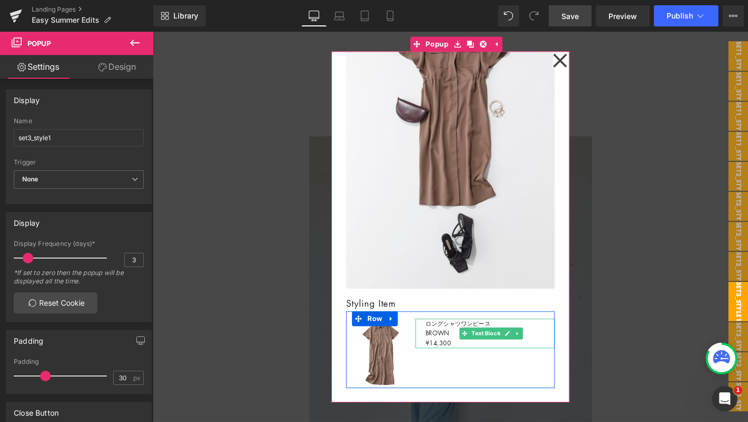
click at [456, 345] on p "ロングシャツワンピース" at bounding box center [515, 345] width 139 height 11
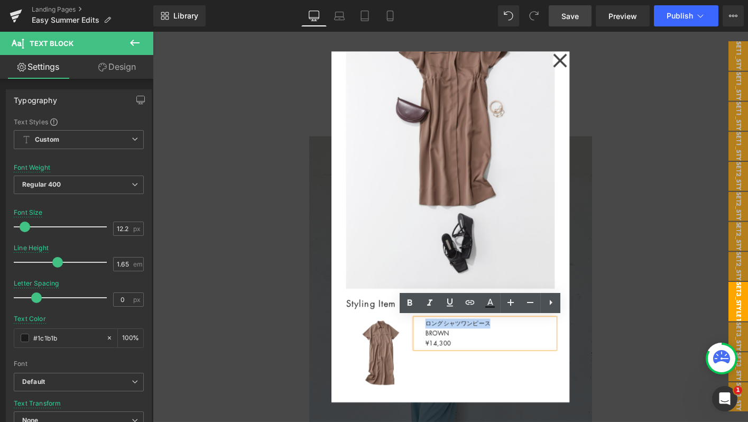
drag, startPoint x: 447, startPoint y: 344, endPoint x: 514, endPoint y: 344, distance: 66.6
click at [514, 344] on p "ロングシャツワンピース" at bounding box center [515, 345] width 139 height 11
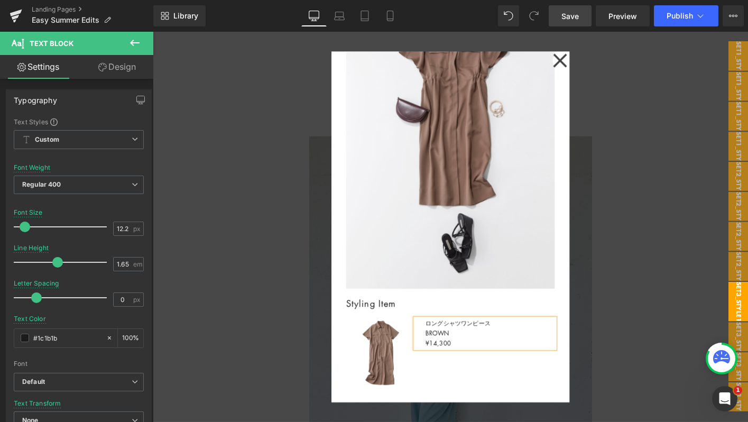
click at [458, 363] on p "¥14,300" at bounding box center [515, 366] width 139 height 11
click at [493, 401] on div "Image ロングシャツワンピース BROWN ¥16,500 Text Block Row" at bounding box center [473, 373] width 224 height 82
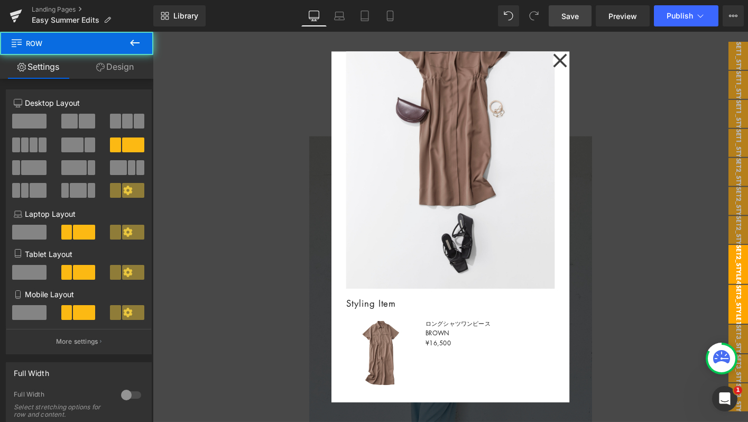
scroll to position [1225, 0]
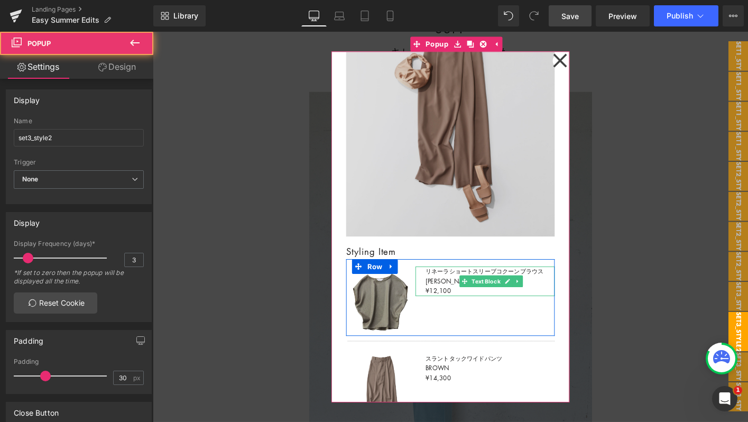
scroll to position [236, 0]
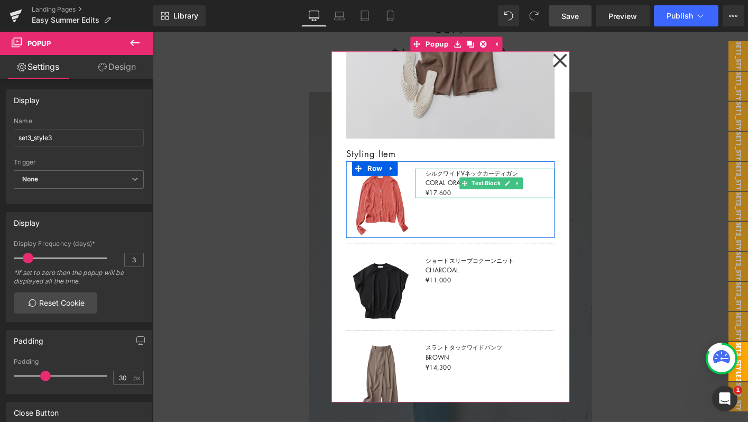
scroll to position [330, 0]
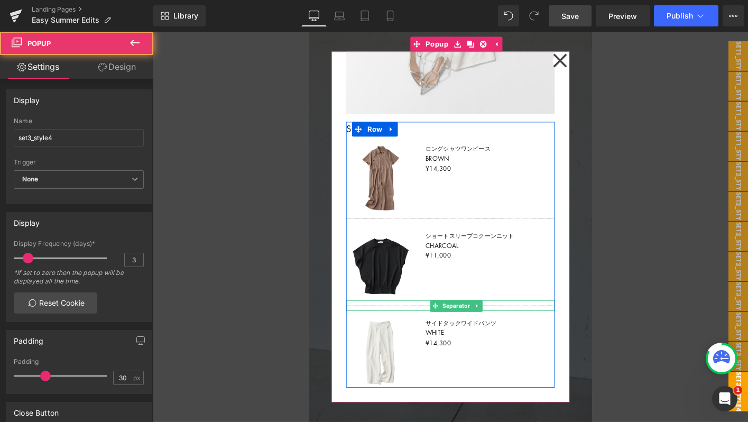
scroll to position [1320, 0]
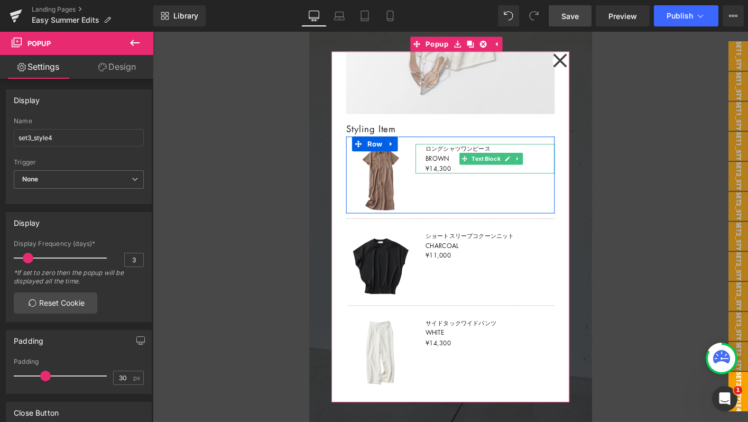
click at [454, 179] on p "¥14,300" at bounding box center [515, 178] width 139 height 11
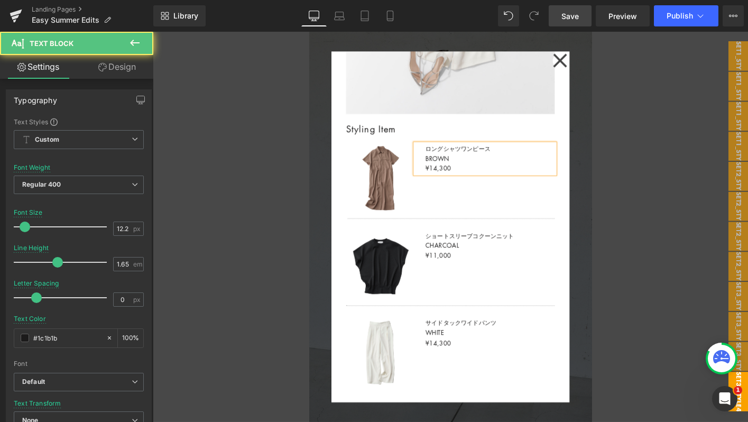
click at [460, 171] on p "BROWN" at bounding box center [515, 168] width 139 height 11
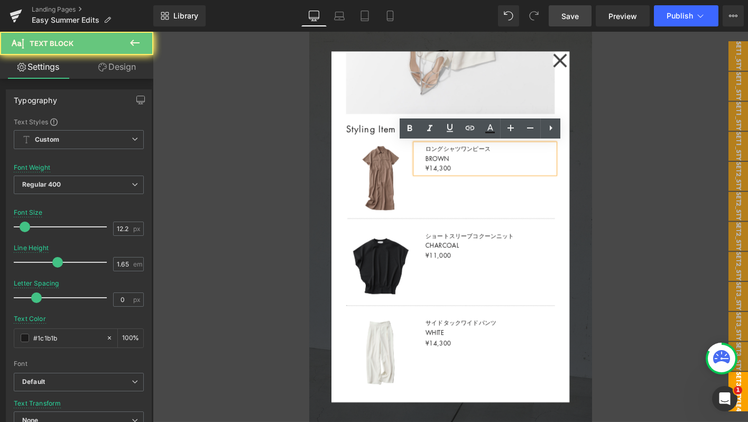
click at [455, 182] on p "¥14,300" at bounding box center [515, 178] width 139 height 11
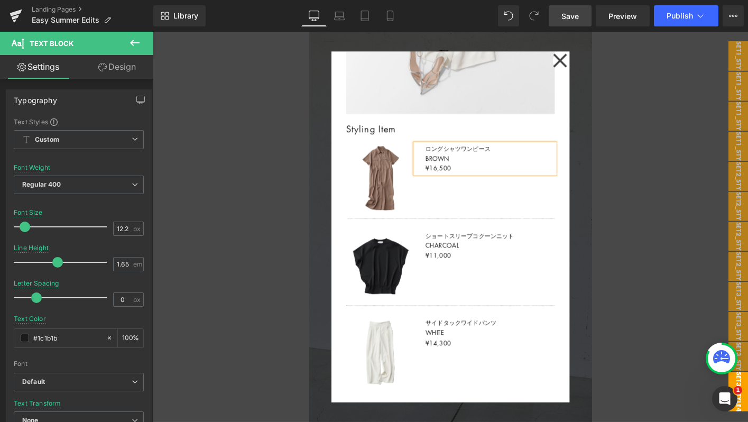
click at [724, 160] on div at bounding box center [473, 241] width 640 height 419
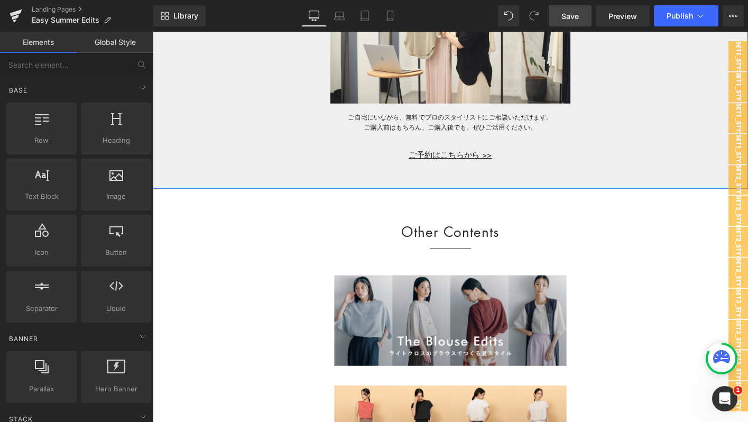
scroll to position [7571, 0]
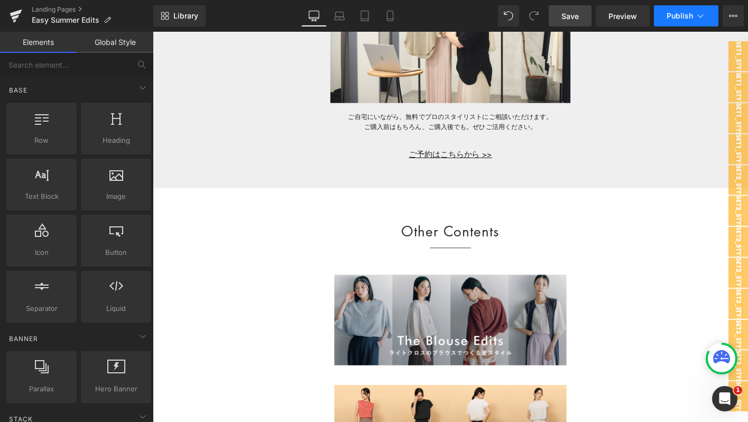
click at [667, 19] on span "Publish" at bounding box center [680, 16] width 26 height 8
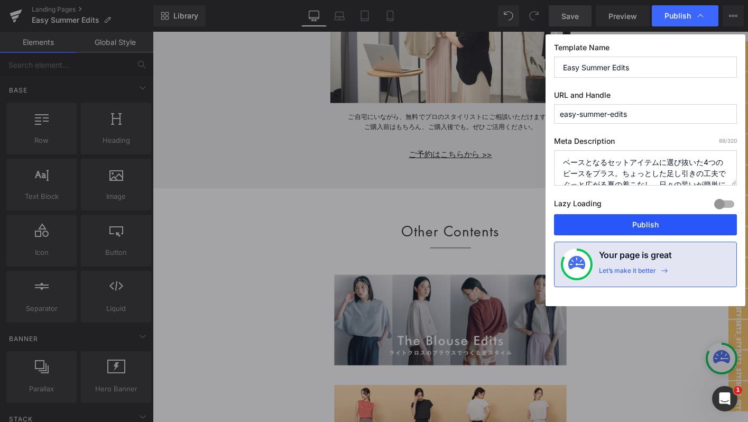
click at [577, 220] on button "Publish" at bounding box center [645, 224] width 183 height 21
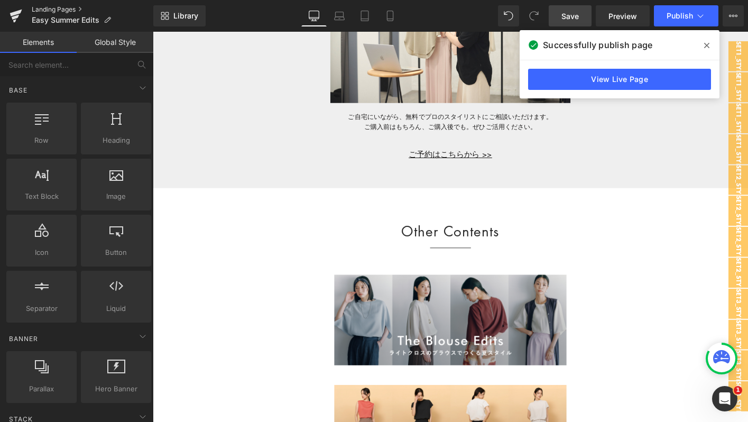
click at [62, 9] on link "Landing Pages" at bounding box center [93, 9] width 122 height 8
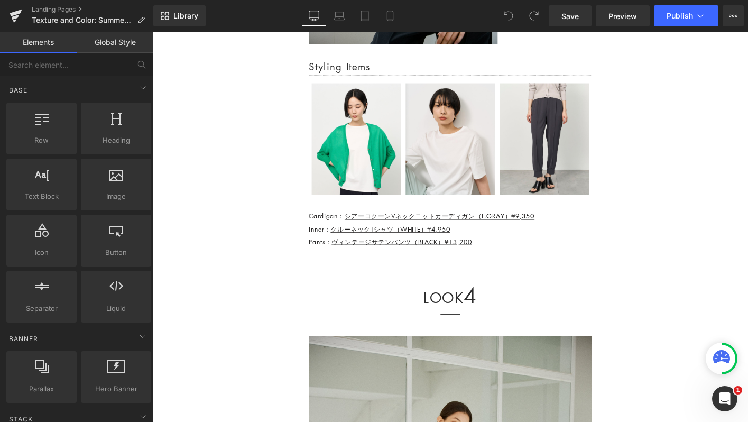
scroll to position [4602, 0]
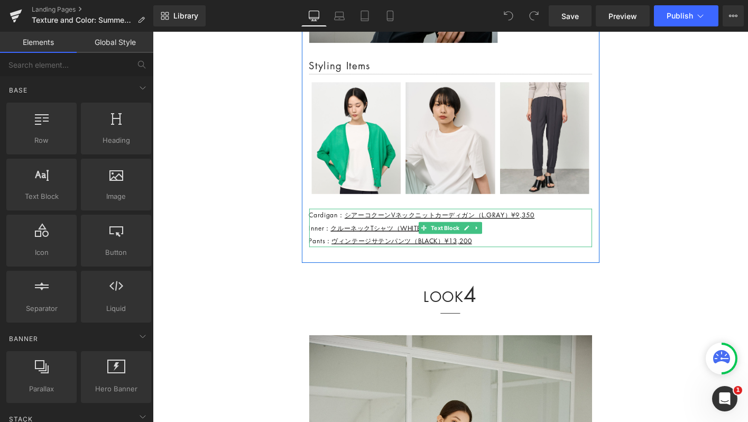
click at [505, 255] on div "Pants： ヴィンテージサテンパンツ（BLACK）¥13,200" at bounding box center [473, 257] width 304 height 14
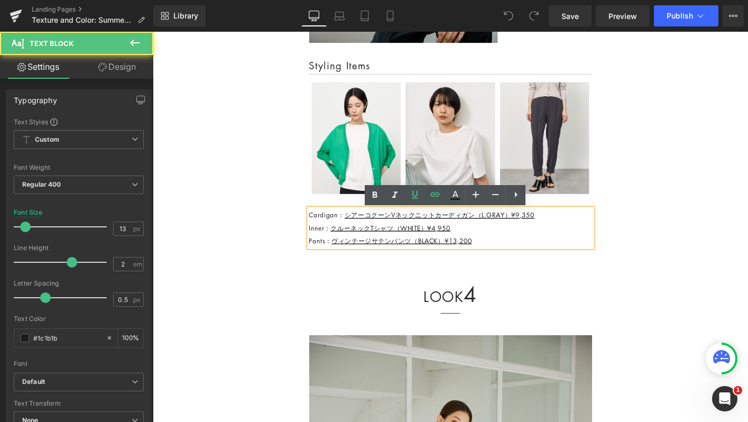
click at [505, 255] on div "Pants： ヴィンテージサテンパンツ（BLACK）¥13,200" at bounding box center [473, 257] width 304 height 14
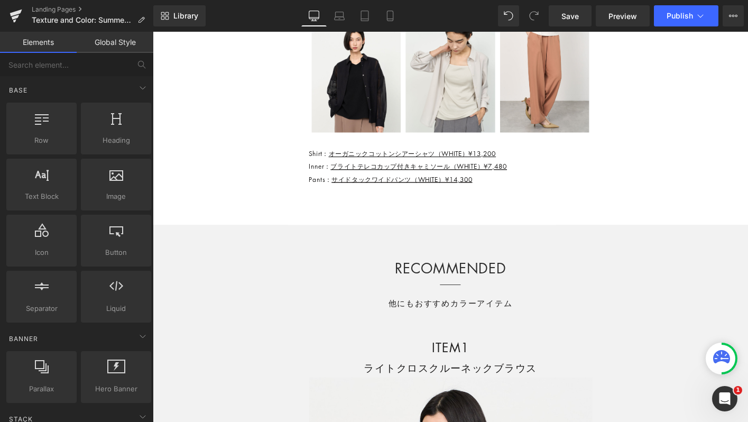
scroll to position [7600, 0]
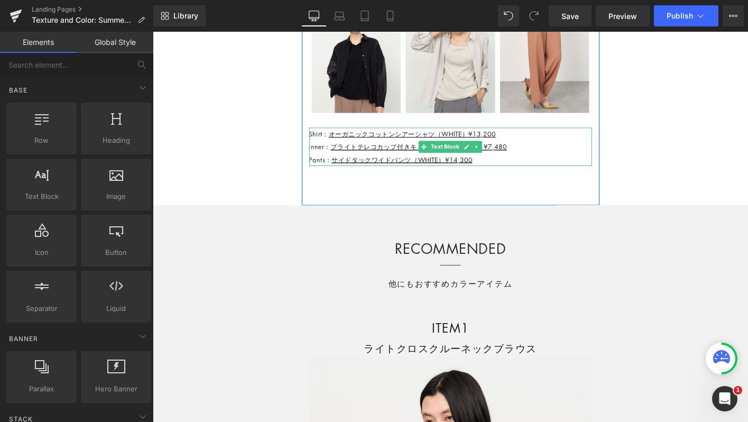
click at [541, 142] on div "Shirt： オーガニックコットンシアーシャツ（WHITE）¥13,200" at bounding box center [473, 142] width 304 height 14
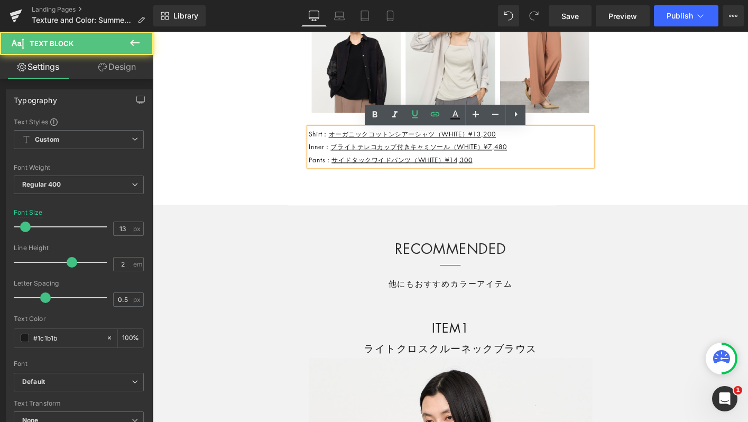
click at [541, 142] on div "Shirt： オーガニックコットンシアーシャツ（WHITE）¥13,200" at bounding box center [473, 142] width 304 height 14
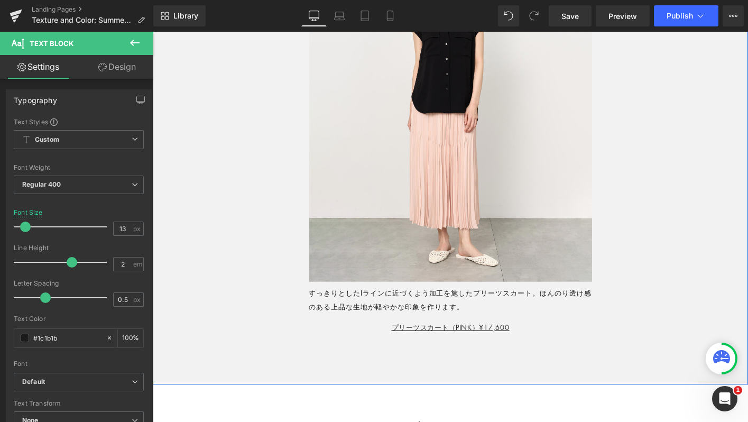
scroll to position [9094, 0]
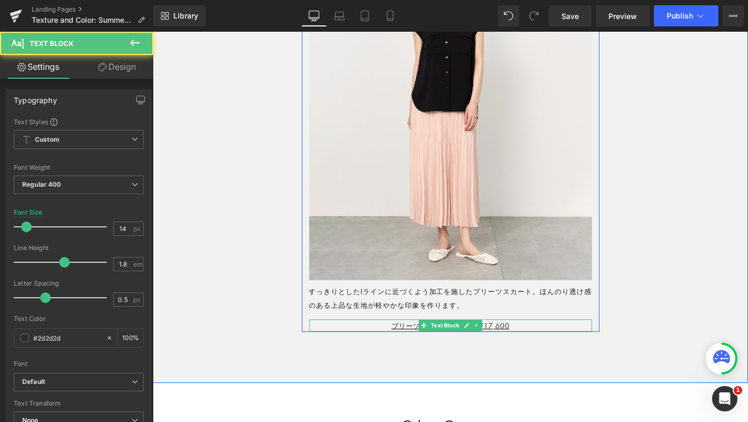
click at [550, 346] on p "プリーツスカート（PINK）¥17,600" at bounding box center [473, 347] width 304 height 13
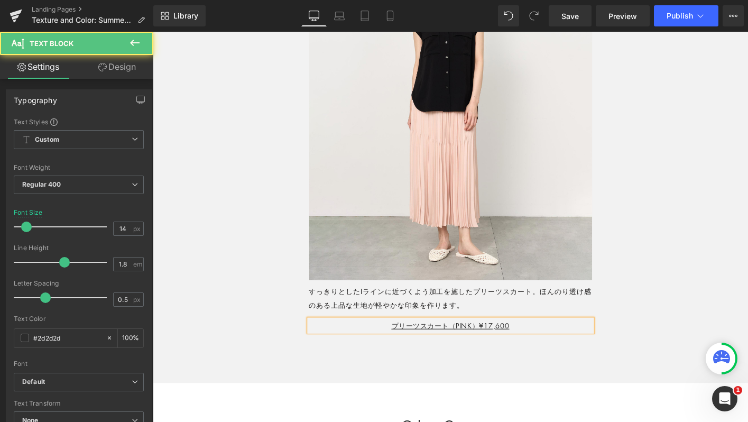
click at [550, 346] on p "プリーツスカート（PINK）¥17,600" at bounding box center [473, 347] width 304 height 13
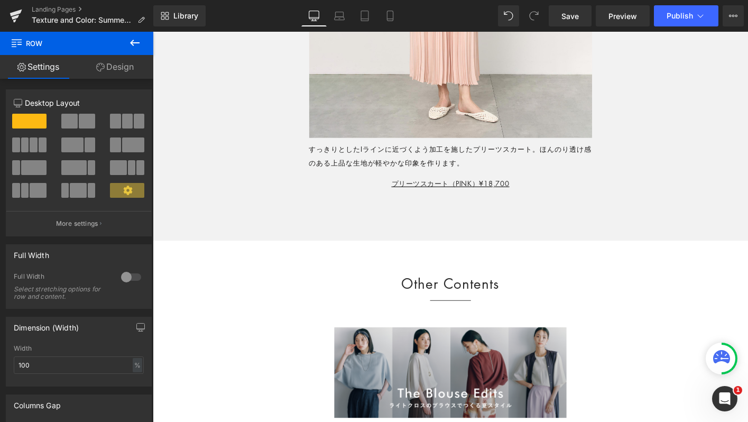
scroll to position [9218, 0]
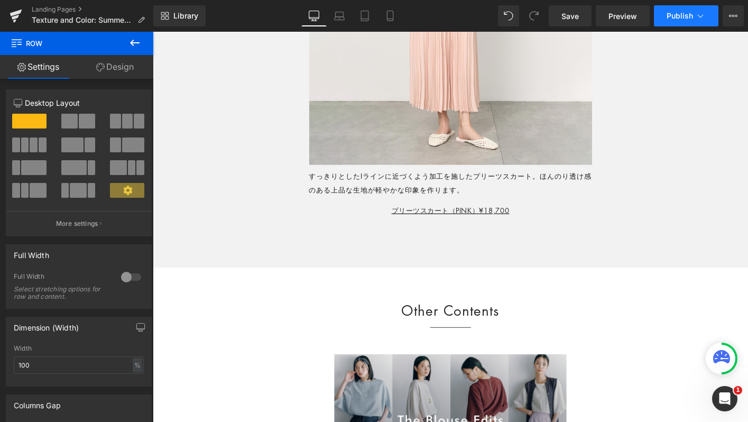
click at [680, 25] on button "Publish" at bounding box center [686, 15] width 64 height 21
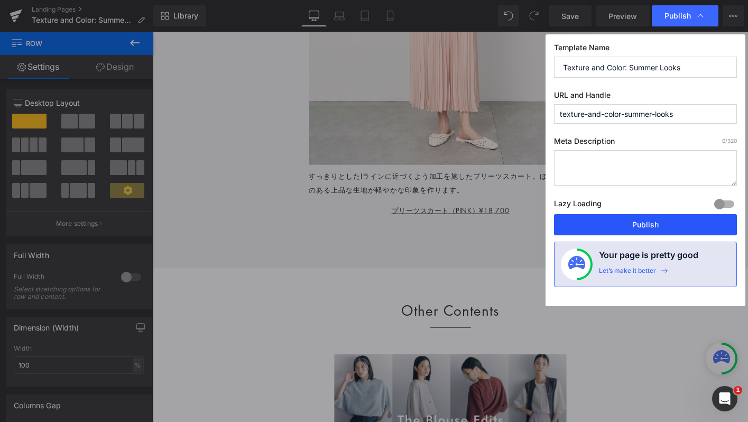
click at [588, 229] on button "Publish" at bounding box center [645, 224] width 183 height 21
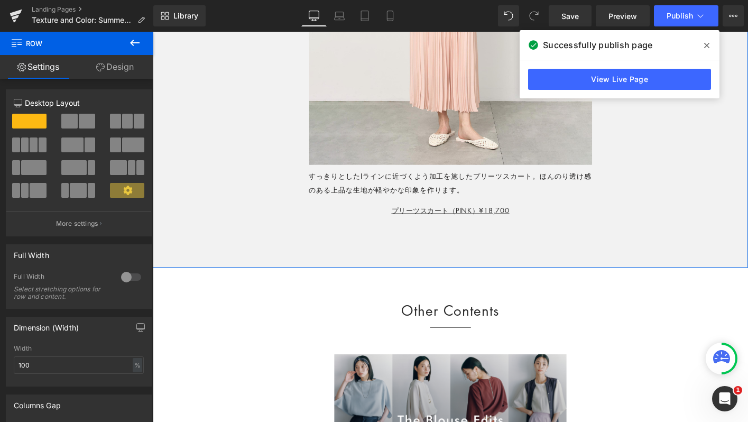
scroll to position [4463, 0]
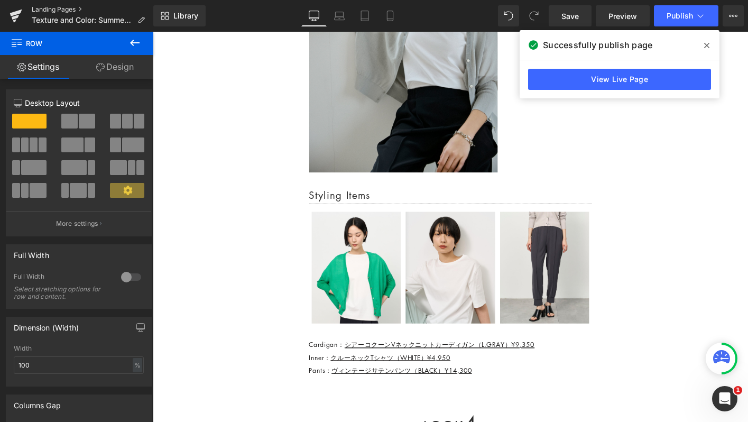
click at [73, 9] on link "Landing Pages" at bounding box center [93, 9] width 122 height 8
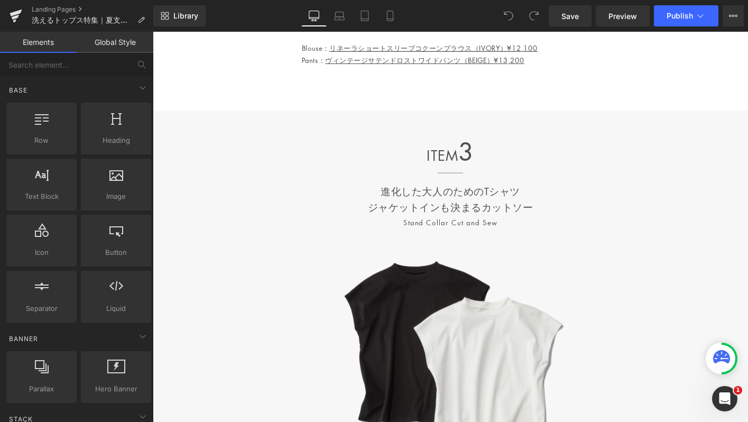
scroll to position [5833, 0]
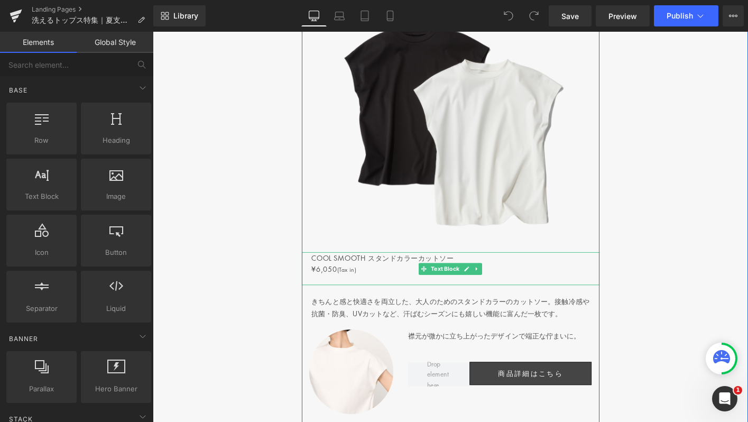
click at [385, 281] on p "¥6,050 (Tax in)" at bounding box center [473, 287] width 299 height 13
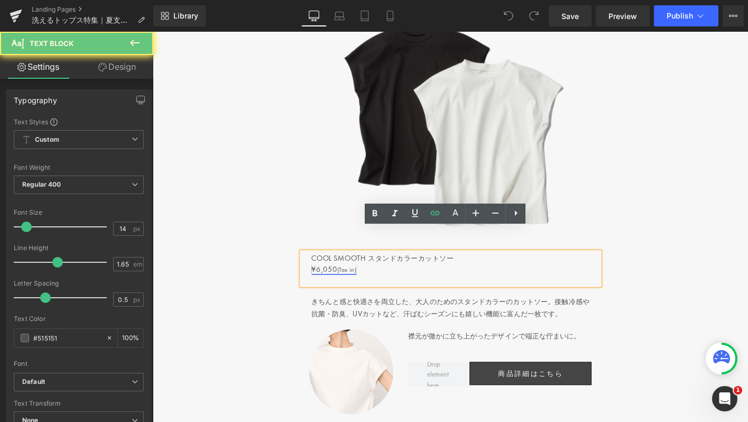
click at [331, 281] on link "¥6,050 (Tax in)" at bounding box center [348, 286] width 48 height 11
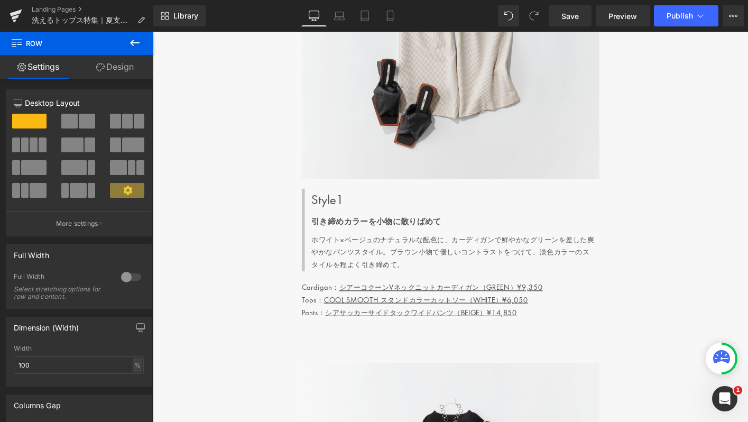
scroll to position [6616, 0]
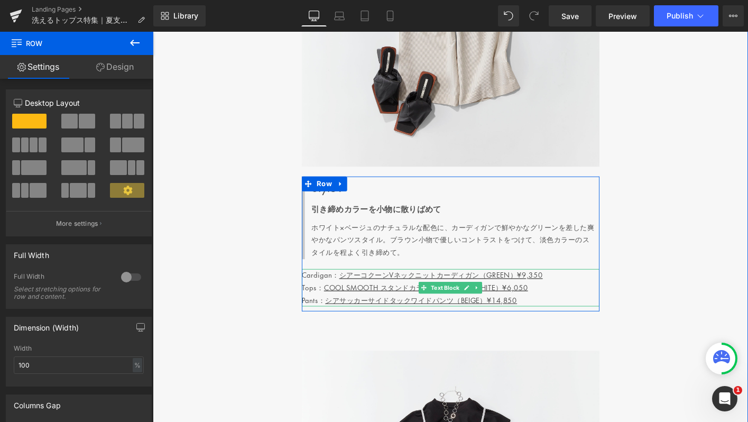
click at [568, 300] on p "Tops： COOL SMOOTH スタンドカラーカットソー（WHITE）¥6,050" at bounding box center [473, 306] width 320 height 13
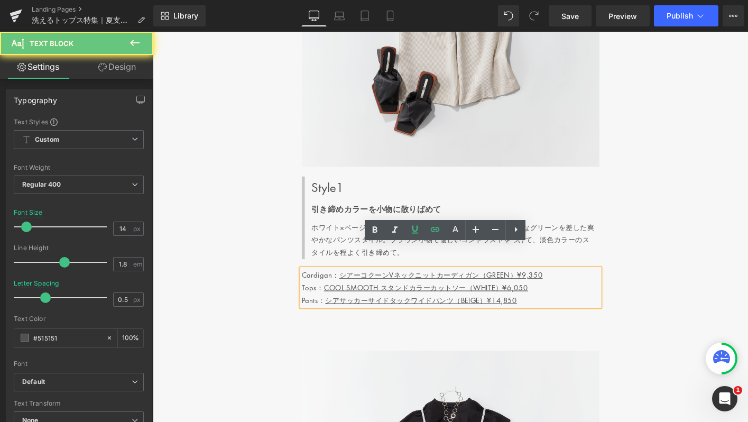
click at [568, 300] on p "Tops： COOL SMOOTH スタンドカラーカットソー（WHITE）¥6,050" at bounding box center [473, 306] width 320 height 13
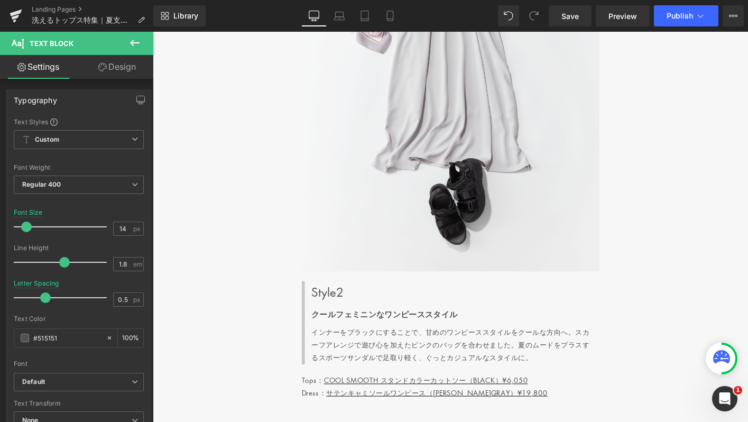
scroll to position [7209, 0]
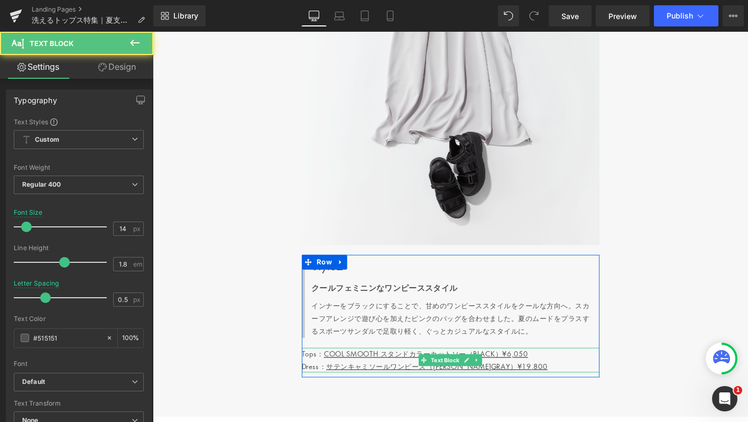
click at [579, 371] on p "Tops： COOL SMOOTH スタンドカラーカットソー（BLACK）¥6,050" at bounding box center [473, 377] width 320 height 13
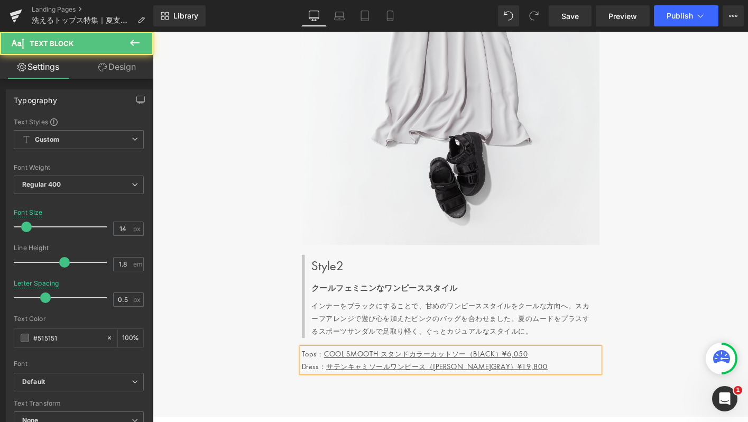
click at [579, 371] on p "Tops： COOL SMOOTH スタンドカラーカットソー（BLACK）¥6,050" at bounding box center [473, 377] width 320 height 13
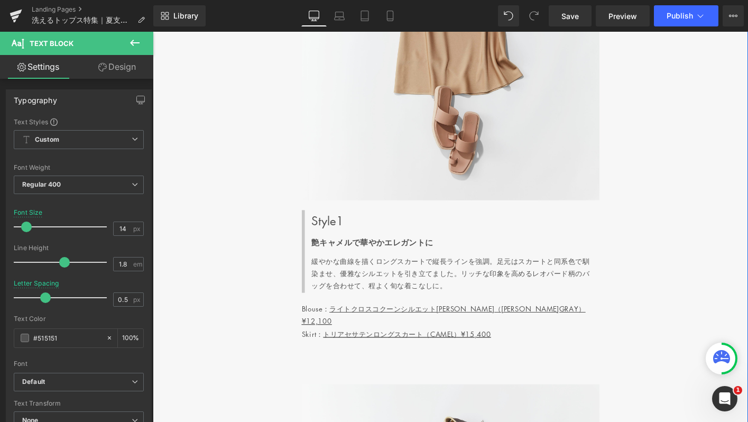
scroll to position [2648, 0]
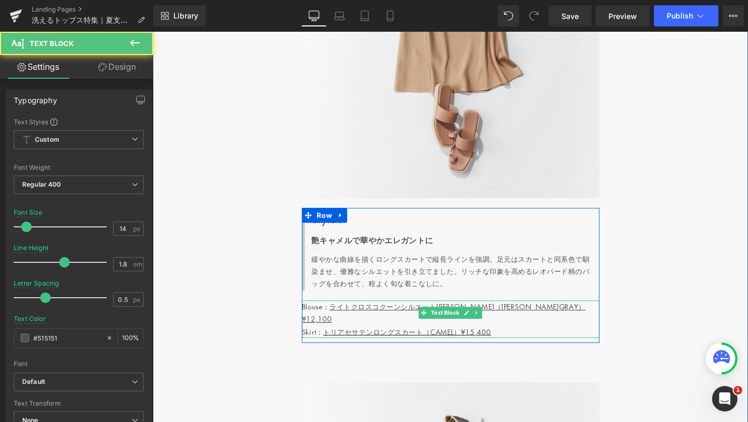
click at [524, 347] on p "Skirt： トリアセサテンロングスカート（CAMEL）¥15,400" at bounding box center [473, 353] width 320 height 13
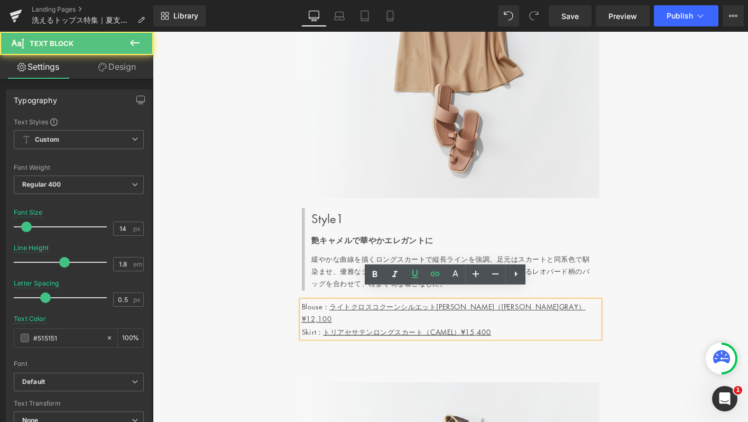
click at [524, 347] on p "Skirt： トリアセサテンロングスカート（CAMEL）¥15,400" at bounding box center [473, 353] width 320 height 13
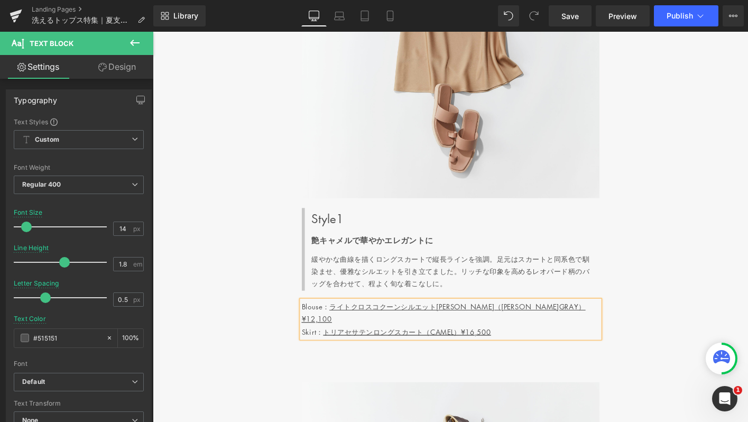
click at [274, 384] on div "ITEM 1 Heading エフォートレスなサイズ感が 華やかなコクーンブラウス Heading Light Cloth Cocoon Blouse Tex…" at bounding box center [473, 107] width 640 height 1955
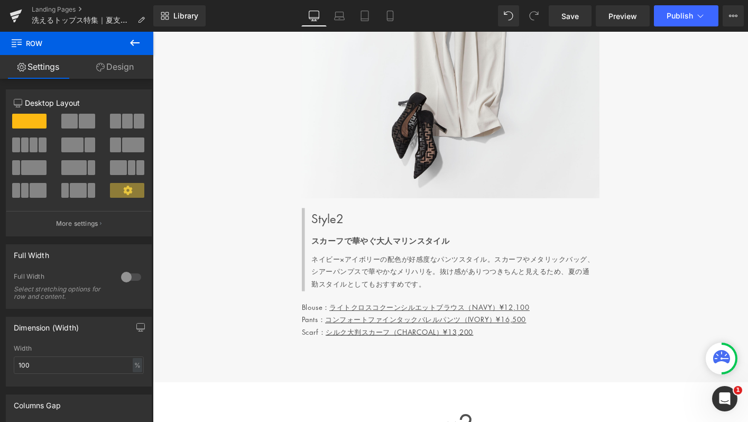
scroll to position [3358, 0]
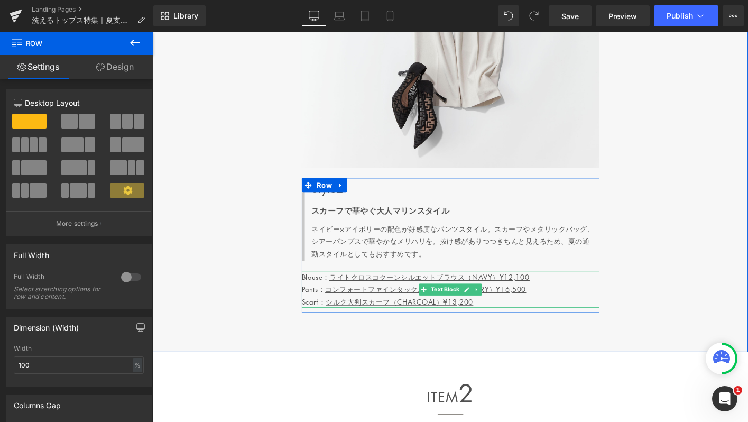
click at [504, 315] on p "Scarf： シルク大判スカーフ（CHARCOAL）¥13,200" at bounding box center [473, 321] width 320 height 13
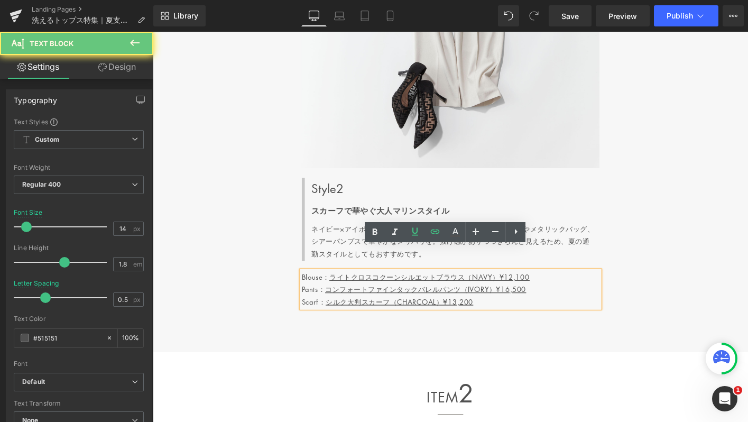
click at [504, 315] on p "Scarf： シルク大判スカーフ（CHARCOAL）¥13,200" at bounding box center [473, 321] width 320 height 13
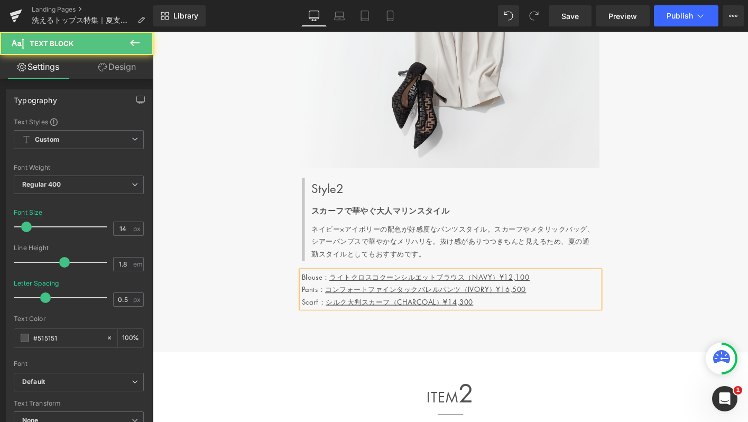
click at [528, 315] on p "Scarf： シルク大判スカーフ（CHARCOAL）¥14,300" at bounding box center [473, 321] width 320 height 13
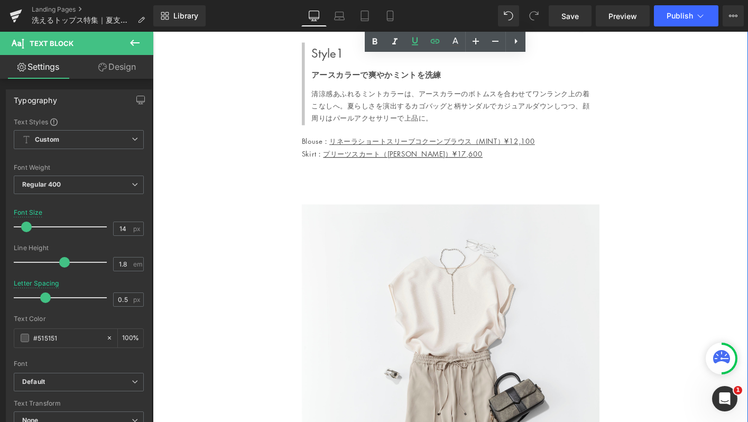
scroll to position [4810, 0]
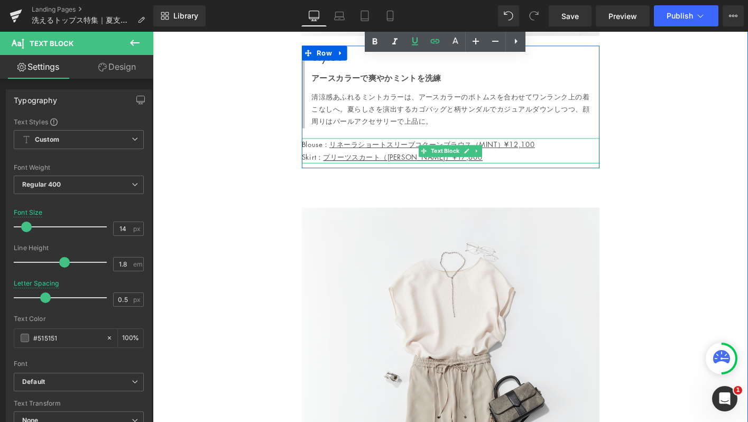
click at [508, 160] on p "Skirt ： プリーツスカート（KHAKI BROWN）¥17,600" at bounding box center [473, 166] width 320 height 13
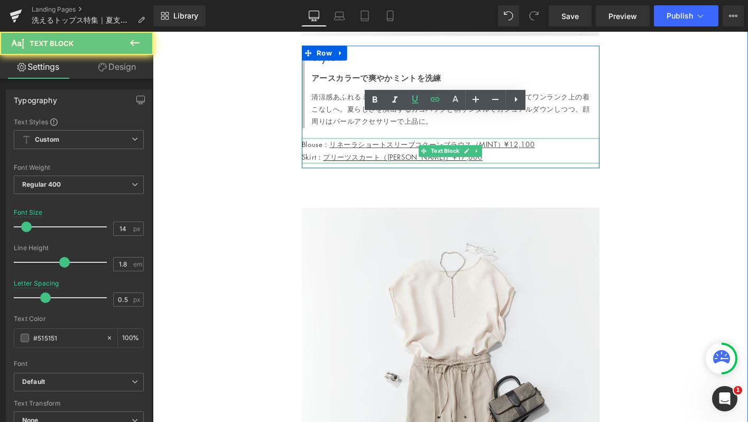
click at [508, 160] on p "Skirt ： プリーツスカート（KHAKI BROWN）¥17,600" at bounding box center [473, 166] width 320 height 13
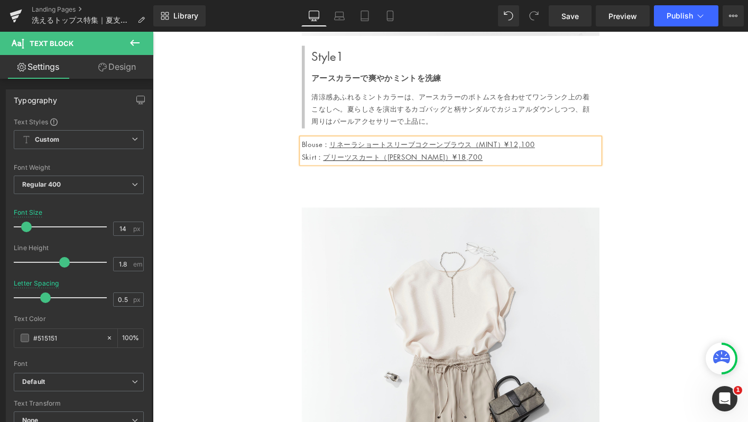
click at [524, 160] on p "Skirt ： プリーツスカート（KHAKI BROWN）¥18,700" at bounding box center [473, 166] width 320 height 13
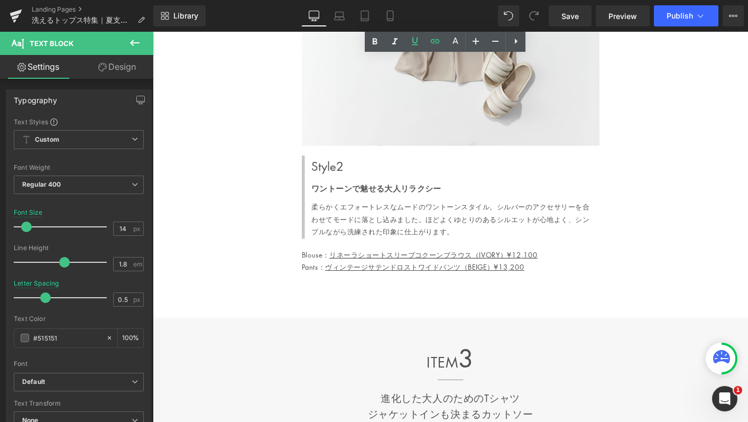
scroll to position [5356, 0]
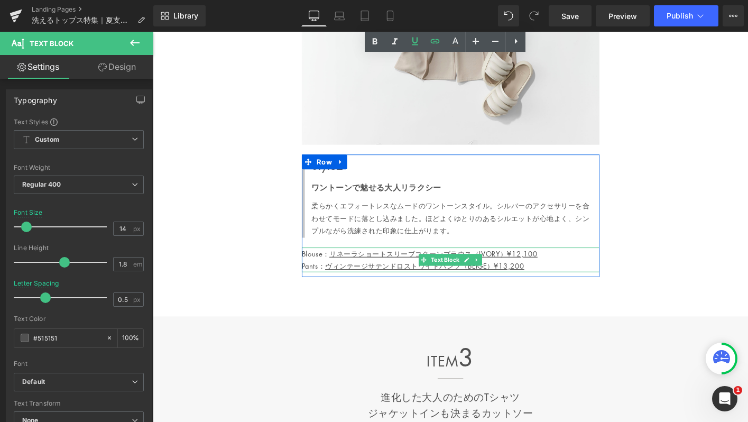
click at [567, 277] on p "Pants： ヴィンテージサテンドロストワイドパンツ（BEIGE）¥13,200" at bounding box center [473, 283] width 320 height 13
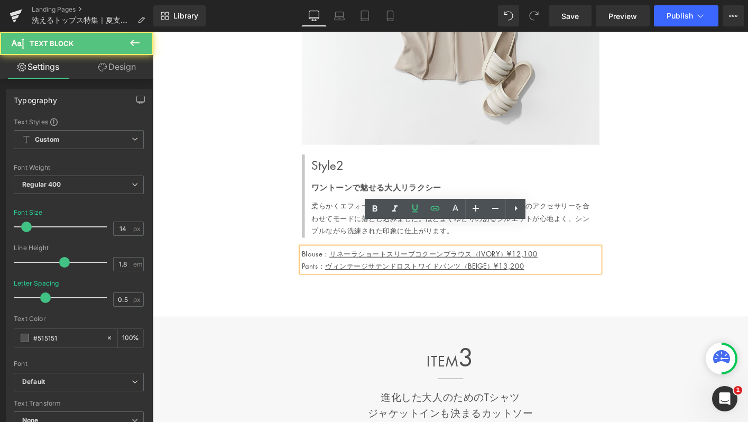
click at [567, 277] on p "Pants： ヴィンテージサテンドロストワイドパンツ（BEIGE）¥13,200" at bounding box center [473, 283] width 320 height 13
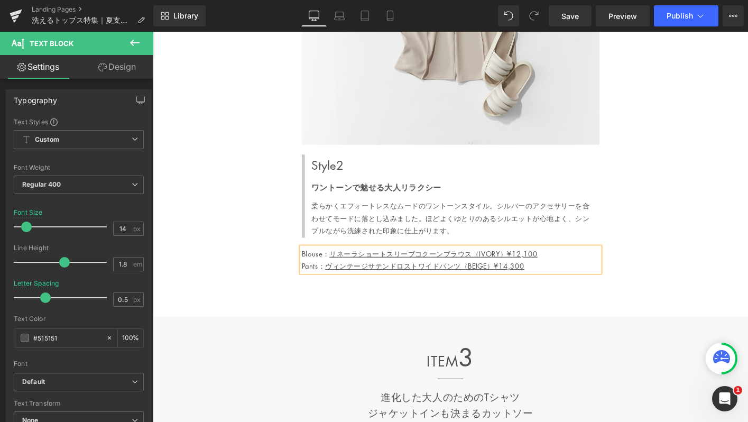
click at [619, 277] on p "Pants： ヴィンテージサテンドロストワイドパンツ（BEIGE）¥14,300" at bounding box center [473, 283] width 320 height 13
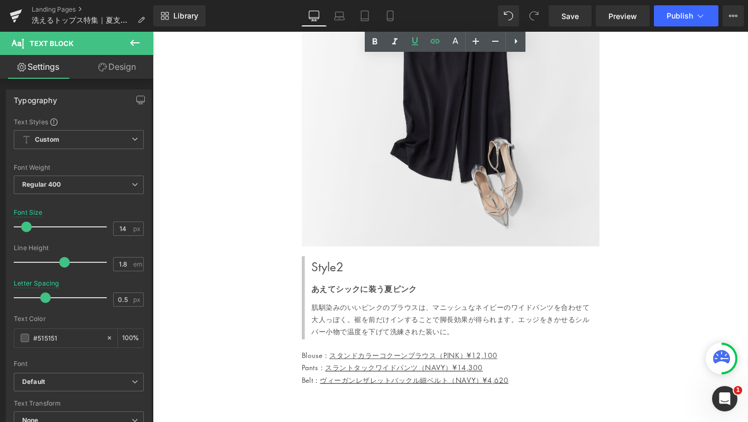
scroll to position [9200, 0]
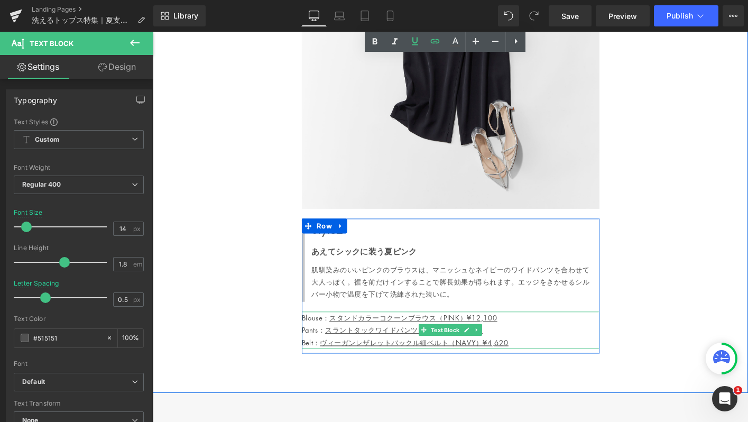
click at [546, 359] on p "Belt： ヴィーガンレザレットバックル細ベルト（NAVY）¥4,620" at bounding box center [473, 365] width 320 height 13
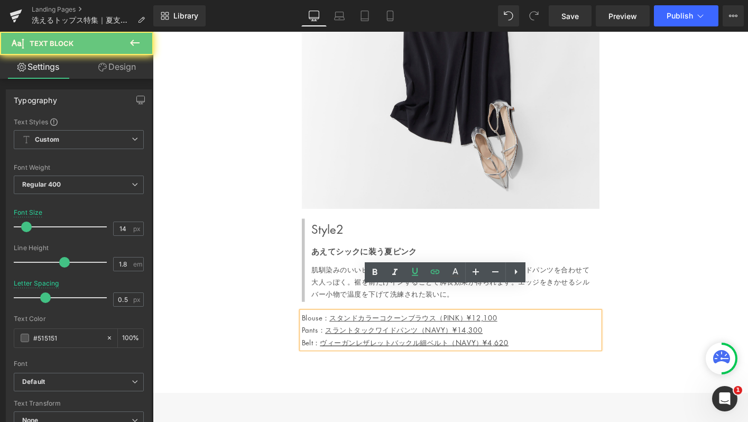
click at [546, 359] on p "Belt： ヴィーガンレザレットバックル細ベルト（NAVY）¥4,620" at bounding box center [473, 365] width 320 height 13
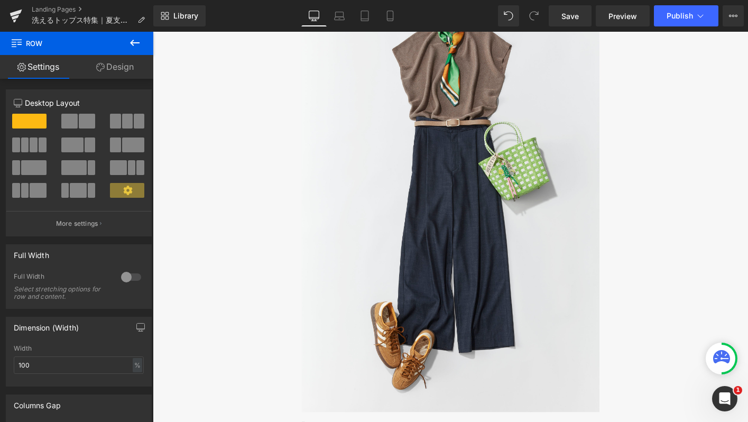
scroll to position [10573, 0]
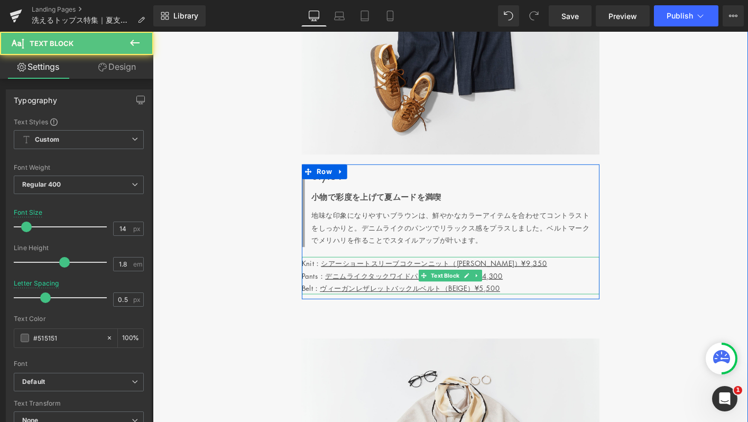
click at [538, 288] on p "Pants ： デニムライクタックワイドパンツ（INDIGO）¥14,300" at bounding box center [473, 294] width 320 height 13
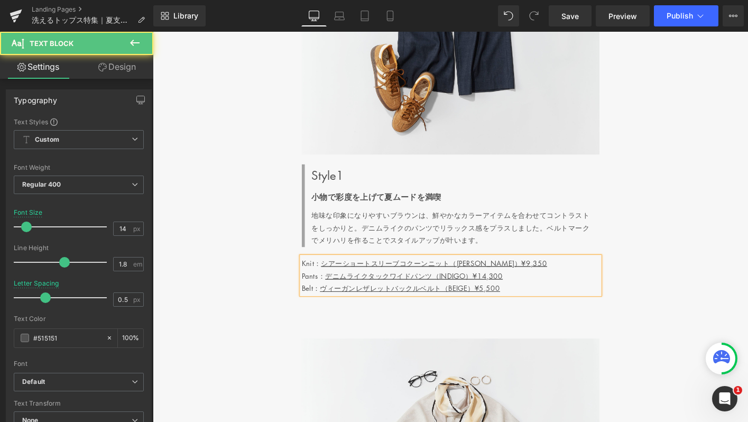
click at [538, 288] on p "Pants ： デニムライクタックワイドパンツ（INDIGO）¥14,300" at bounding box center [473, 294] width 320 height 13
click at [584, 288] on p "Pants ： デニムライクタックワイドパンツ（INDIGO）¥16,500" at bounding box center [473, 294] width 320 height 13
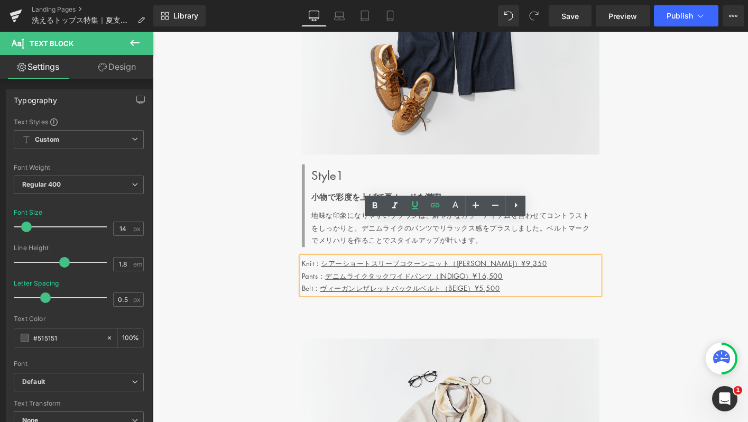
click at [533, 301] on p "Belt： ヴィーガンレザレットバックルベルト（BEIGE）¥5,500" at bounding box center [473, 307] width 320 height 13
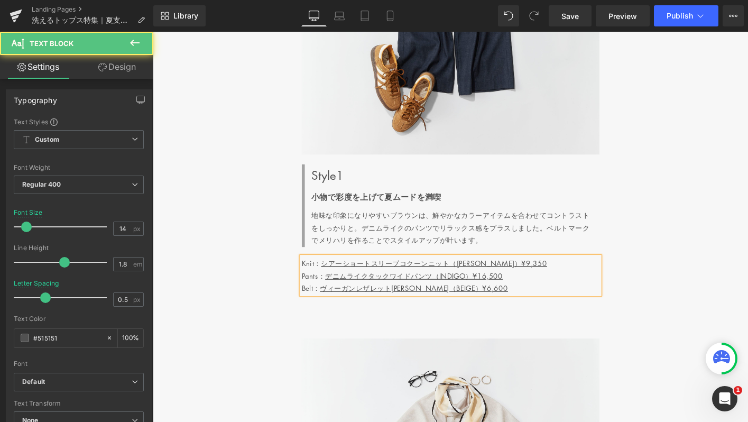
click at [600, 301] on p "Belt： ヴィーガンレザレットバックルベルト（BEIGE）¥6,600" at bounding box center [473, 307] width 320 height 13
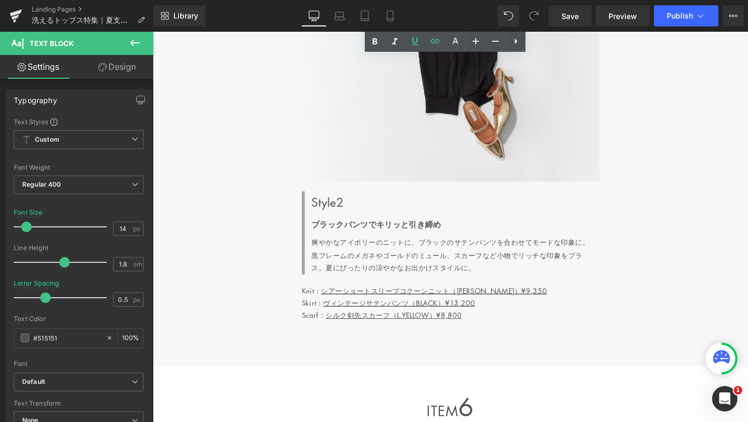
scroll to position [11229, 0]
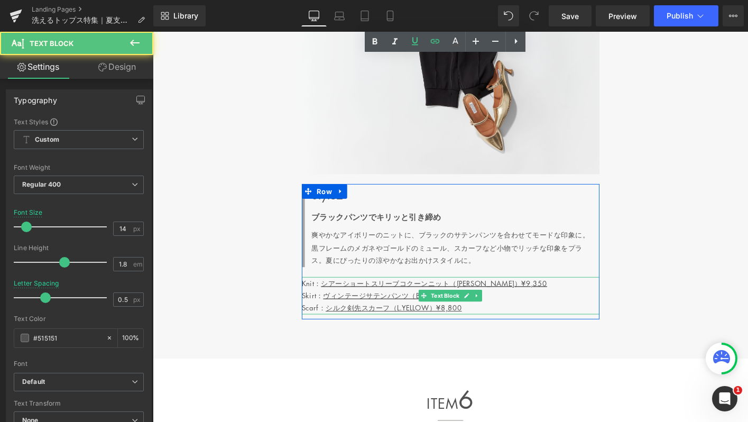
click at [514, 308] on p "Skirt： ヴィンテージサテンパンツ（BLACK）¥13,200" at bounding box center [473, 314] width 320 height 13
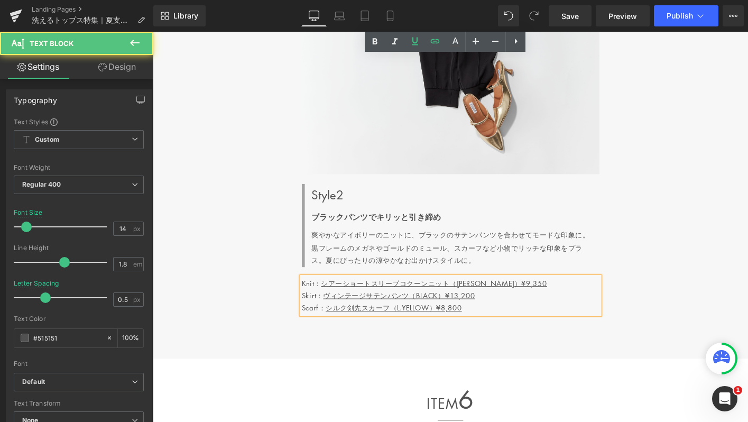
click at [514, 308] on p "Skirt： ヴィンテージサテンパンツ（BLACK）¥13,200" at bounding box center [473, 314] width 320 height 13
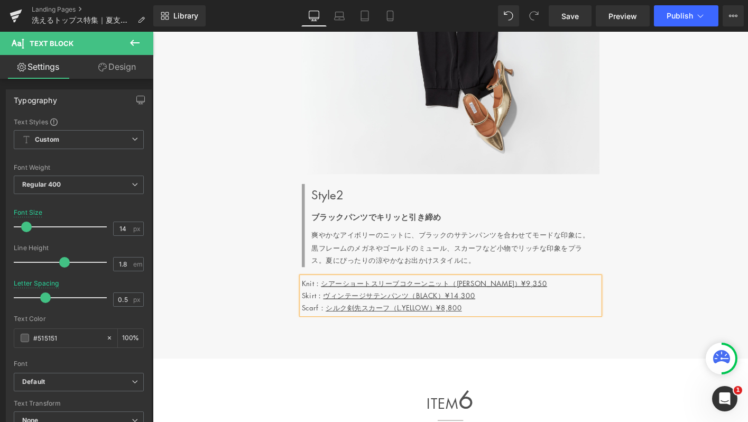
click at [492, 321] on p "Scarf： シルク剣先スカーフ（L.YELLOW）¥8,800" at bounding box center [473, 327] width 320 height 13
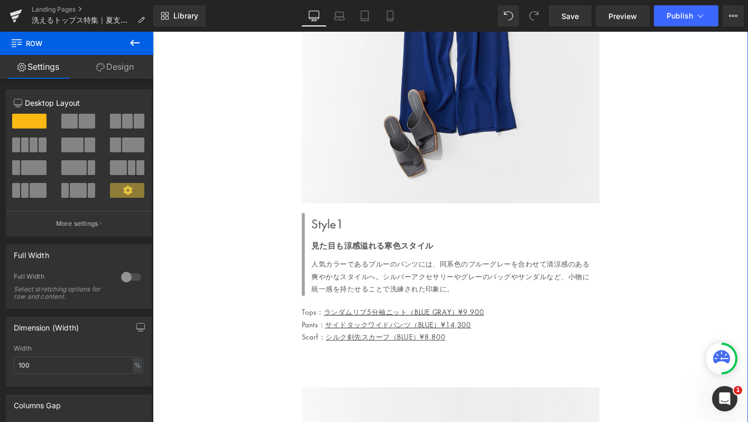
scroll to position [12502, 0]
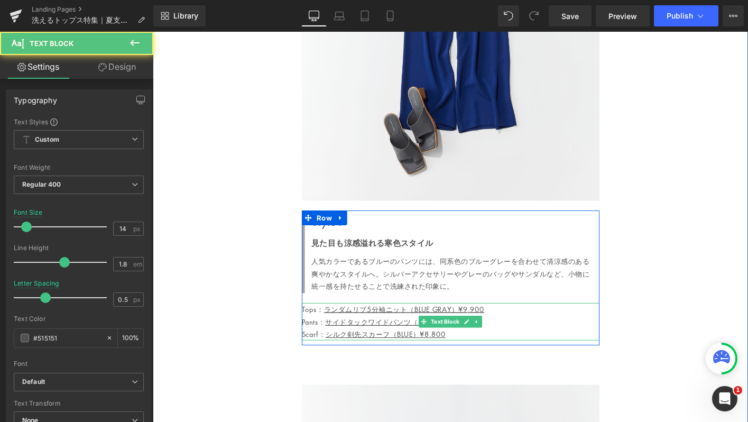
click at [484, 350] on p "Scarf： シルク剣先スカーフ（BLUE）¥8,800" at bounding box center [473, 356] width 320 height 13
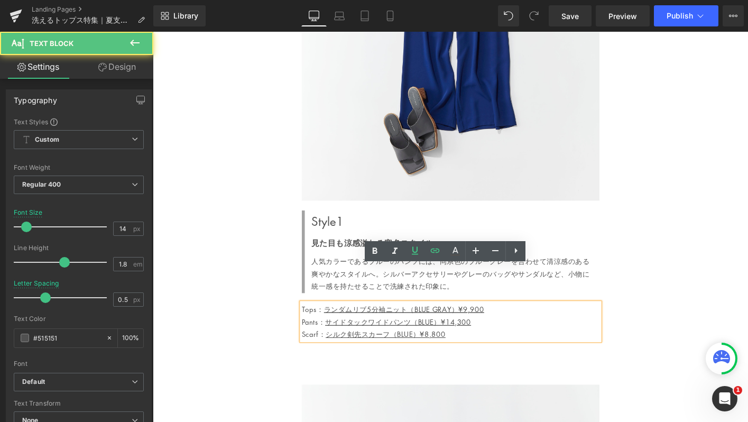
click at [484, 350] on p "Scarf： シルク剣先スカーフ（BLUE）¥8,800" at bounding box center [473, 356] width 320 height 13
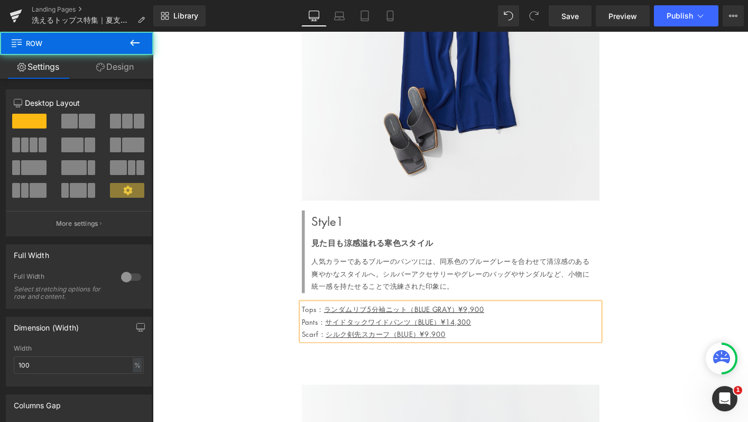
click at [271, 364] on div "ITEM 6 Heading 薄着の季節の強い味方 リブの陰影と立体デザインニット Heading Random Ribbed Five Sleeve Kni…" at bounding box center [473, 121] width 640 height 1960
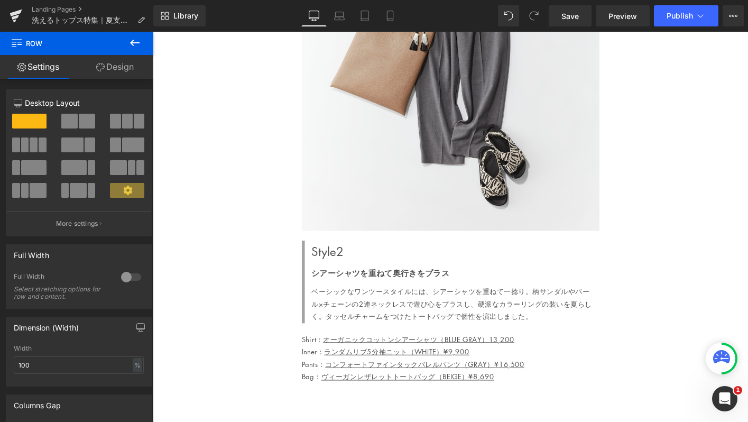
scroll to position [13150, 0]
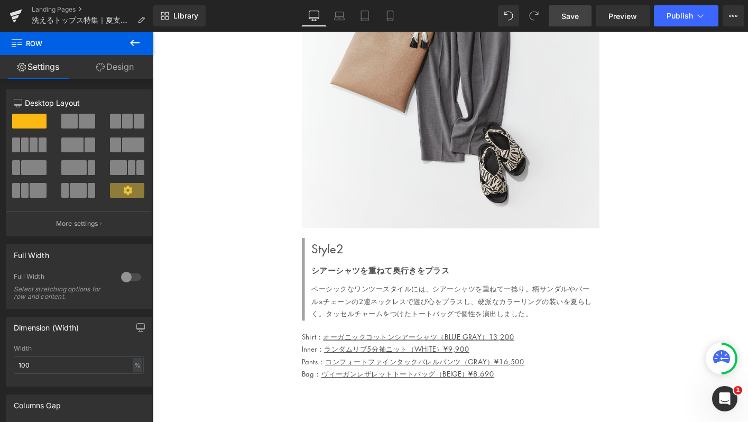
click at [590, 15] on link "Save" at bounding box center [570, 15] width 43 height 21
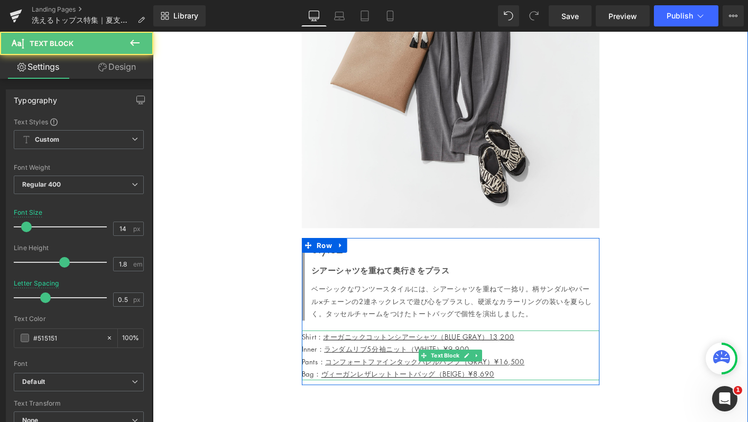
click at [560, 353] on p "Shirt： オーガニックコットンシアーシャツ（BLUE GRAY）13,200" at bounding box center [473, 359] width 320 height 13
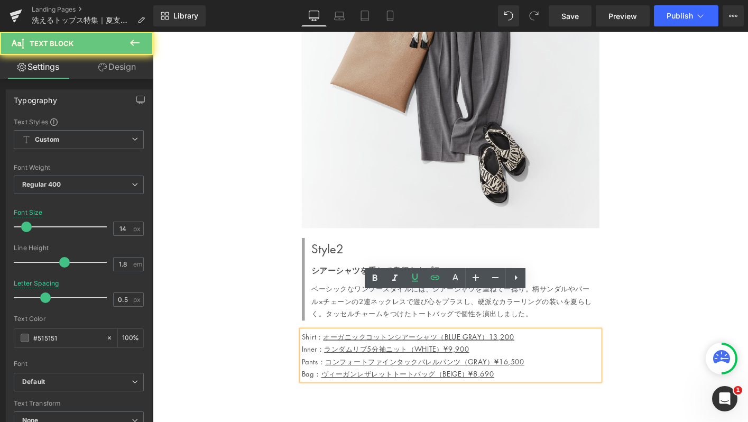
click at [560, 353] on p "Shirt： オーガニックコットンシアーシャツ（BLUE GRAY）13,200" at bounding box center [473, 359] width 320 height 13
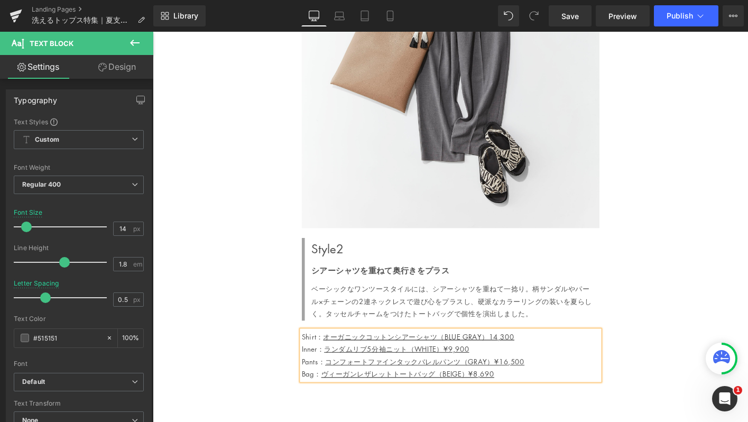
click at [594, 366] on p "Inner： ランダムリブ5分袖ニット（WHITE）¥9,900" at bounding box center [473, 372] width 320 height 13
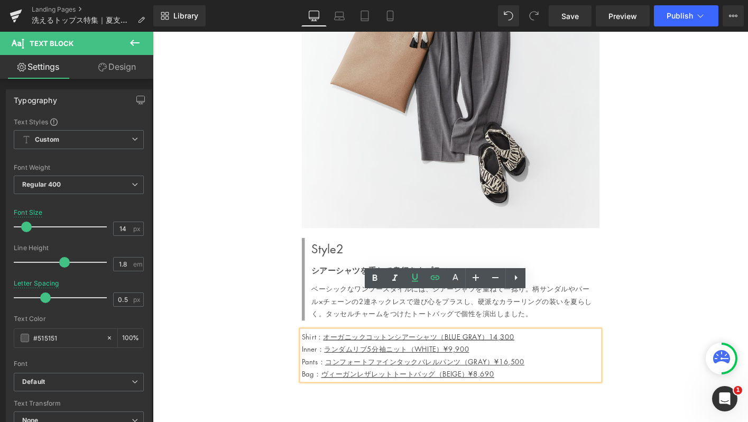
click at [541, 393] on p "Bag： ヴィーガンレザレットトートバッグ（BEIGE）¥8,690" at bounding box center [473, 399] width 320 height 13
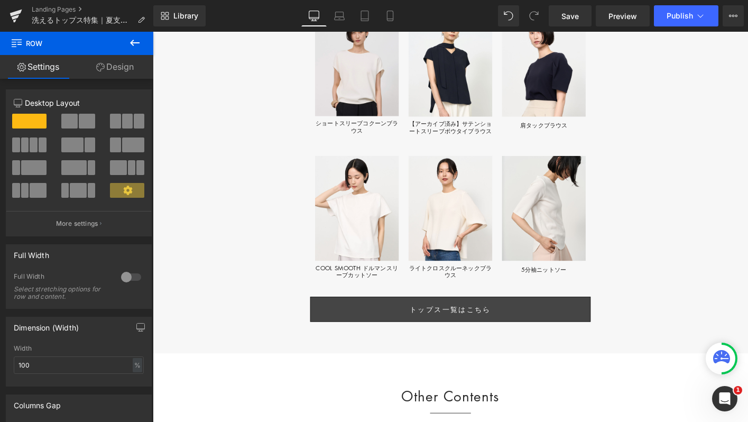
scroll to position [13639, 0]
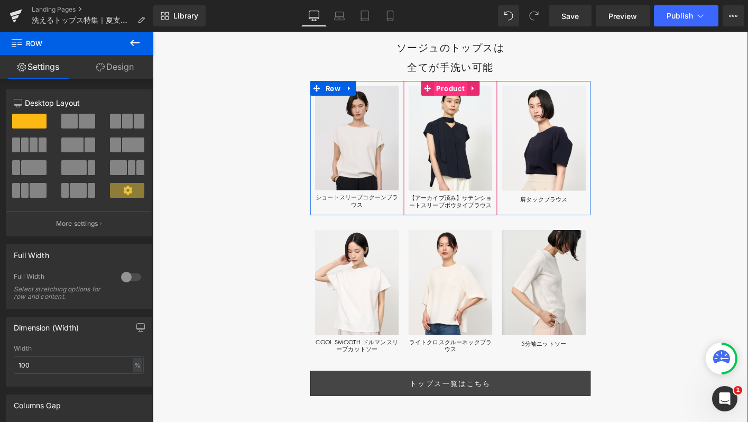
click at [466, 85] on span "Product" at bounding box center [472, 93] width 35 height 16
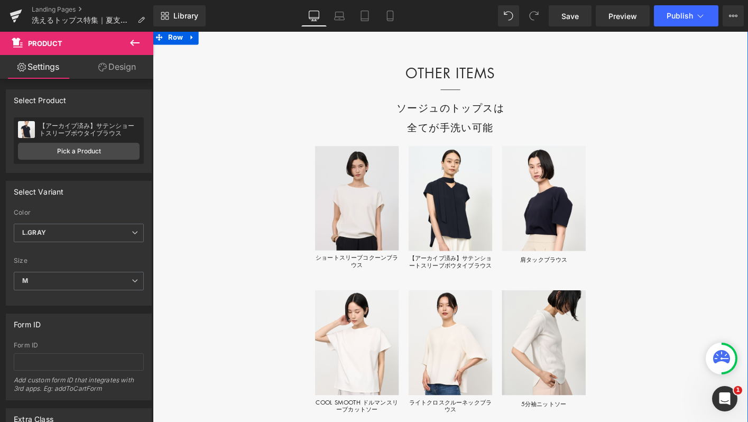
scroll to position [13572, 0]
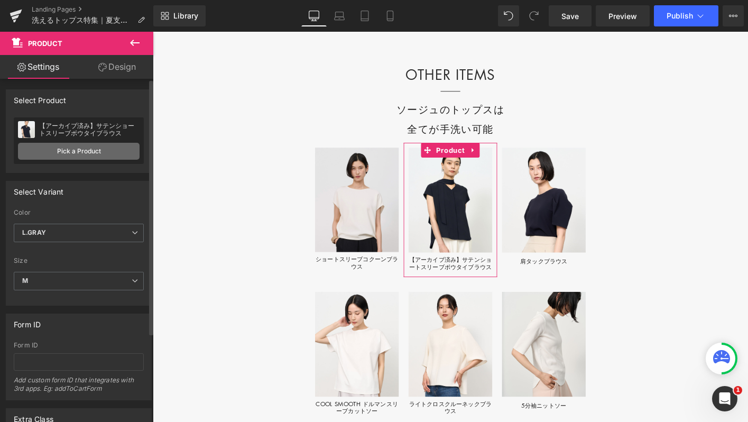
click at [81, 152] on link "Pick a Product" at bounding box center [79, 151] width 122 height 17
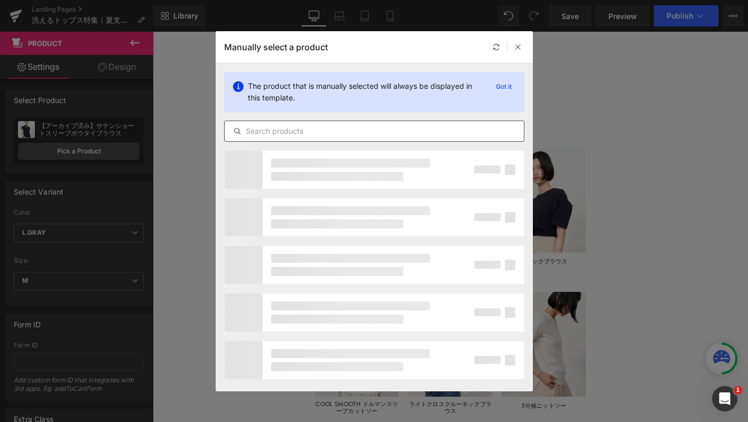
click at [265, 130] on input "text" at bounding box center [374, 131] width 299 height 13
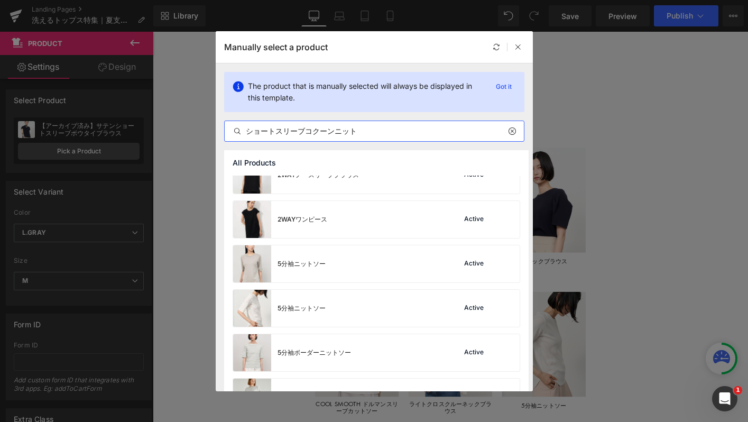
scroll to position [287, 0]
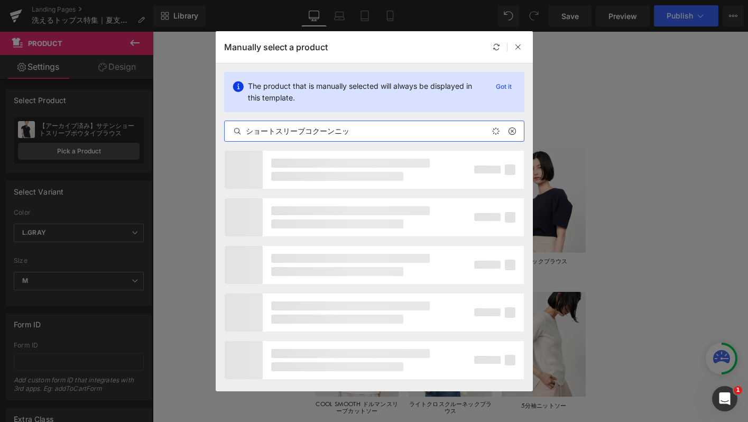
type input "ショートスリーブコクーンニ"
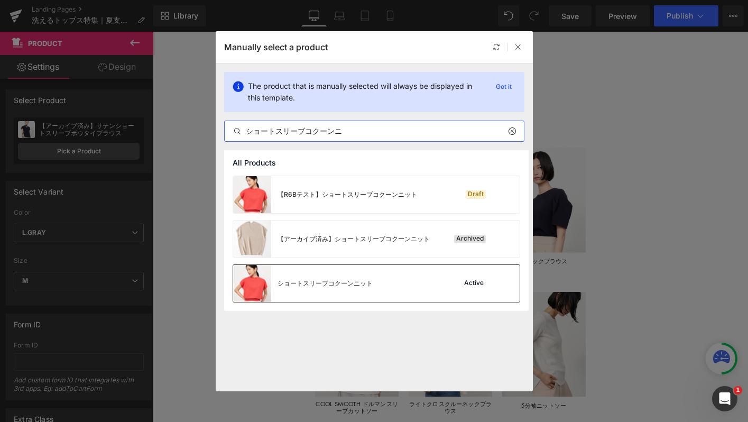
click at [318, 288] on div "ショートスリーブコクーンニット" at bounding box center [303, 283] width 140 height 37
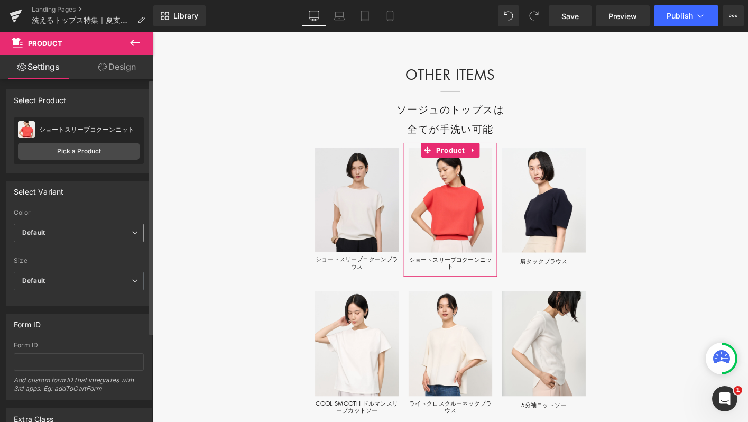
click at [62, 232] on span "Default" at bounding box center [79, 233] width 130 height 19
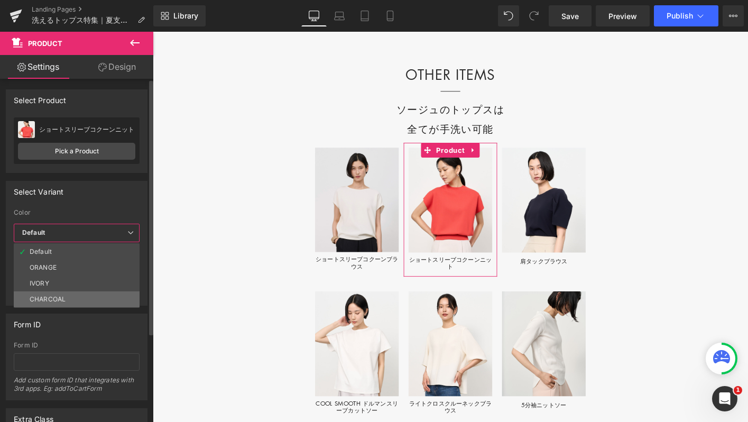
click at [53, 297] on div "CHARCOAL" at bounding box center [48, 299] width 36 height 7
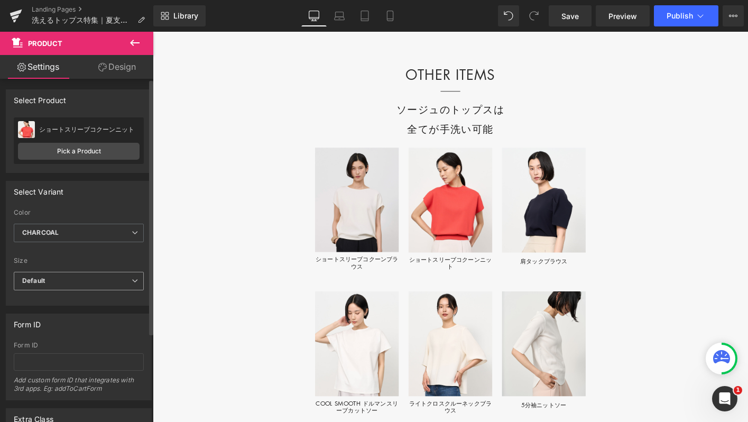
click at [45, 279] on span "Default" at bounding box center [79, 281] width 130 height 19
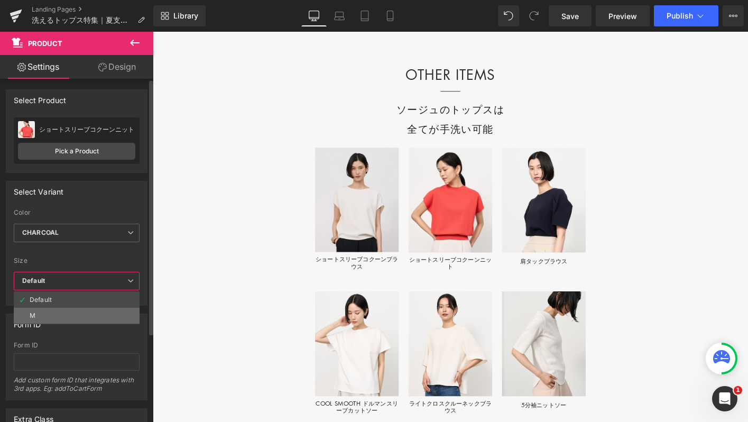
click at [45, 311] on li "M" at bounding box center [77, 316] width 126 height 16
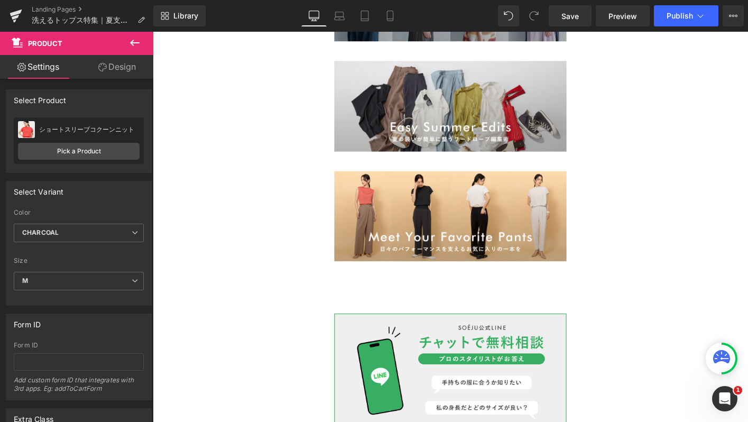
scroll to position [14328, 0]
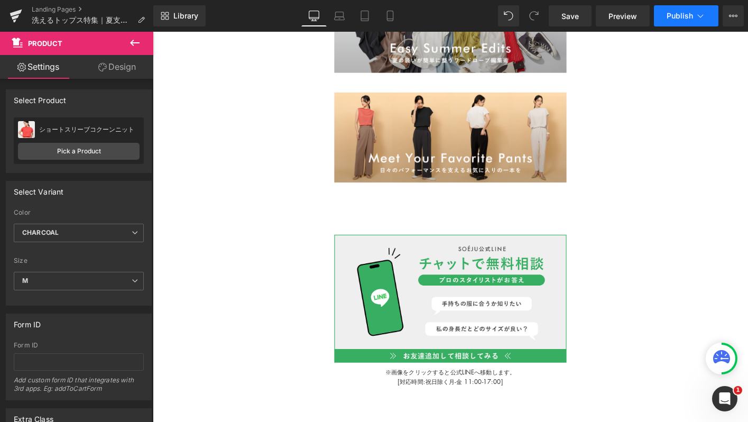
click at [694, 18] on button "Publish" at bounding box center [686, 15] width 64 height 21
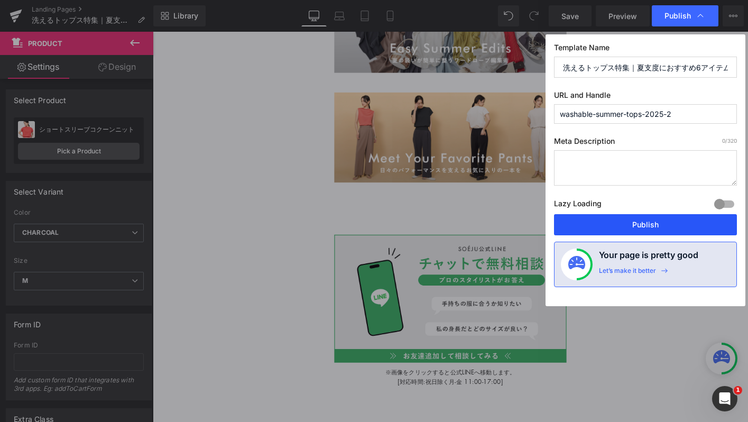
click at [602, 226] on button "Publish" at bounding box center [645, 224] width 183 height 21
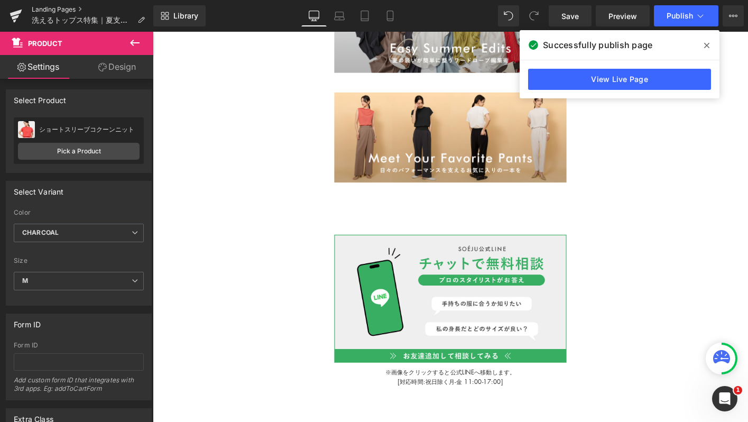
click at [64, 6] on link "Landing Pages" at bounding box center [93, 9] width 122 height 8
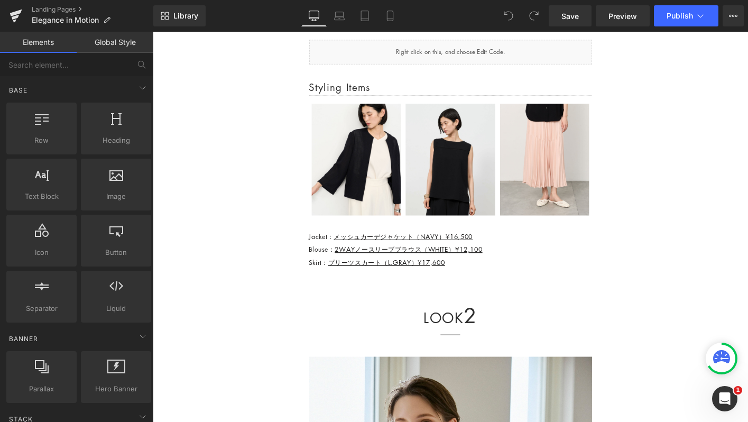
scroll to position [2083, 0]
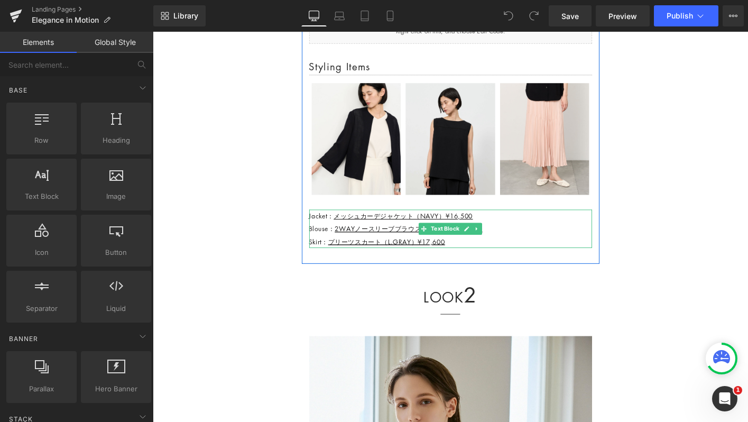
click at [485, 256] on div "Skirt： プリーツスカート（L.GRAY）¥17,600" at bounding box center [473, 257] width 304 height 14
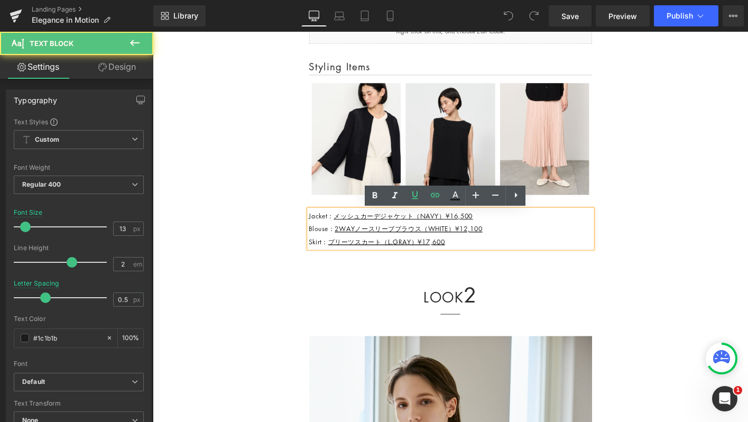
click at [485, 256] on div "Skirt： プリーツスカート（L.GRAY）¥17,600" at bounding box center [473, 257] width 304 height 14
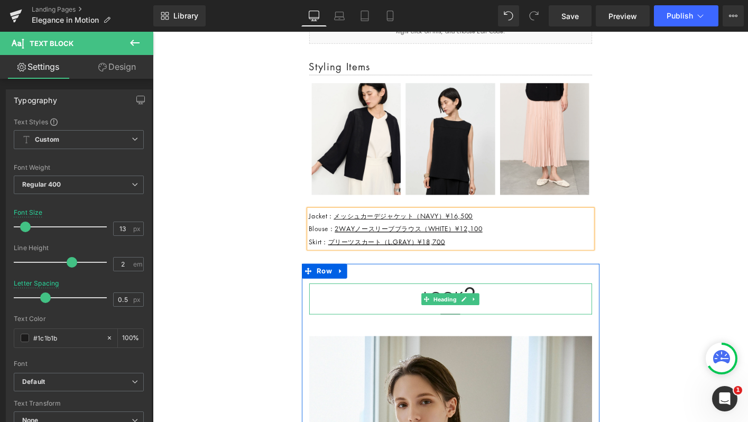
click at [616, 304] on div at bounding box center [473, 303] width 304 height 3
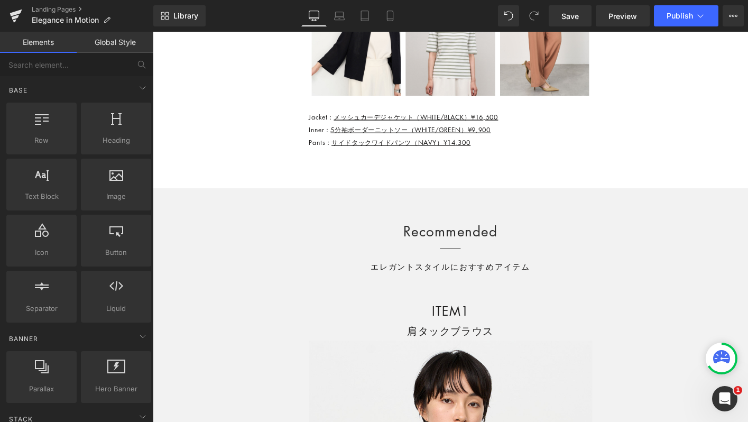
scroll to position [6570, 0]
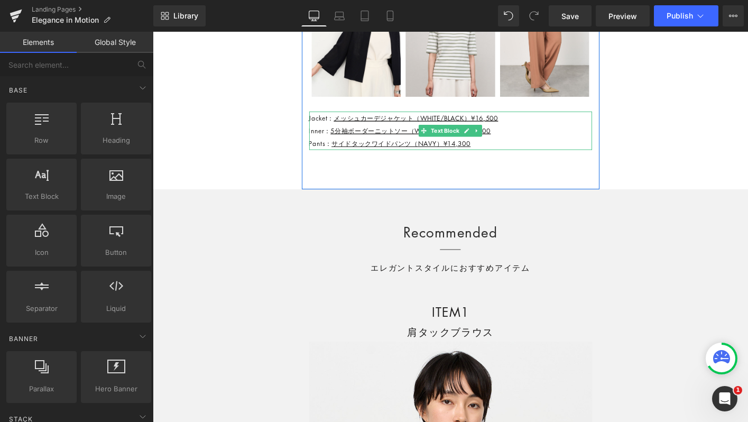
click at [528, 141] on div "Inner： 5分袖ボーダーニットソー（WHITE/GREEN）¥9,900" at bounding box center [473, 138] width 304 height 14
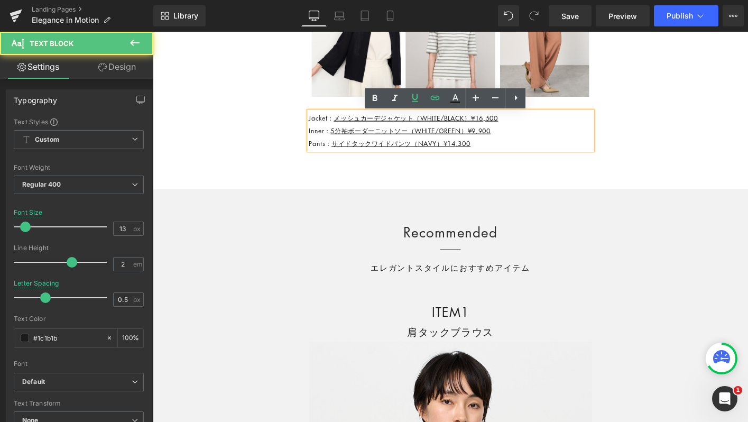
click at [528, 141] on div "Inner： 5分袖ボーダーニットソー（WHITE/GREEN）¥9,900" at bounding box center [473, 138] width 304 height 14
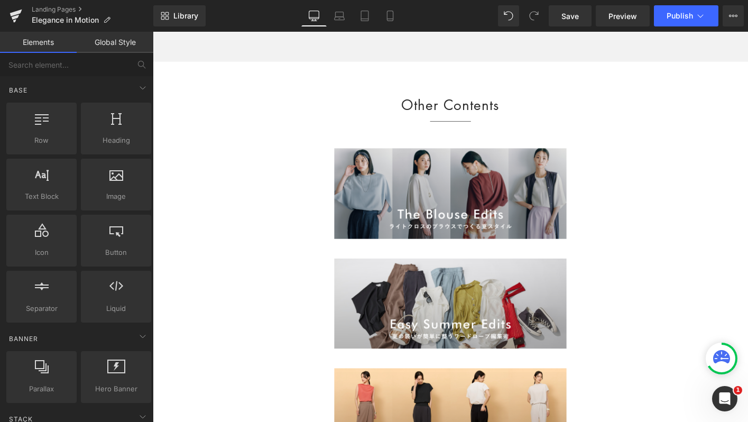
scroll to position [8423, 0]
click at [680, 12] on span "Publish" at bounding box center [680, 16] width 26 height 8
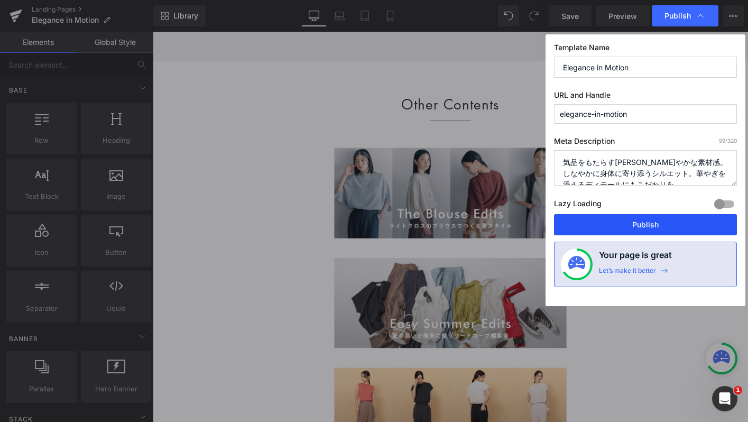
click at [597, 227] on button "Publish" at bounding box center [645, 224] width 183 height 21
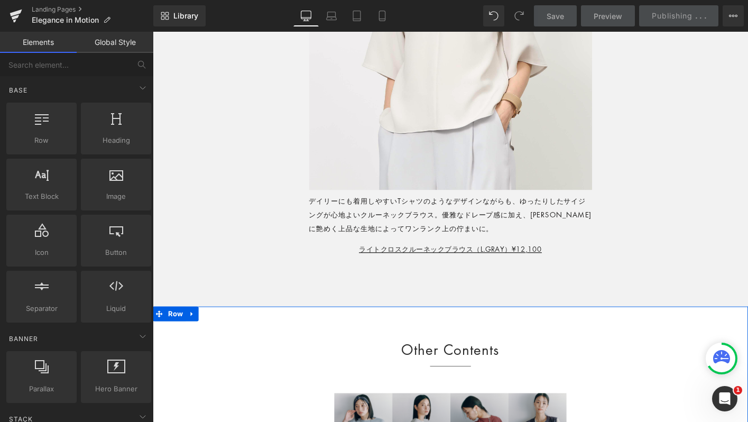
scroll to position [8159, 0]
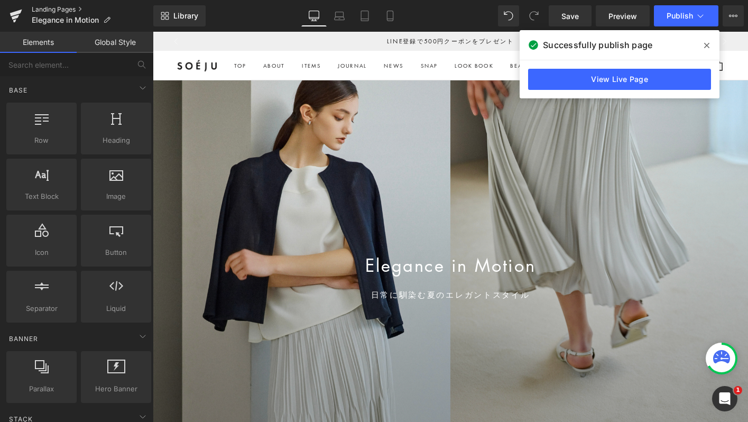
click at [32, 9] on link "Landing Pages" at bounding box center [93, 9] width 122 height 8
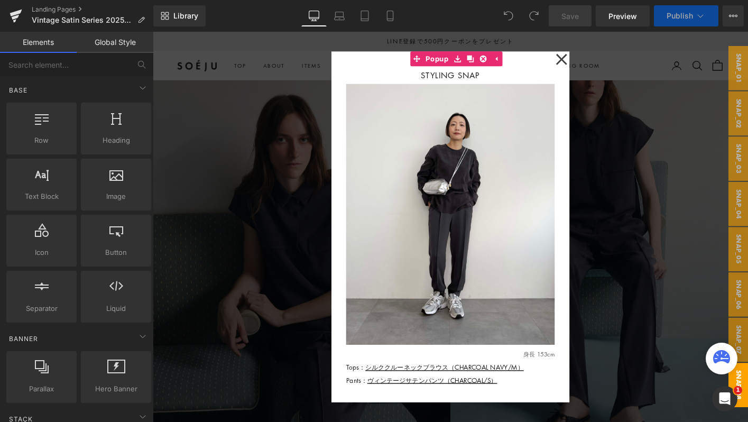
click at [242, 340] on div at bounding box center [473, 241] width 640 height 419
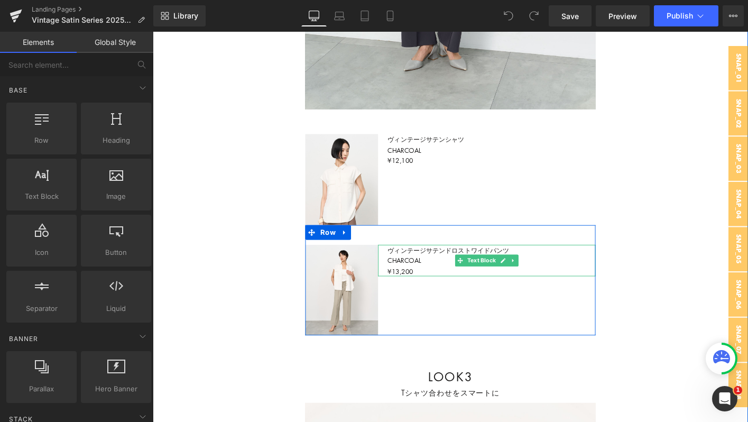
click at [447, 281] on p "ヴィンテージサテンドロストワイドパンツ CHARCOAL ¥13,200" at bounding box center [517, 278] width 224 height 34
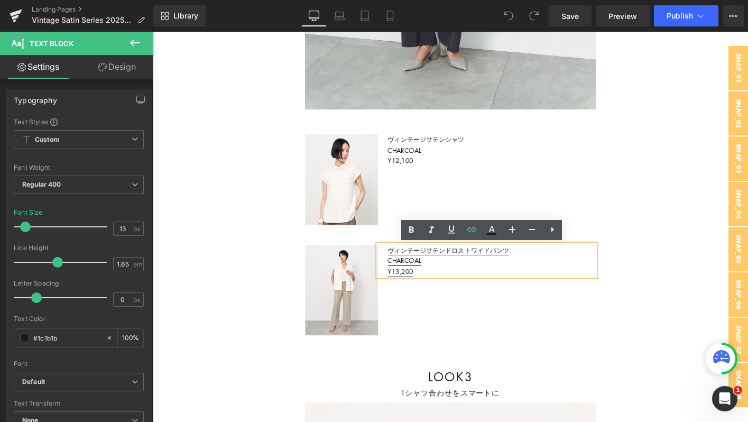
click at [416, 288] on link "ヴィンテージサテンドロストワイドパンツ CHARCOAL ¥13,200" at bounding box center [470, 277] width 131 height 33
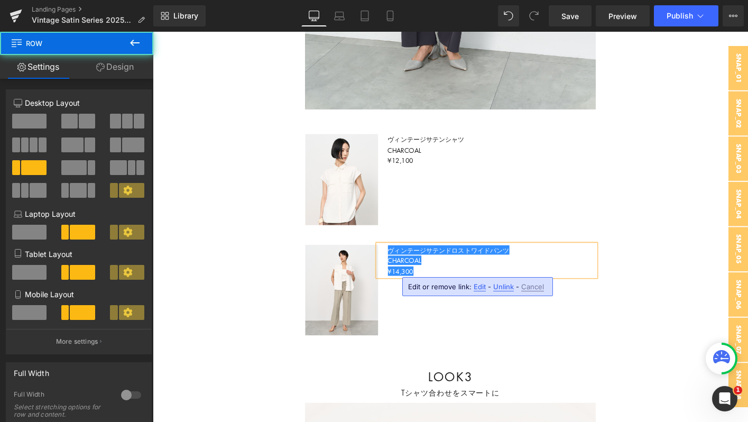
click at [434, 354] on div "Sale Off (P) Image Product ヴィンテージサテンドロストワイドパンツ CHARCOAL ¥14,300 Text Block Row" at bounding box center [473, 298] width 312 height 118
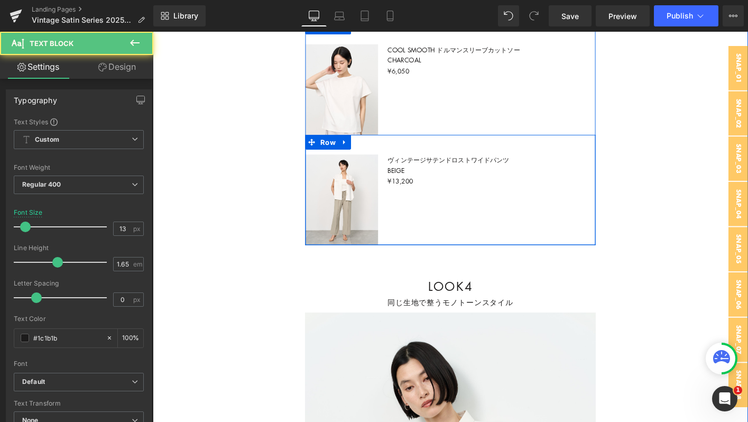
click at [453, 188] on p "ヴィンテージサテンドロストワイドパンツ BEIGE ¥13,200" at bounding box center [517, 180] width 224 height 34
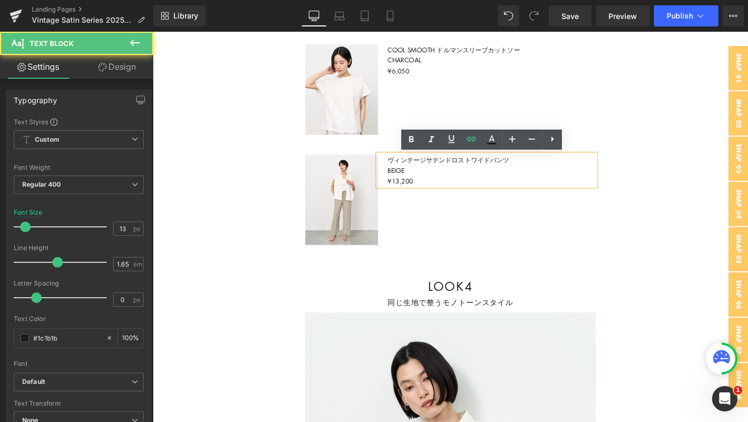
click at [453, 188] on p "ヴィンテージサテンドロストワイドパンツ BEIGE ¥13,200" at bounding box center [517, 180] width 224 height 34
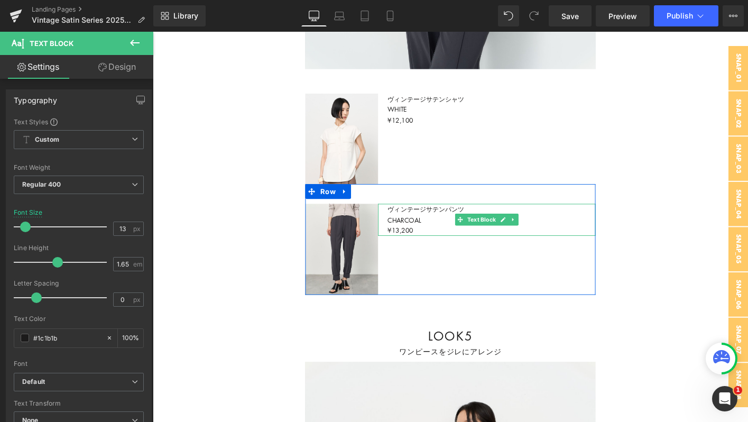
click at [440, 246] on p "ヴィンテージサテンパンツ CHARCOAL ¥13,200" at bounding box center [517, 234] width 224 height 34
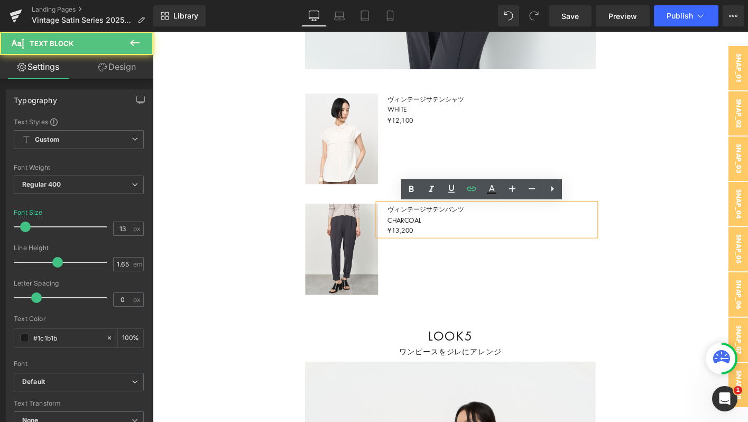
click at [440, 246] on p "ヴィンテージサテンパンツ CHARCOAL ¥13,200" at bounding box center [517, 234] width 224 height 34
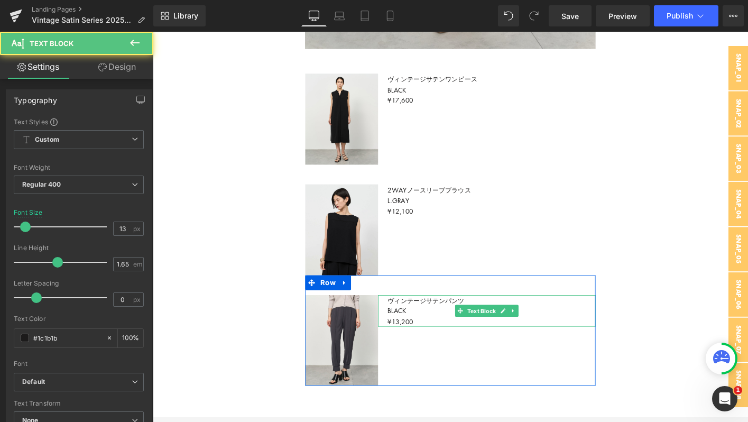
click at [442, 345] on p "ヴィンテージサテンパンツ BLACK ¥13,200" at bounding box center [517, 332] width 224 height 34
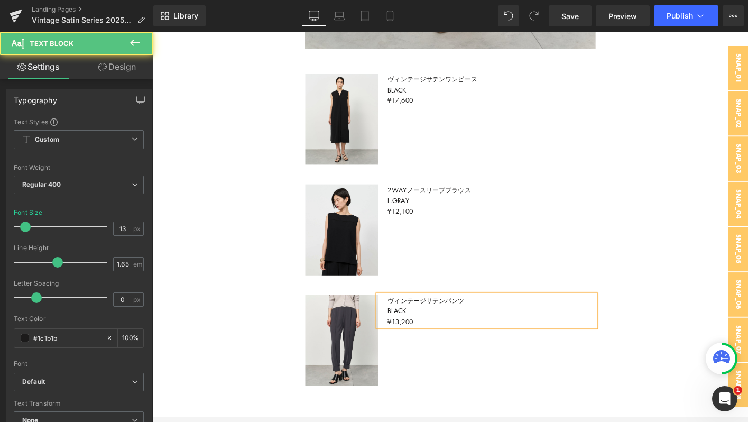
click at [442, 345] on p "ヴィンテージサテンパンツ BLACK ¥13,200" at bounding box center [517, 332] width 224 height 34
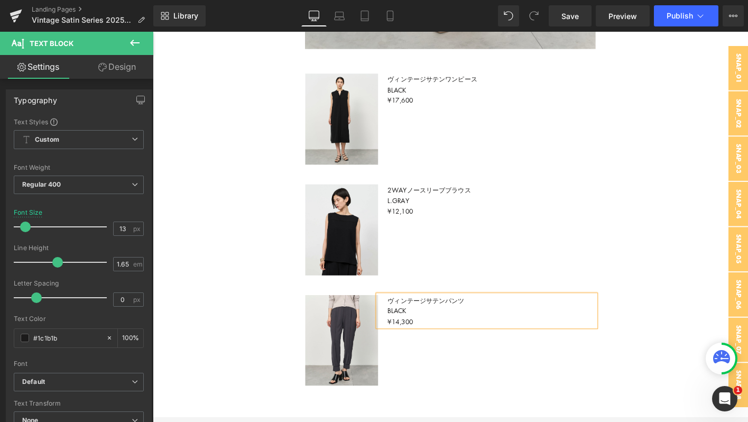
click at [441, 366] on div "Sale Off (P) Image Product ヴィンテージサテンパンツ BLACK ¥14,300 Text Block Row" at bounding box center [473, 352] width 312 height 118
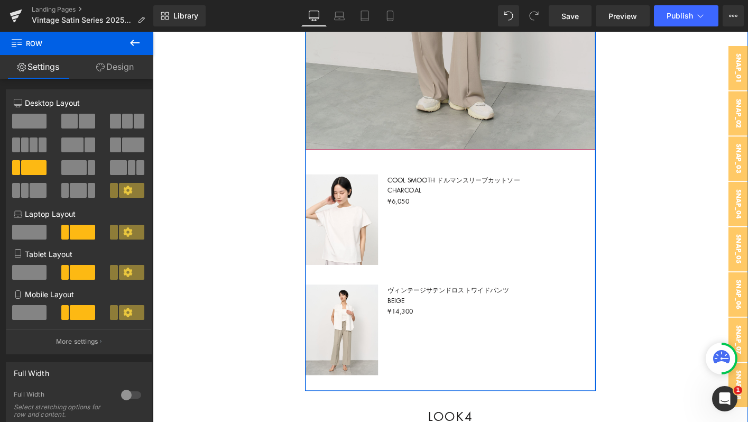
scroll to position [4163, 0]
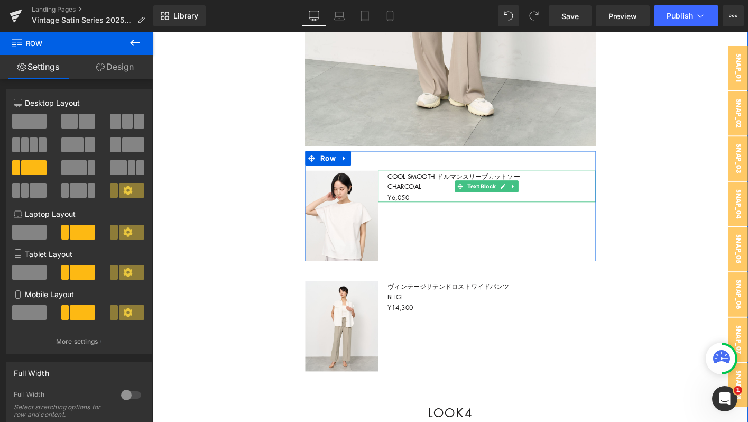
click at [449, 206] on p "COOL SMOOTH ドルマンスリーブカットソー CHARCOAL ¥6,050" at bounding box center [517, 198] width 224 height 34
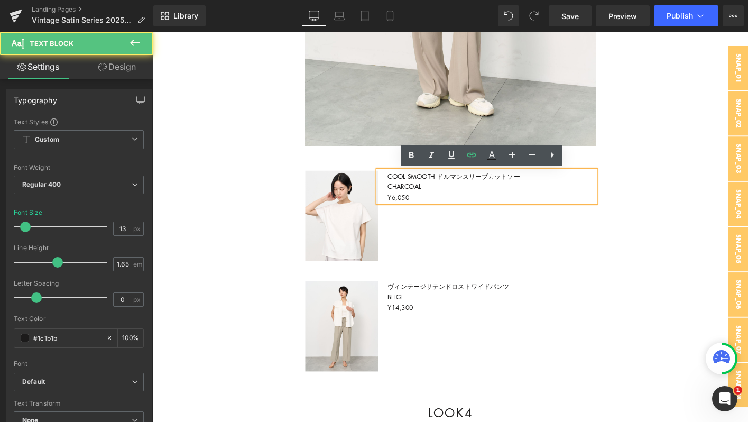
click at [442, 206] on p "COOL SMOOTH ドルマンスリーブカットソー CHARCOAL ¥6,050" at bounding box center [517, 198] width 224 height 34
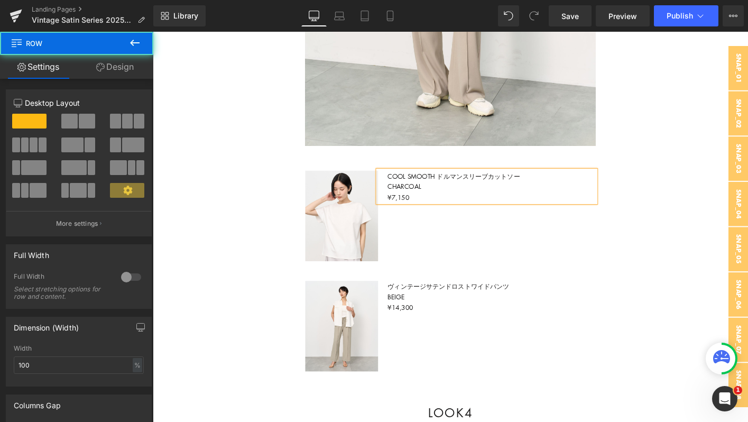
click at [311, 197] on div "Basic Style Heading シリーズアイテムで完成 楽して上品なベーシックスタイル Text Block Row LOOK1 Heading 一枚…" at bounding box center [473, 106] width 640 height 3983
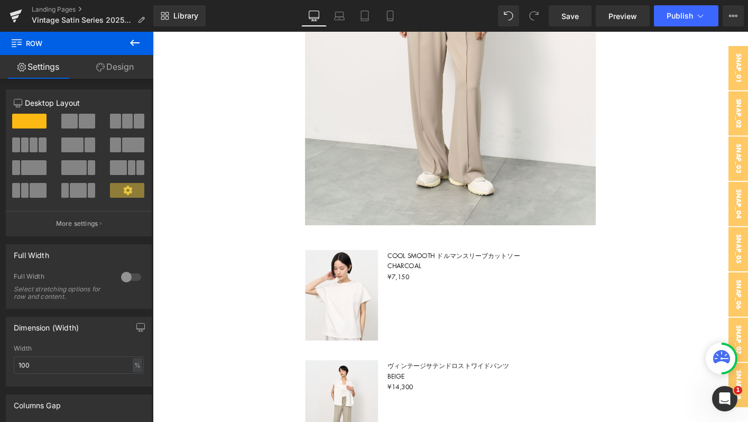
scroll to position [4327, 0]
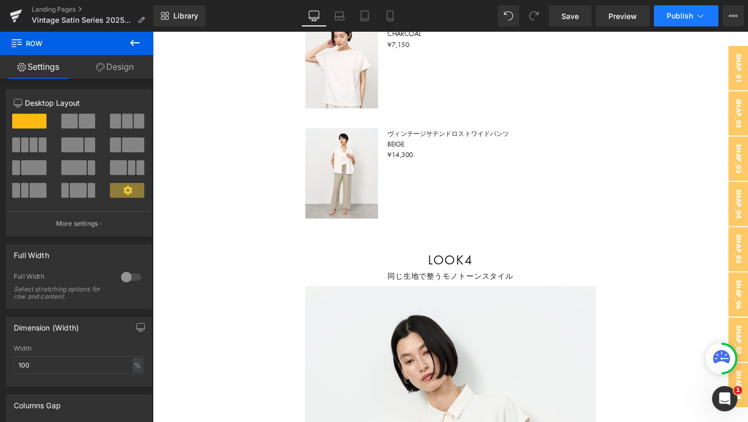
click at [687, 17] on span "Publish" at bounding box center [680, 16] width 26 height 8
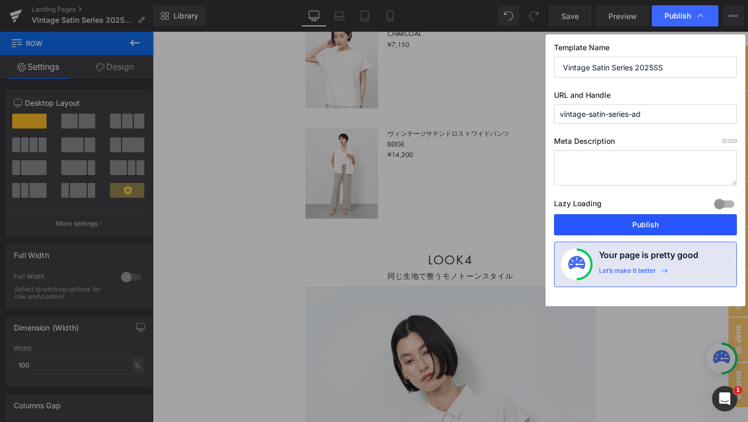
click at [581, 219] on button "Publish" at bounding box center [645, 224] width 183 height 21
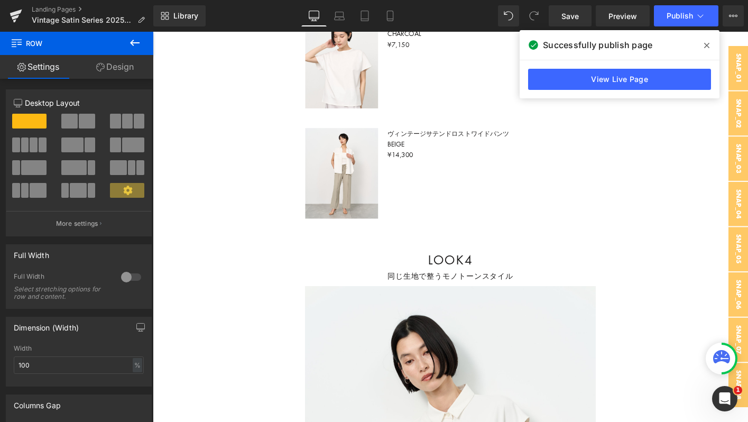
click at [706, 45] on icon at bounding box center [706, 45] width 5 height 5
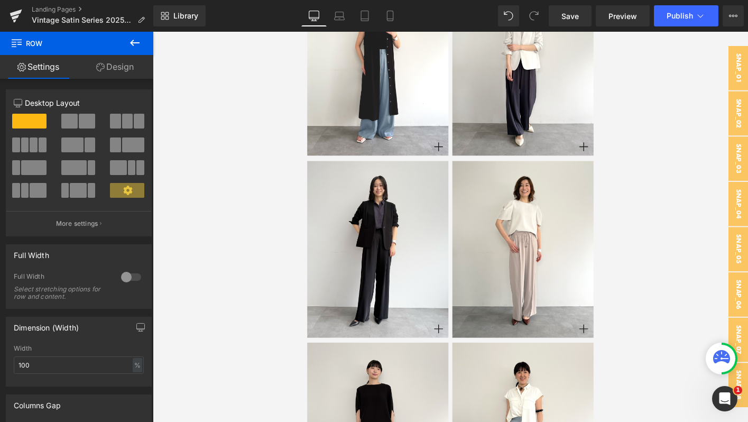
scroll to position [6710, 0]
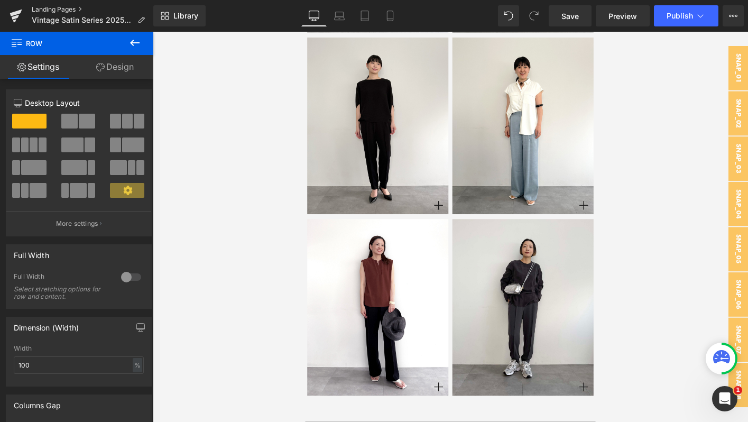
click at [62, 11] on link "Landing Pages" at bounding box center [93, 9] width 122 height 8
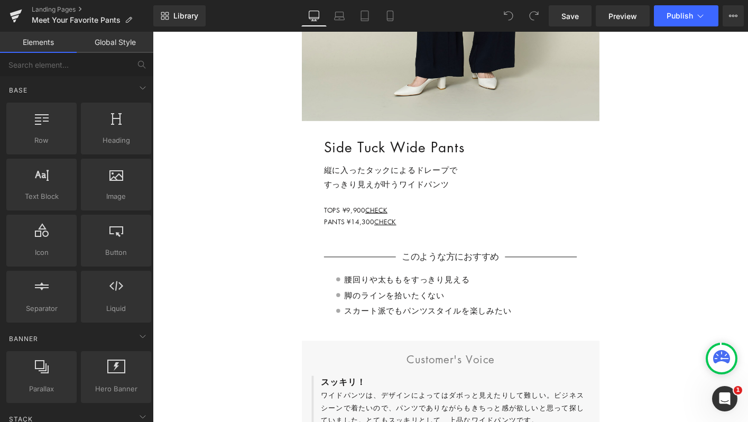
scroll to position [1301, 0]
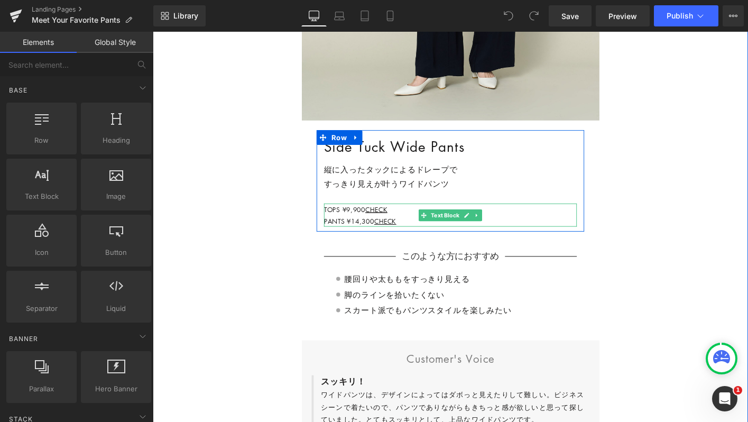
click at [366, 220] on p "TOPS ¥9,900 CHECK" at bounding box center [473, 222] width 272 height 12
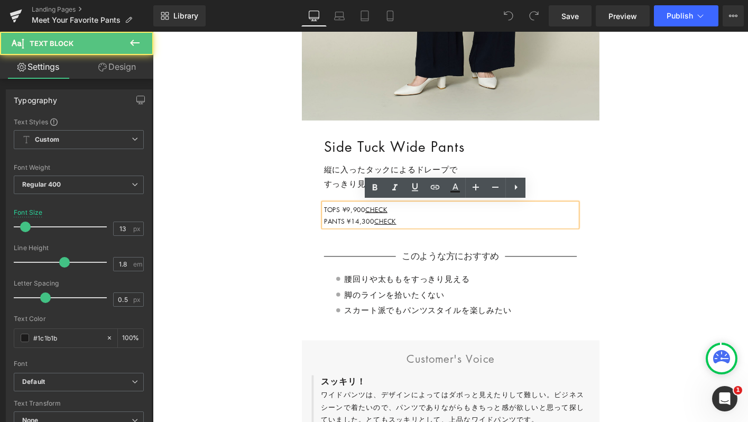
click at [366, 220] on p "TOPS ¥9,900 CHECK" at bounding box center [473, 222] width 272 height 12
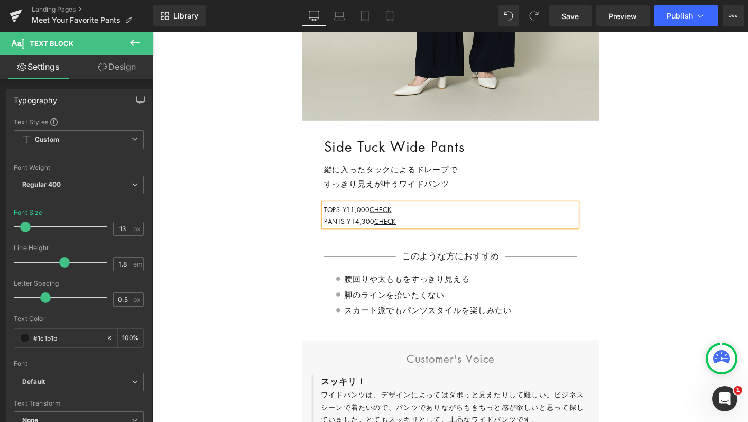
click at [542, 169] on div "Side Tuck Wide Pants Heading 縦に入ったタックによるドレープで すっきり見えが叶うワイドパンツ Text Block TOPS ¥…" at bounding box center [473, 192] width 288 height 99
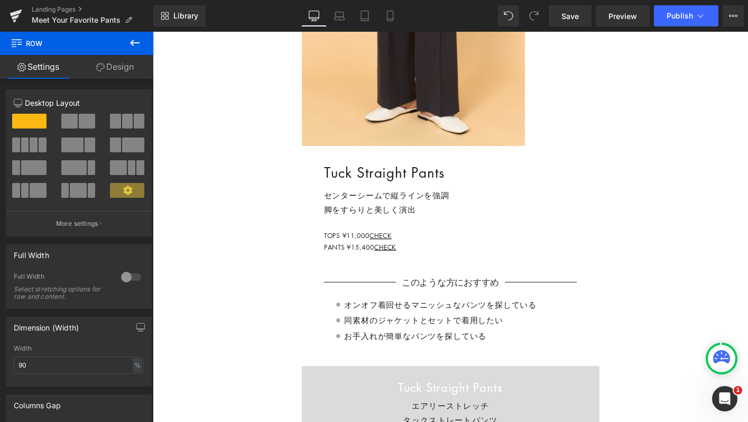
scroll to position [5191, 0]
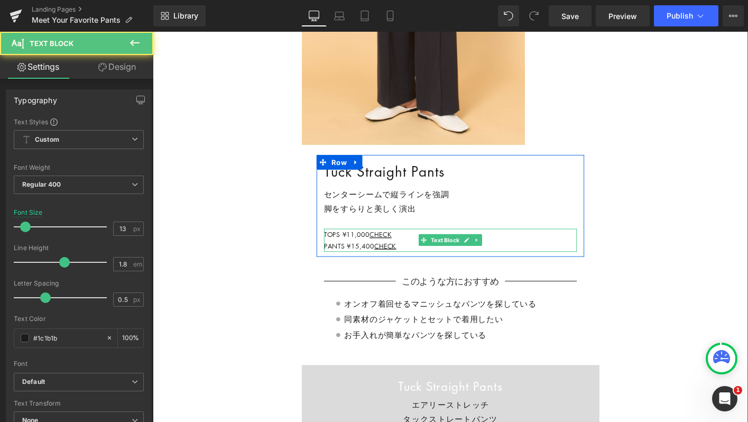
click at [368, 262] on p "PANTS ¥15,400 CHECK" at bounding box center [473, 261] width 272 height 12
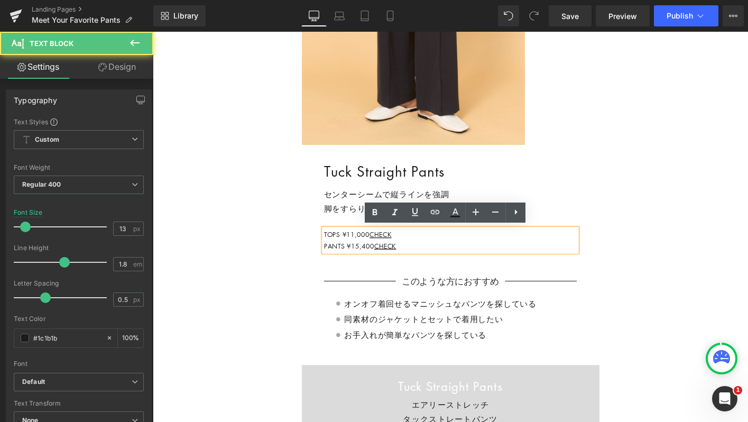
click at [370, 262] on p "PANTS ¥15,400 CHECK" at bounding box center [473, 261] width 272 height 12
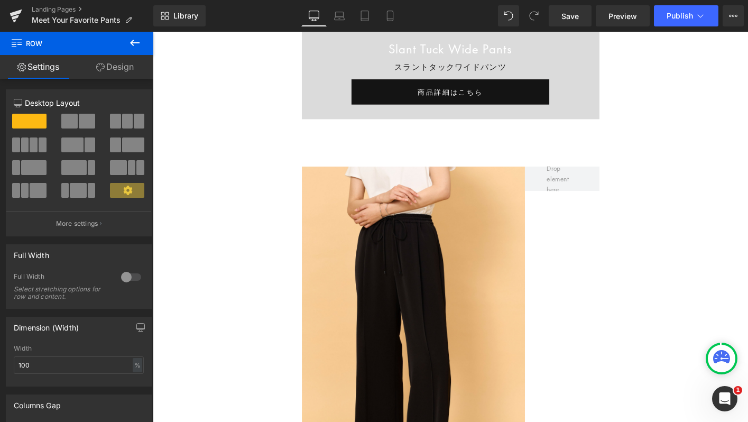
scroll to position [6587, 0]
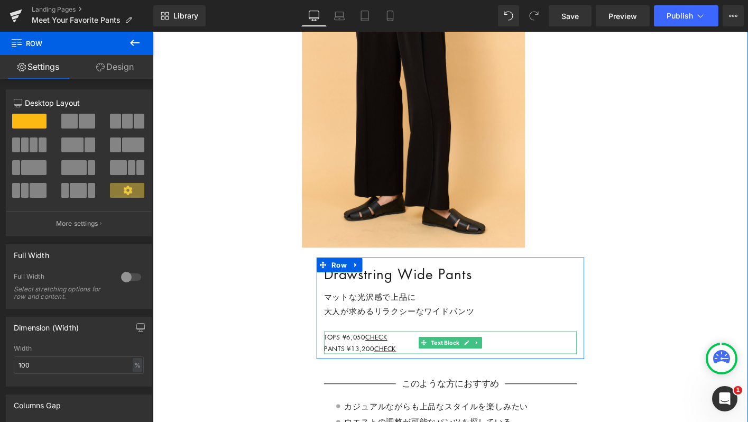
click at [369, 371] on p "PANTS ¥13,200 CHECK" at bounding box center [473, 372] width 272 height 12
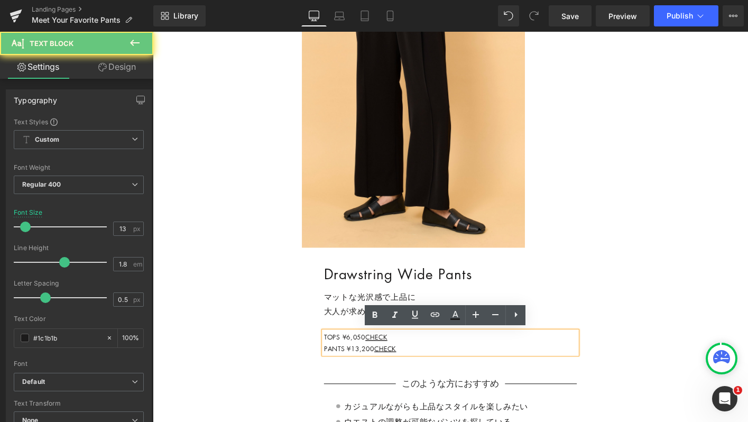
click at [369, 371] on p "PANTS ¥13,200 CHECK" at bounding box center [473, 372] width 272 height 12
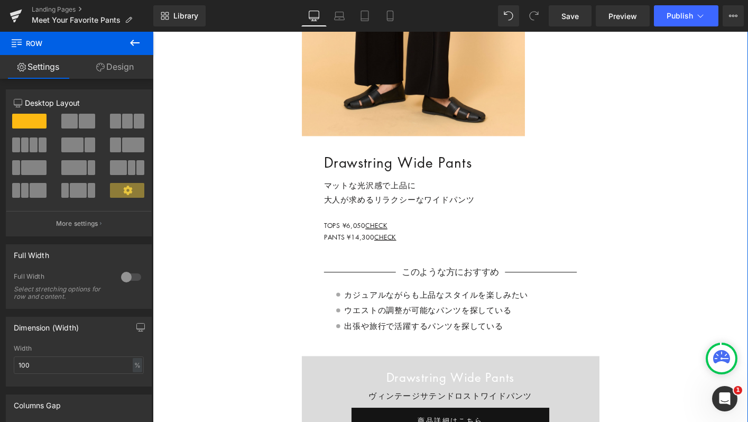
scroll to position [6708, 0]
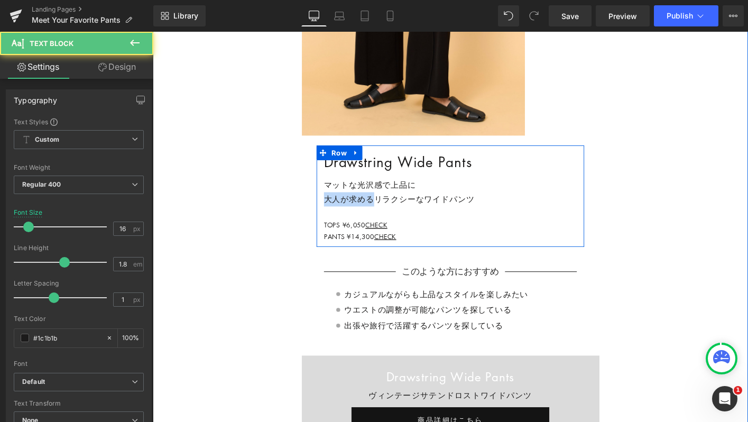
drag, startPoint x: 392, startPoint y: 209, endPoint x: 334, endPoint y: 209, distance: 57.6
click at [334, 209] on div "Drawstring Wide Pants Heading マットな光沢感で上品に 大人が求めるリラクシーなワイドパンツ Text Block TOPS ¥6…" at bounding box center [473, 208] width 288 height 99
click at [344, 210] on div "大人が求めるリラクシーなワイドパンツ" at bounding box center [473, 211] width 272 height 15
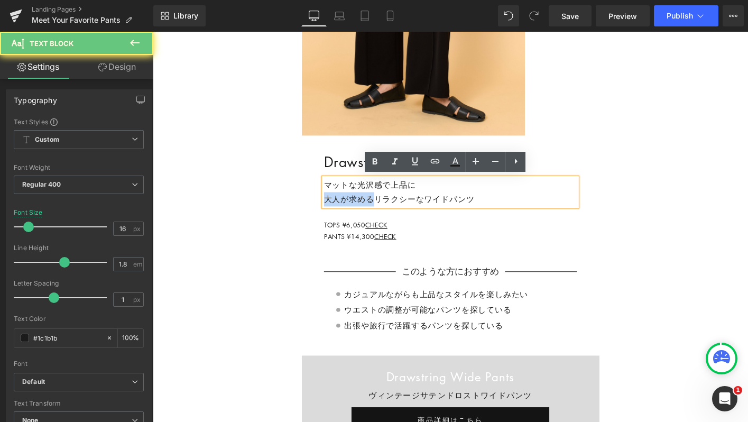
drag, startPoint x: 389, startPoint y: 209, endPoint x: 319, endPoint y: 209, distance: 69.3
click at [320, 209] on div "Drawstring Wide Pants Heading マットな光沢感で上品に 大人が求めるリラクシーなワイドパンツ Text Block TOPS ¥6…" at bounding box center [473, 316] width 320 height 325
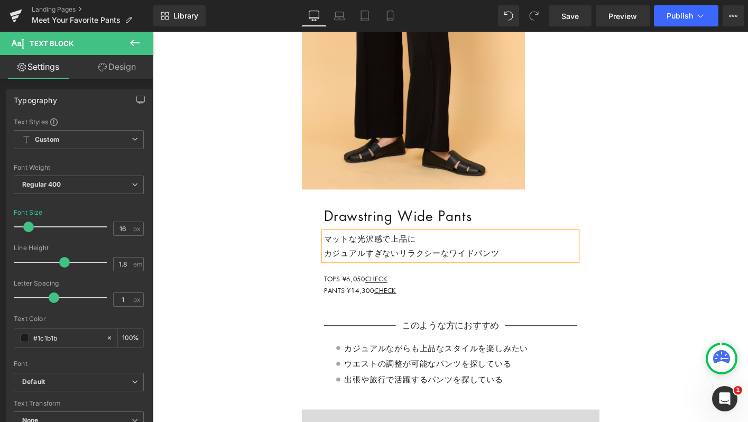
scroll to position [6650, 0]
click at [365, 298] on span "TOPS ¥6,050 CHECK" at bounding box center [371, 297] width 68 height 10
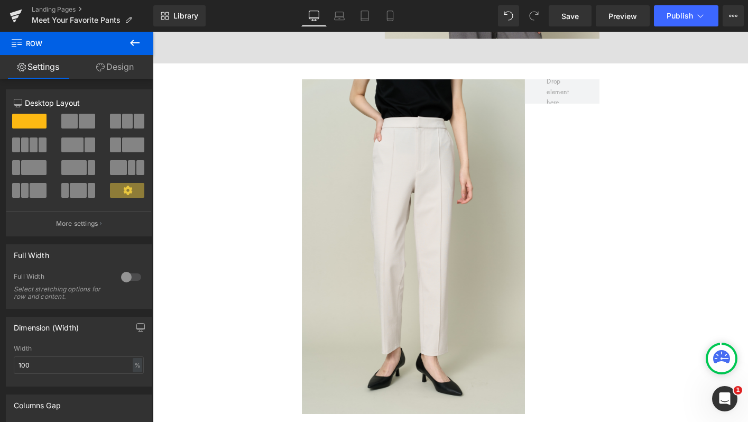
scroll to position [8030, 0]
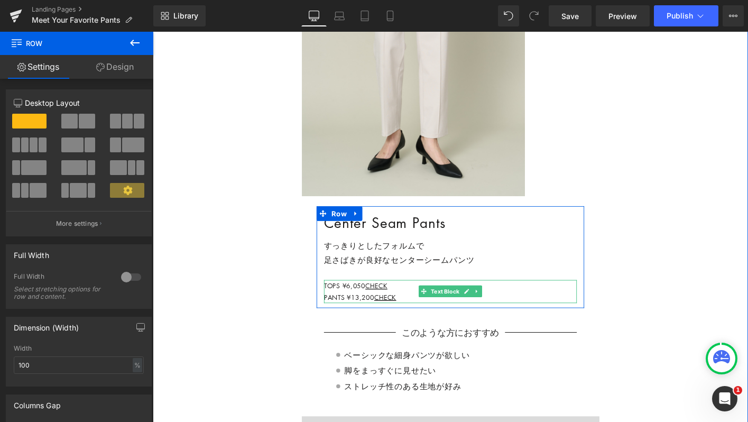
click at [364, 302] on span "TOPS ¥6,050" at bounding box center [359, 304] width 45 height 10
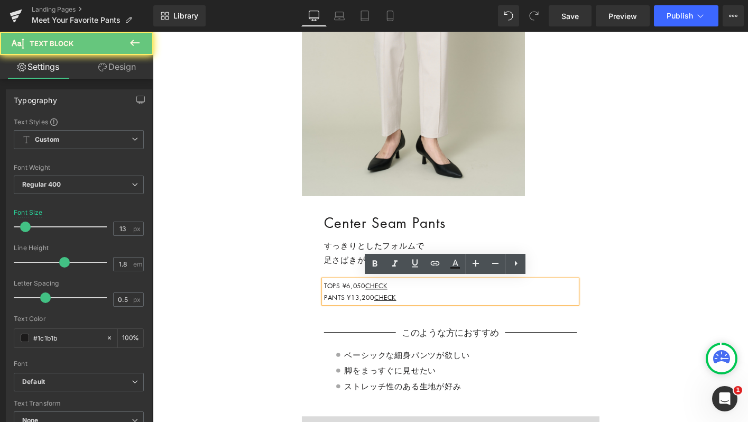
click at [364, 302] on span "TOPS ¥6,050" at bounding box center [359, 304] width 45 height 10
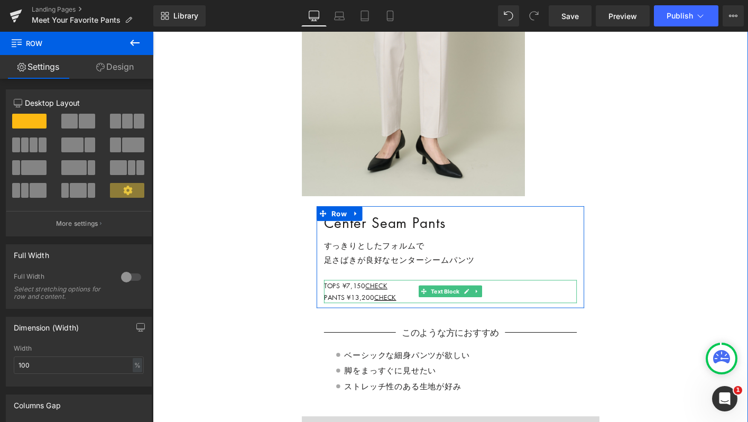
click at [373, 316] on p "PANTS ¥13,200 CHECK" at bounding box center [473, 316] width 272 height 12
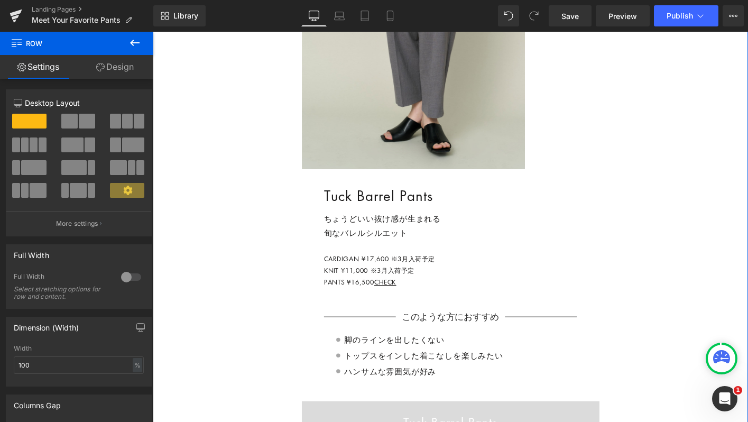
scroll to position [9550, 0]
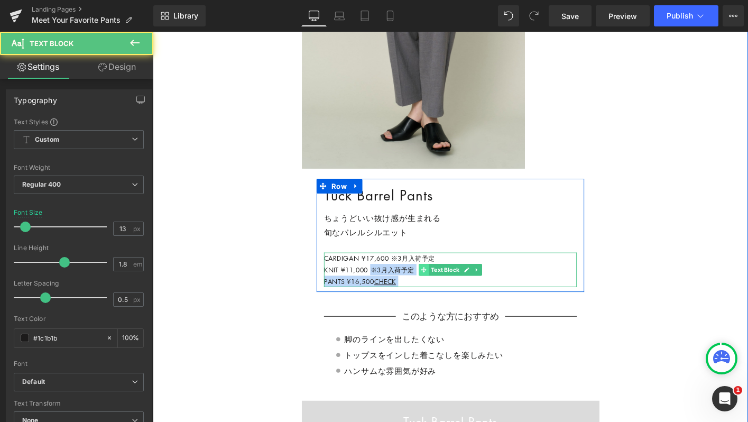
drag, startPoint x: 388, startPoint y: 286, endPoint x: 441, endPoint y: 286, distance: 52.9
click at [441, 286] on div "CARDIGAN ¥17,600 ※3月入荷予定 KNIT ¥11,000 ※3月入荷予定 PANTS ¥16,500 CHECK Text Block" at bounding box center [473, 287] width 272 height 37
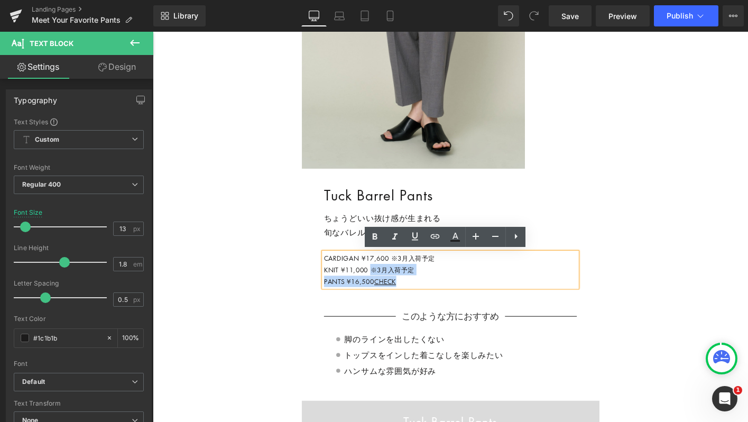
click at [441, 286] on p "KNIT ¥11,000 ※3月入荷予定" at bounding box center [473, 287] width 272 height 12
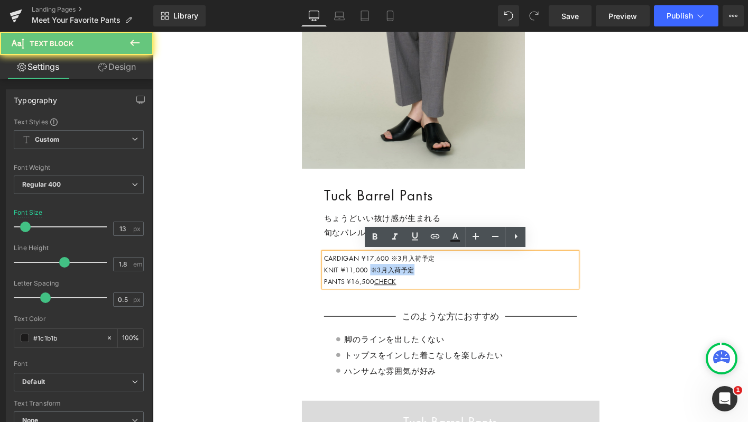
drag, startPoint x: 441, startPoint y: 286, endPoint x: 387, endPoint y: 285, distance: 53.9
click at [387, 285] on p "KNIT ¥11,000 ※3月入荷予定" at bounding box center [473, 287] width 272 height 12
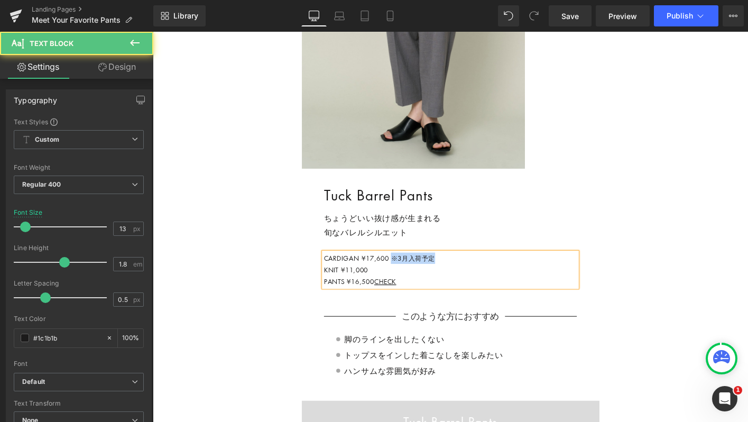
drag, startPoint x: 410, startPoint y: 273, endPoint x: 459, endPoint y: 273, distance: 49.2
click at [459, 273] on p "CARDIGAN ¥17,600 ※3月入荷予定" at bounding box center [473, 275] width 272 height 12
drag, startPoint x: 387, startPoint y: 286, endPoint x: 412, endPoint y: 286, distance: 24.8
click at [412, 286] on p "KNIT ¥11,000 CHECK" at bounding box center [473, 287] width 272 height 12
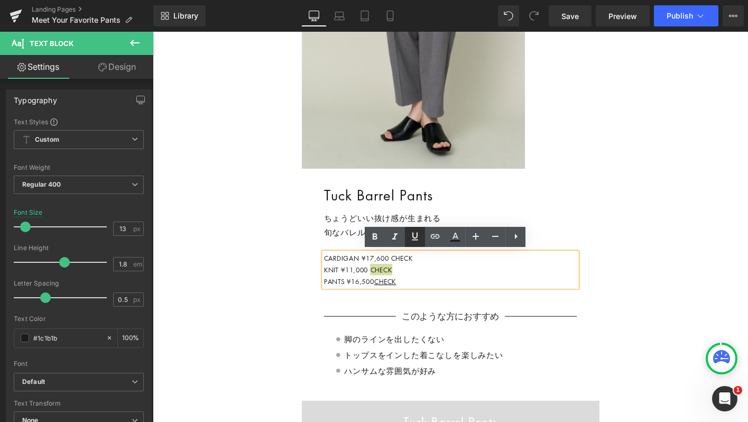
click at [416, 240] on icon at bounding box center [415, 236] width 13 height 13
click at [432, 237] on icon at bounding box center [435, 236] width 13 height 13
click at [408, 286] on input "text" at bounding box center [414, 287] width 163 height 26
paste input "[URL][DOMAIN_NAME]"
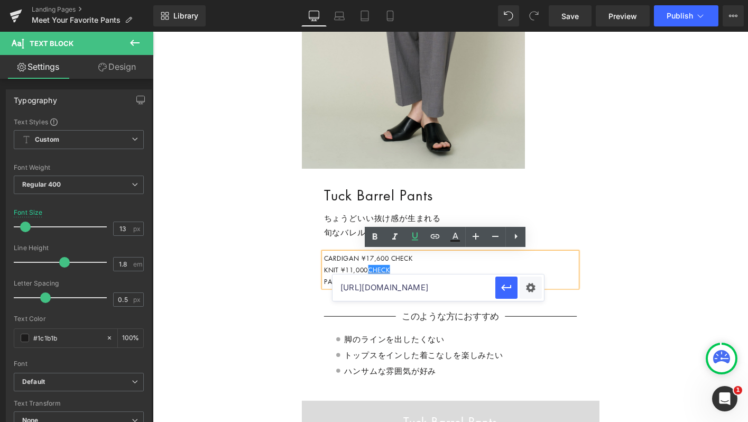
scroll to position [0, 92]
type input "[URL][DOMAIN_NAME]"
click at [506, 280] on button "button" at bounding box center [506, 287] width 22 height 22
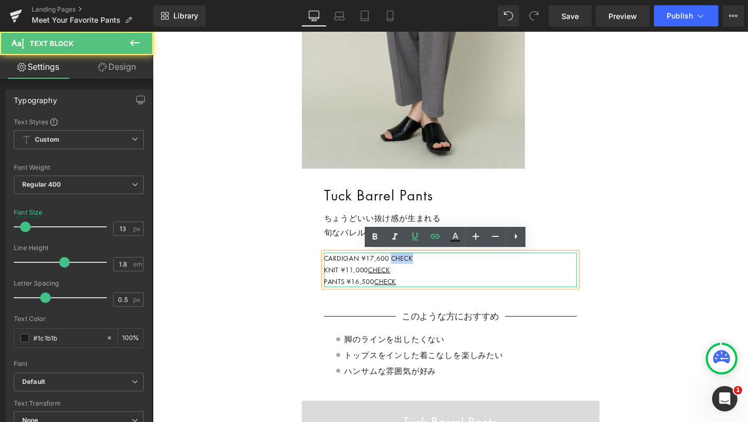
drag, startPoint x: 410, startPoint y: 273, endPoint x: 444, endPoint y: 273, distance: 33.3
click at [444, 273] on p "CARDIGAN ¥17,600 CHECK" at bounding box center [473, 275] width 272 height 12
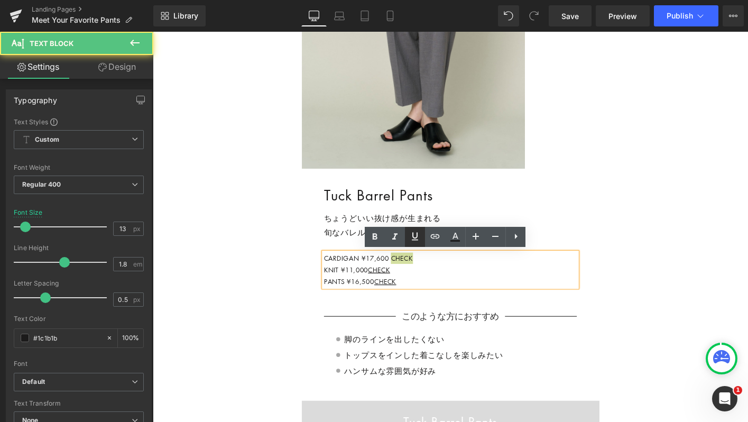
click at [416, 238] on icon at bounding box center [415, 236] width 13 height 13
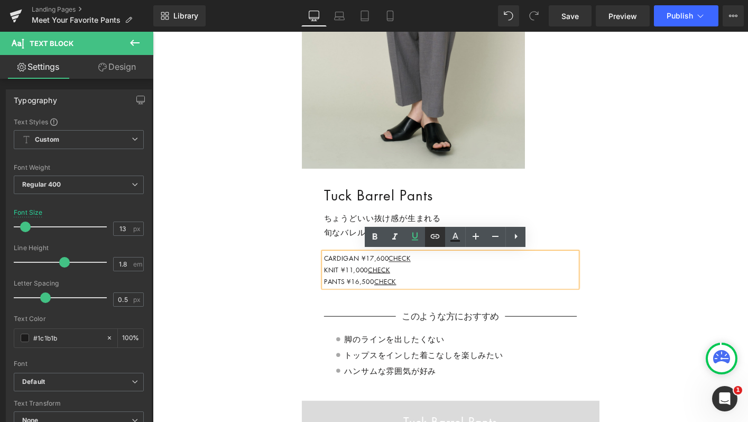
click at [435, 238] on icon at bounding box center [435, 236] width 13 height 13
click at [411, 275] on input "[URL][DOMAIN_NAME]" at bounding box center [424, 276] width 163 height 26
paste input "[URL][DOMAIN_NAME]"
type input "[URL][DOMAIN_NAME]"
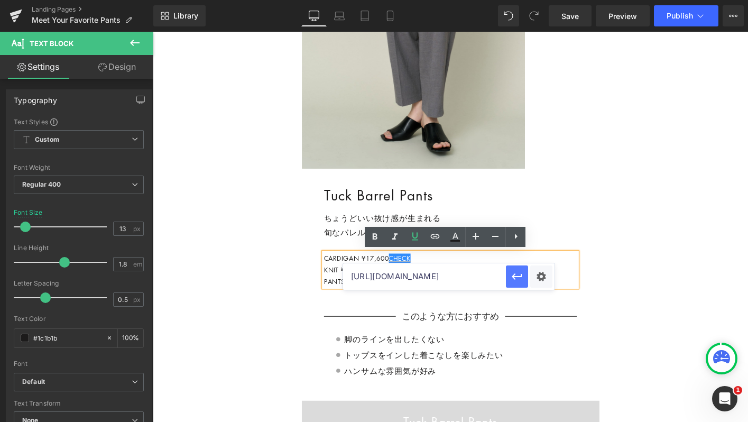
scroll to position [0, 0]
click at [522, 272] on icon "button" at bounding box center [517, 276] width 13 height 13
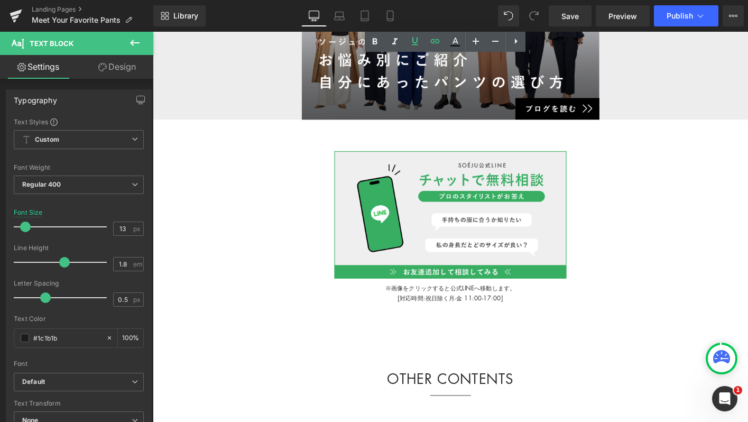
scroll to position [13453, 0]
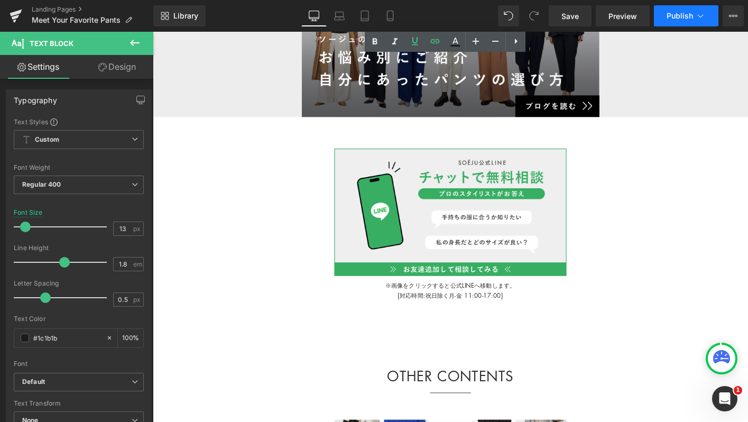
click at [671, 9] on button "Publish" at bounding box center [686, 15] width 64 height 21
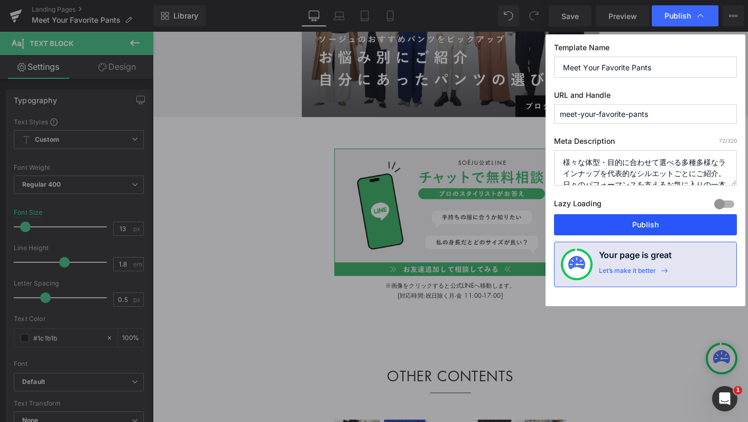
click at [568, 230] on button "Publish" at bounding box center [645, 224] width 183 height 21
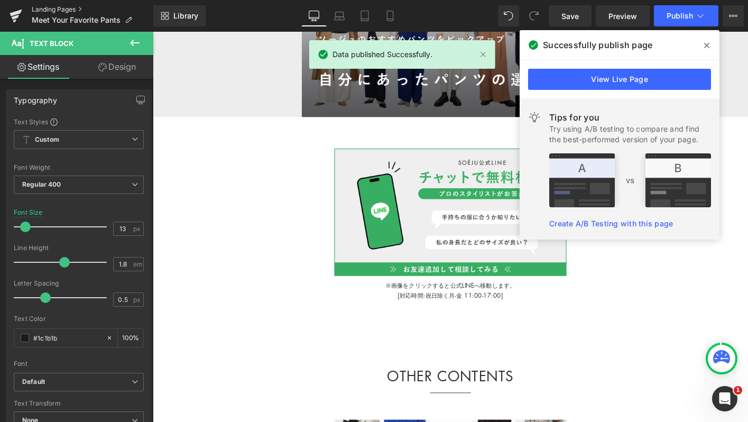
click at [47, 9] on link "Landing Pages" at bounding box center [93, 9] width 122 height 8
